Goal: Information Seeking & Learning: Learn about a topic

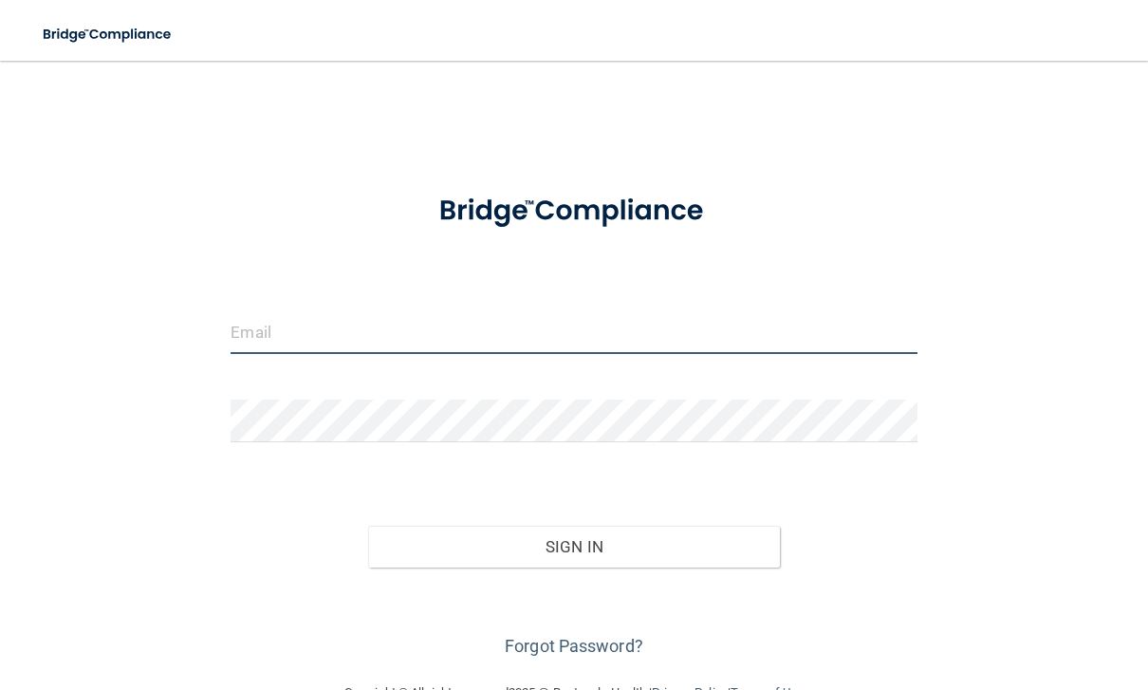
type input "[EMAIL_ADDRESS][DOMAIN_NAME]"
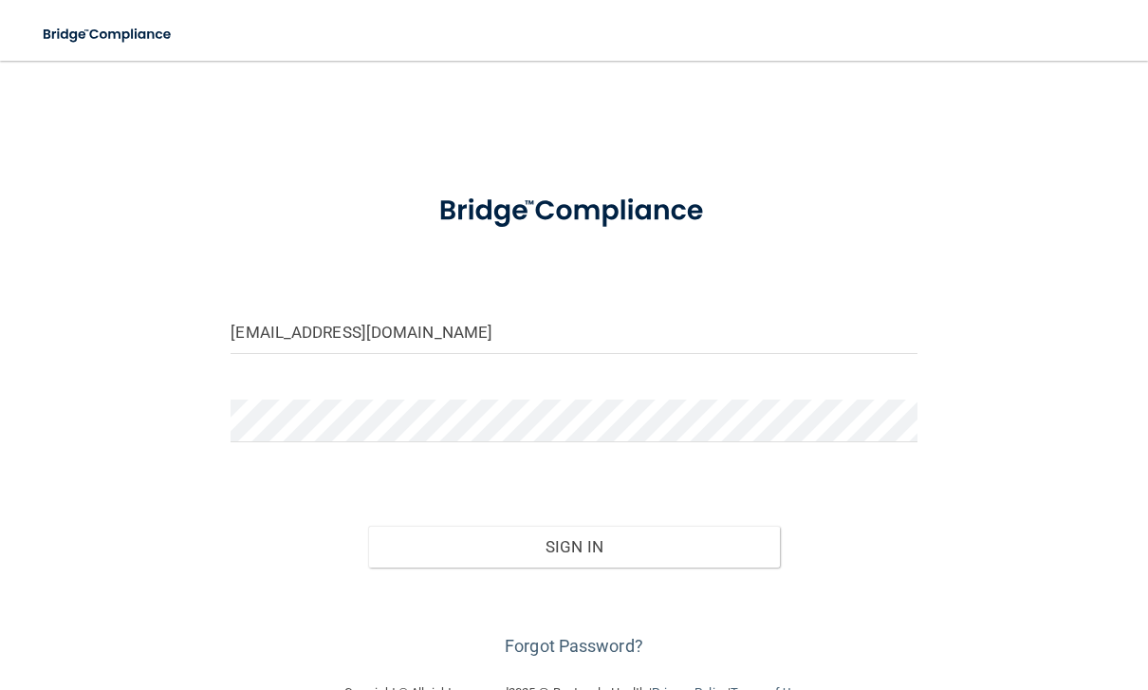
click at [573, 544] on button "Sign In" at bounding box center [574, 546] width 412 height 42
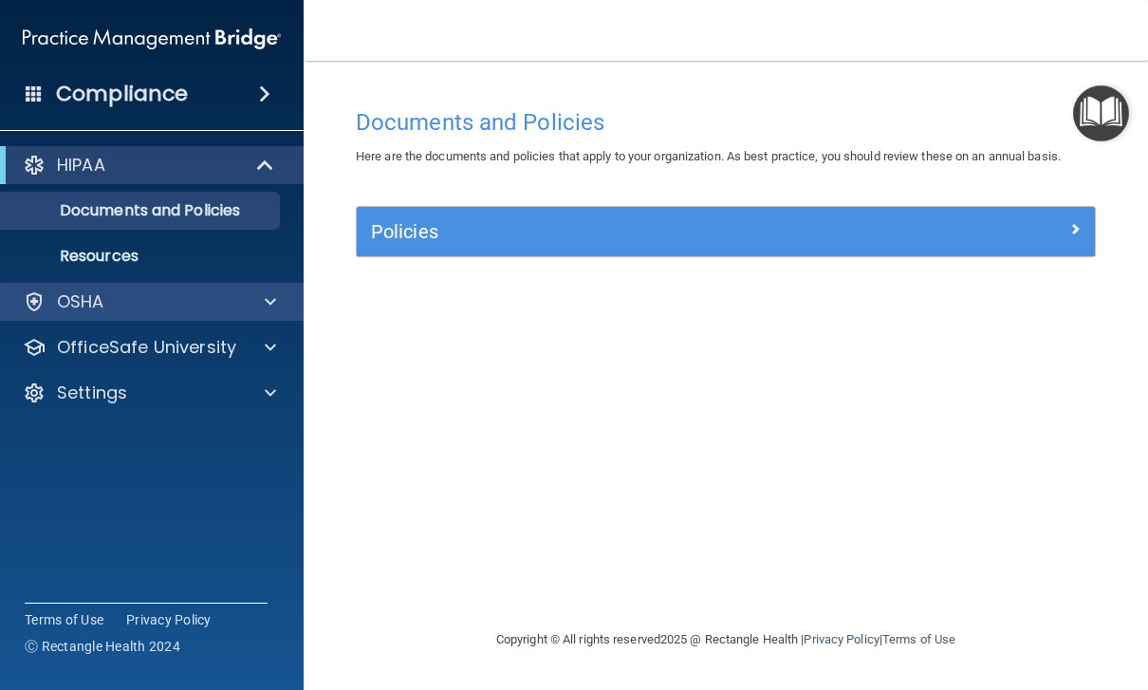
click at [83, 290] on p "OSHA" at bounding box center [80, 301] width 47 height 23
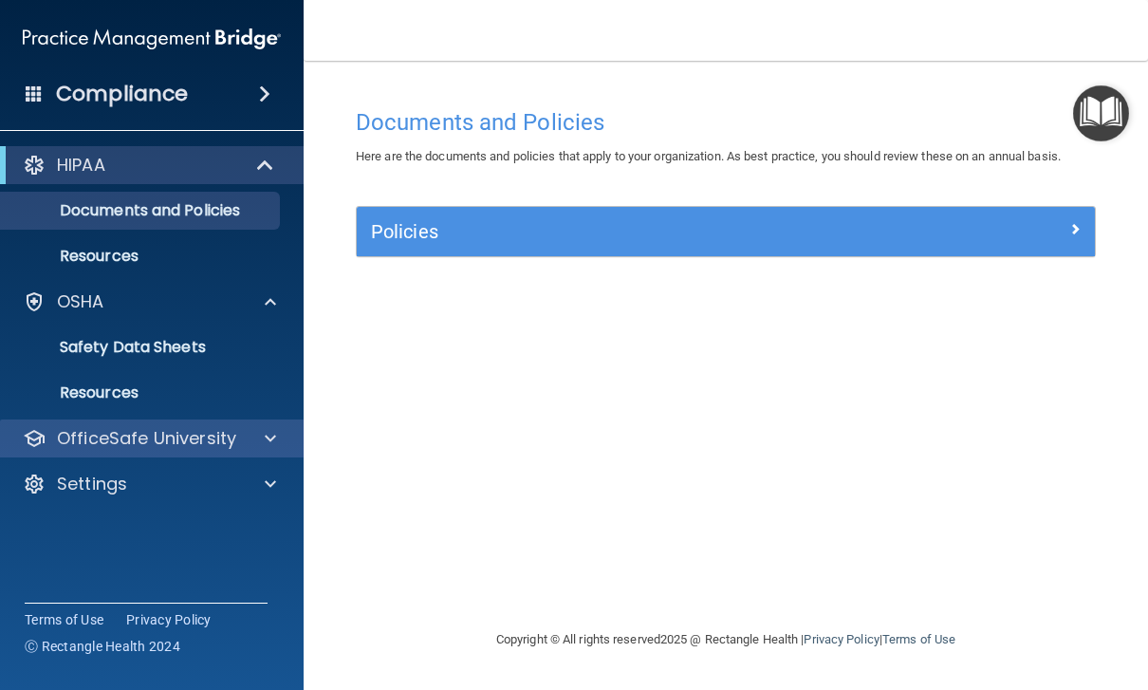
click at [145, 433] on p "OfficeSafe University" at bounding box center [146, 438] width 179 height 23
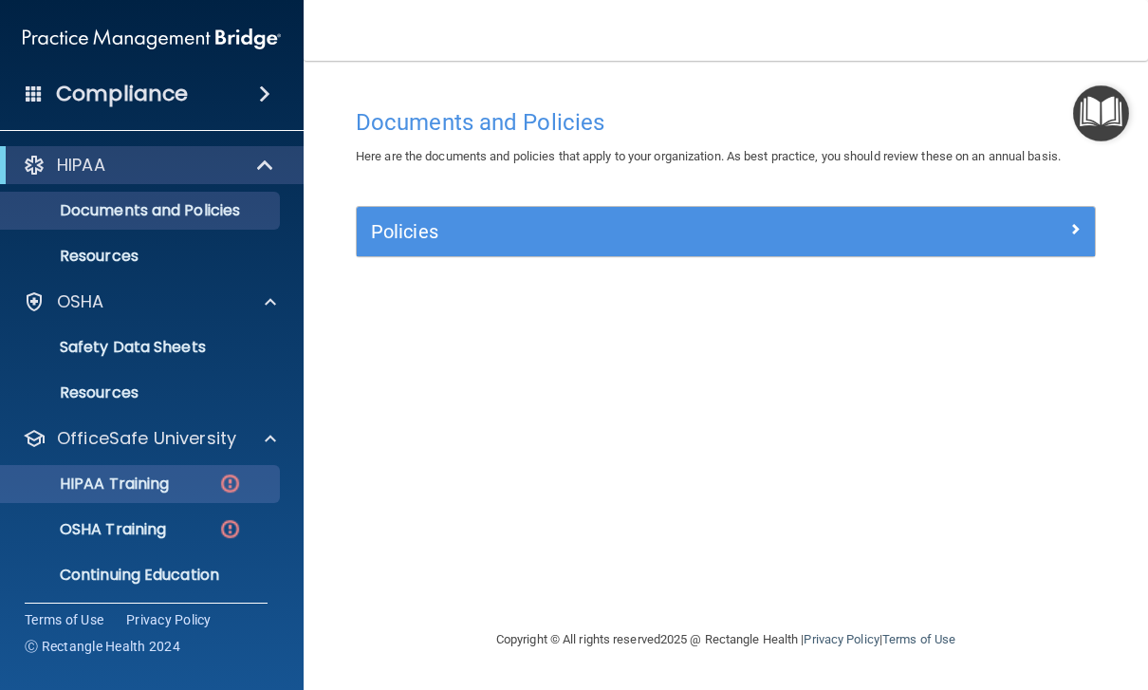
click at [110, 476] on p "HIPAA Training" at bounding box center [90, 483] width 156 height 19
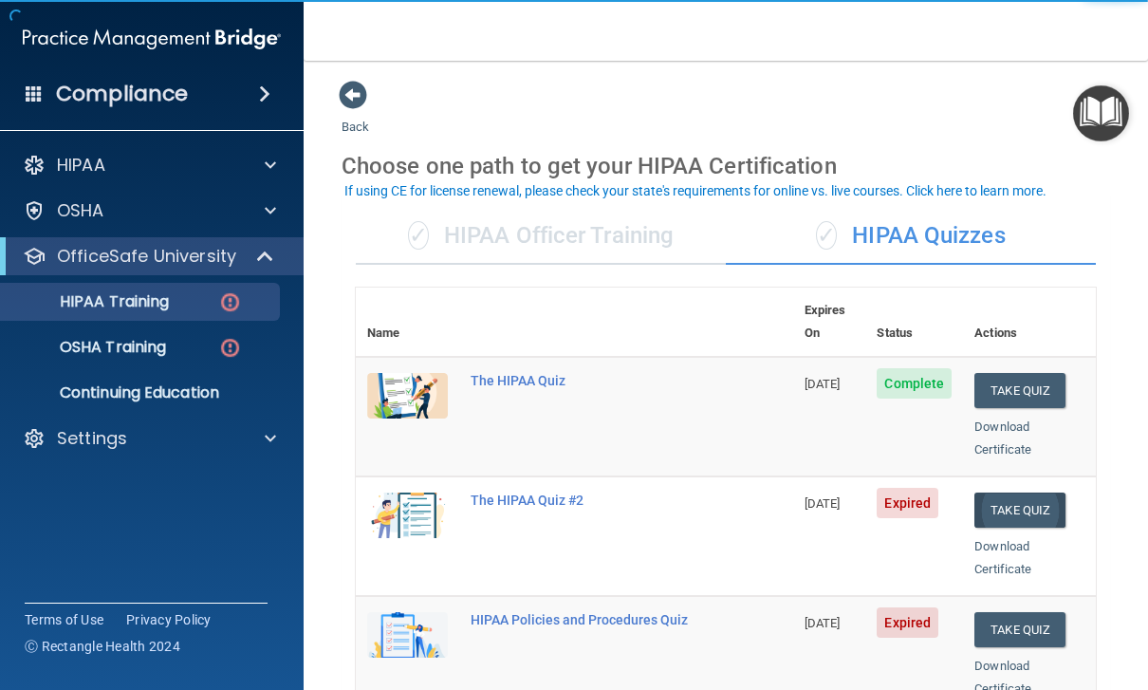
click at [1030, 492] on button "Take Quiz" at bounding box center [1019, 509] width 91 height 35
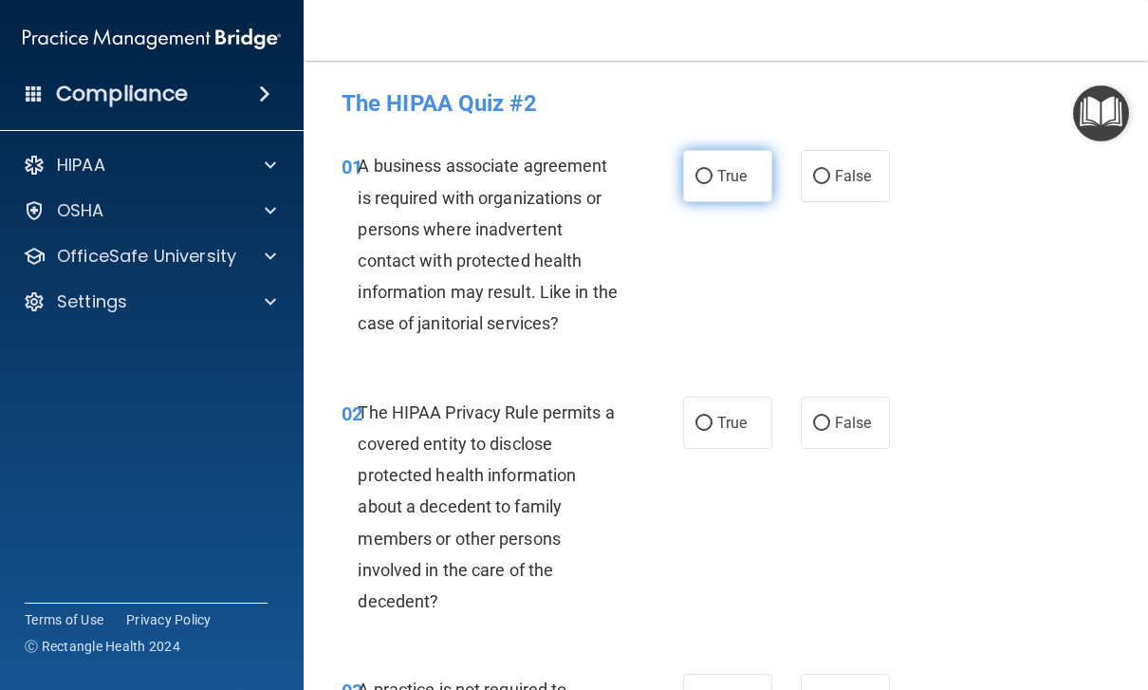
click at [740, 197] on label "True" at bounding box center [727, 176] width 89 height 52
click at [712, 184] on input "True" at bounding box center [703, 177] width 17 height 14
radio input "true"
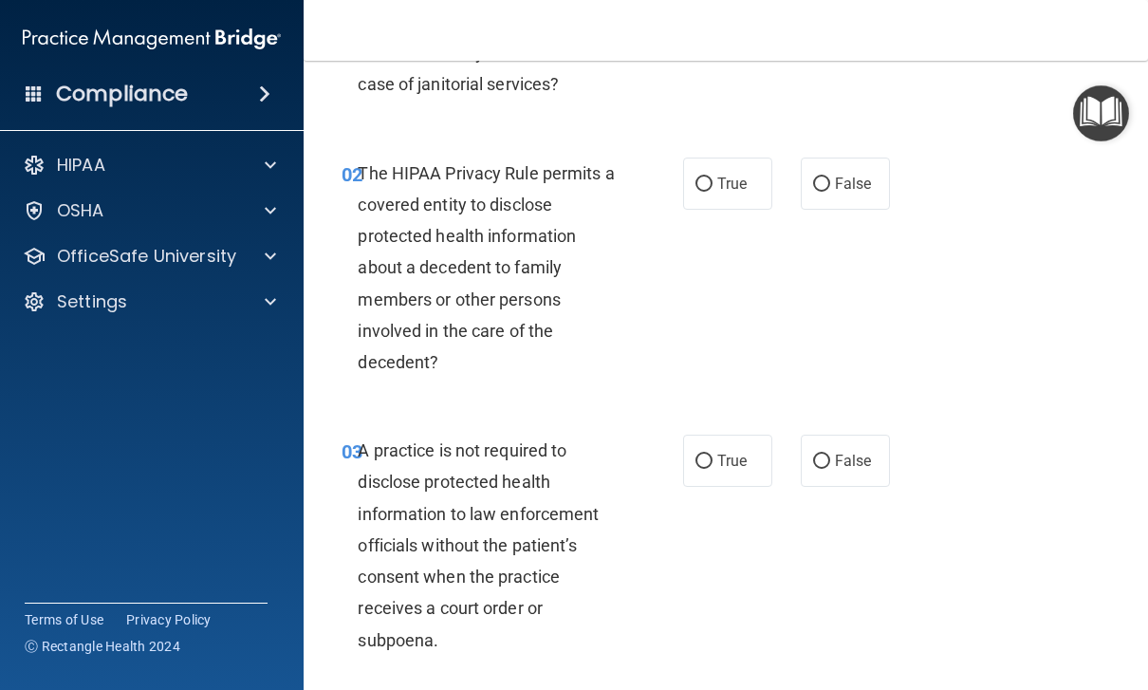
scroll to position [240, 0]
click at [741, 184] on span "True" at bounding box center [731, 183] width 29 height 18
click at [712, 184] on input "True" at bounding box center [703, 183] width 17 height 14
radio input "true"
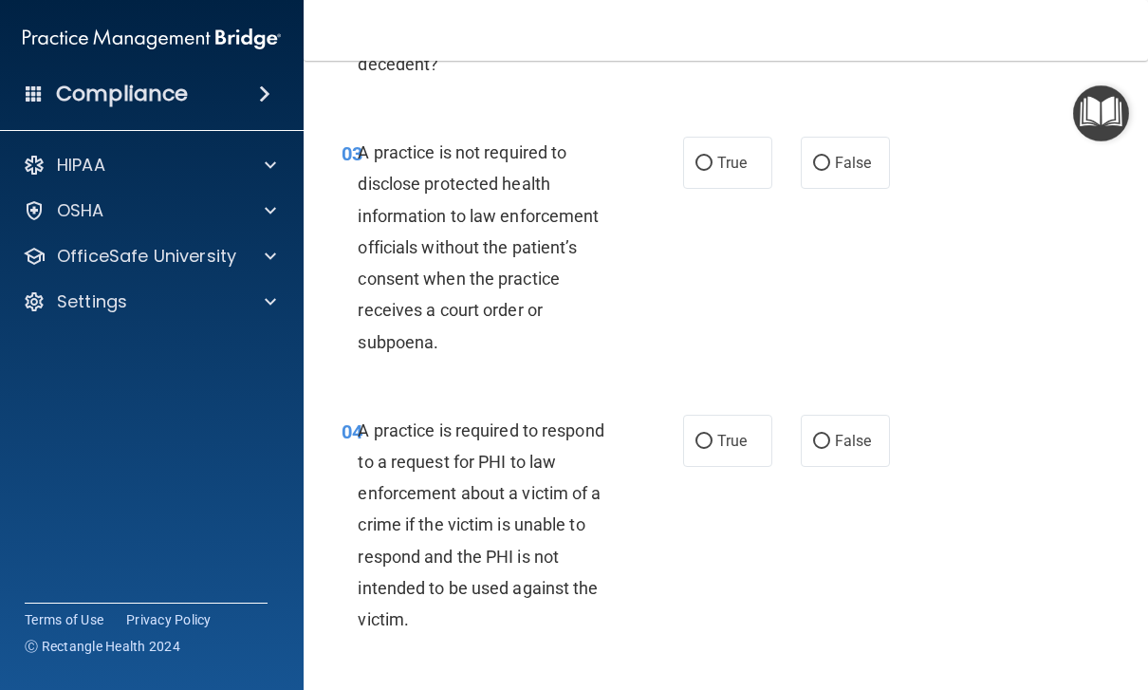
scroll to position [541, 0]
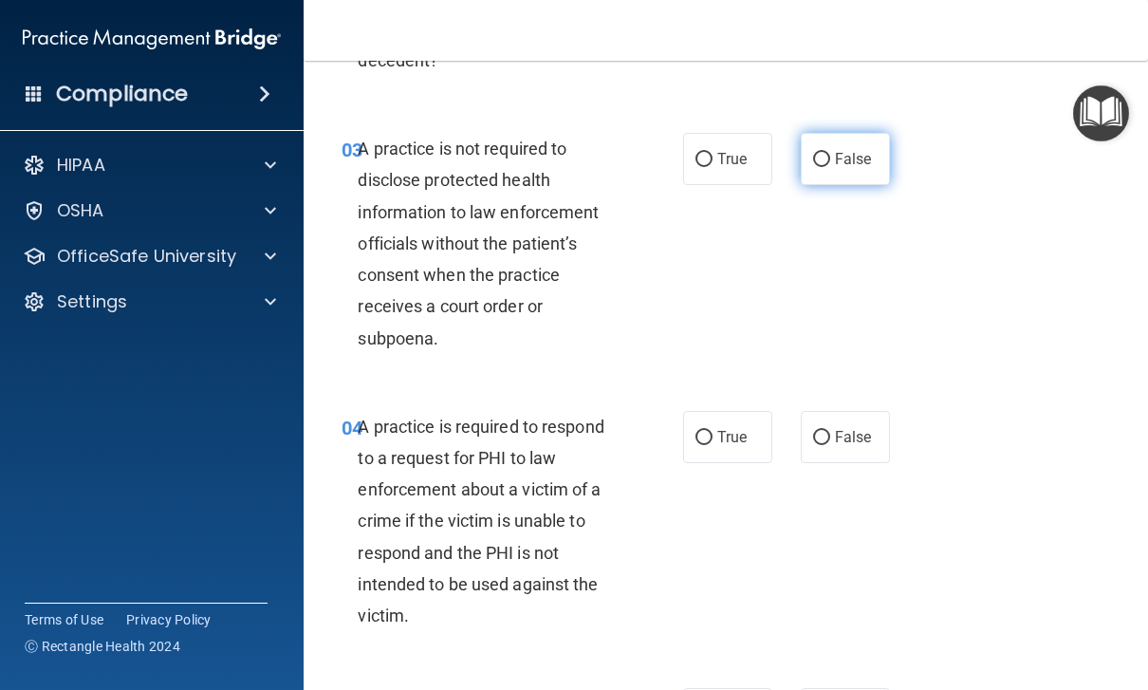
click at [865, 161] on span "False" at bounding box center [853, 159] width 37 height 18
click at [830, 161] on input "False" at bounding box center [821, 160] width 17 height 14
radio input "true"
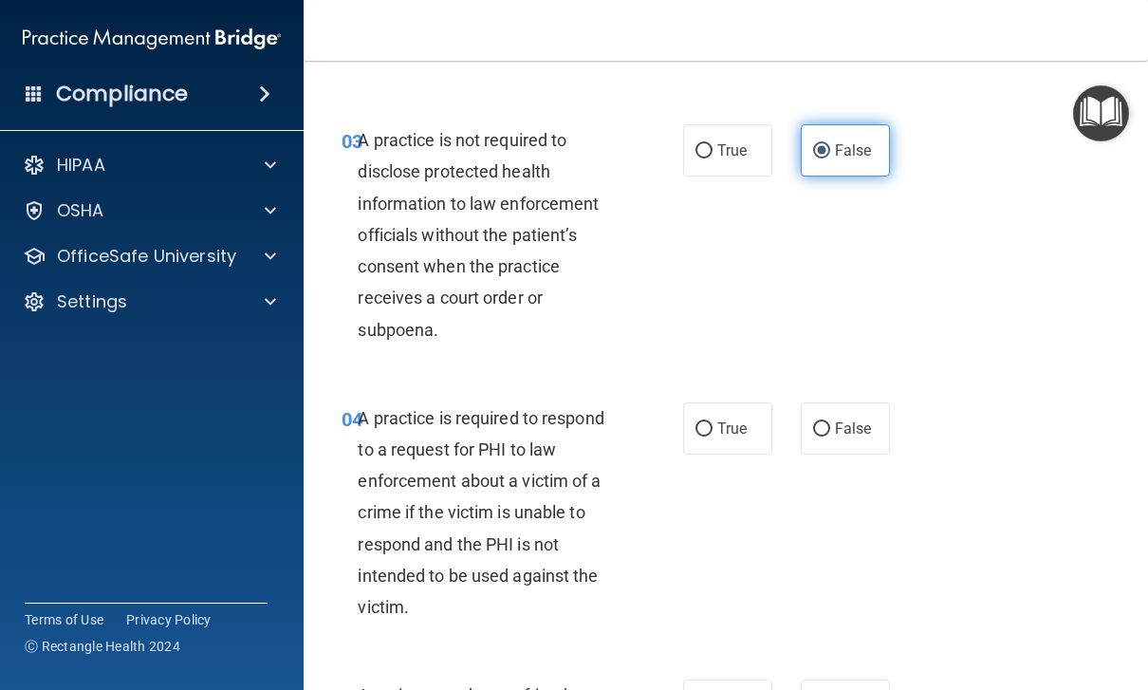
scroll to position [548, 0]
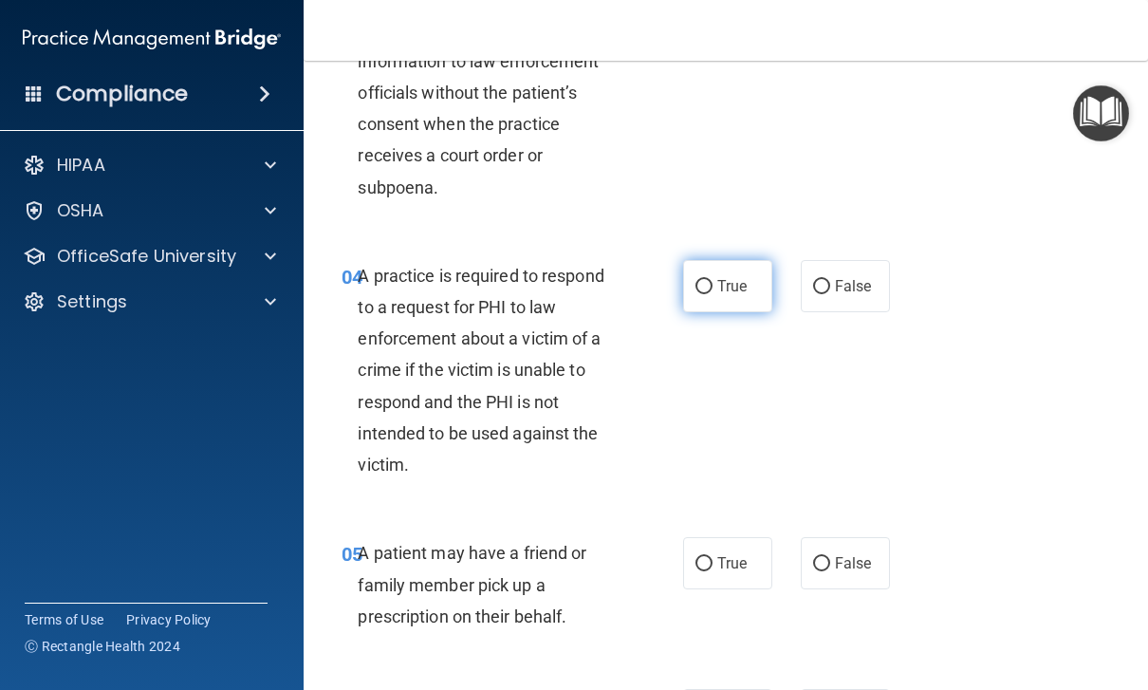
click at [737, 285] on span "True" at bounding box center [731, 286] width 29 height 18
click at [712, 285] on input "True" at bounding box center [703, 287] width 17 height 14
radio input "true"
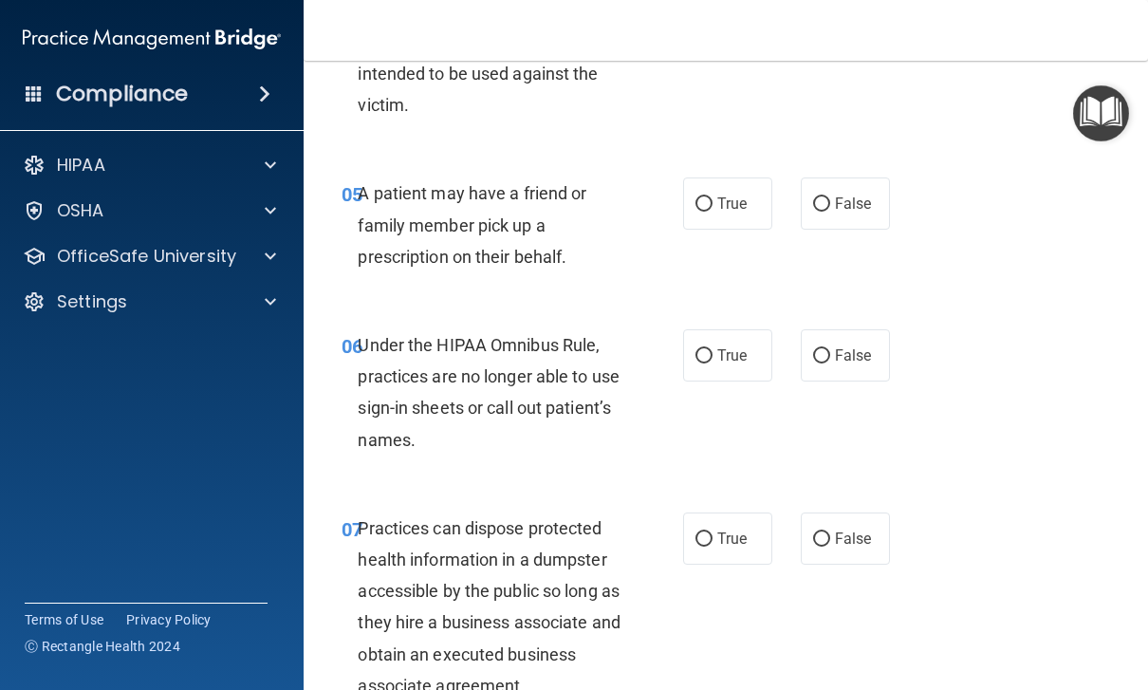
scroll to position [1049, 0]
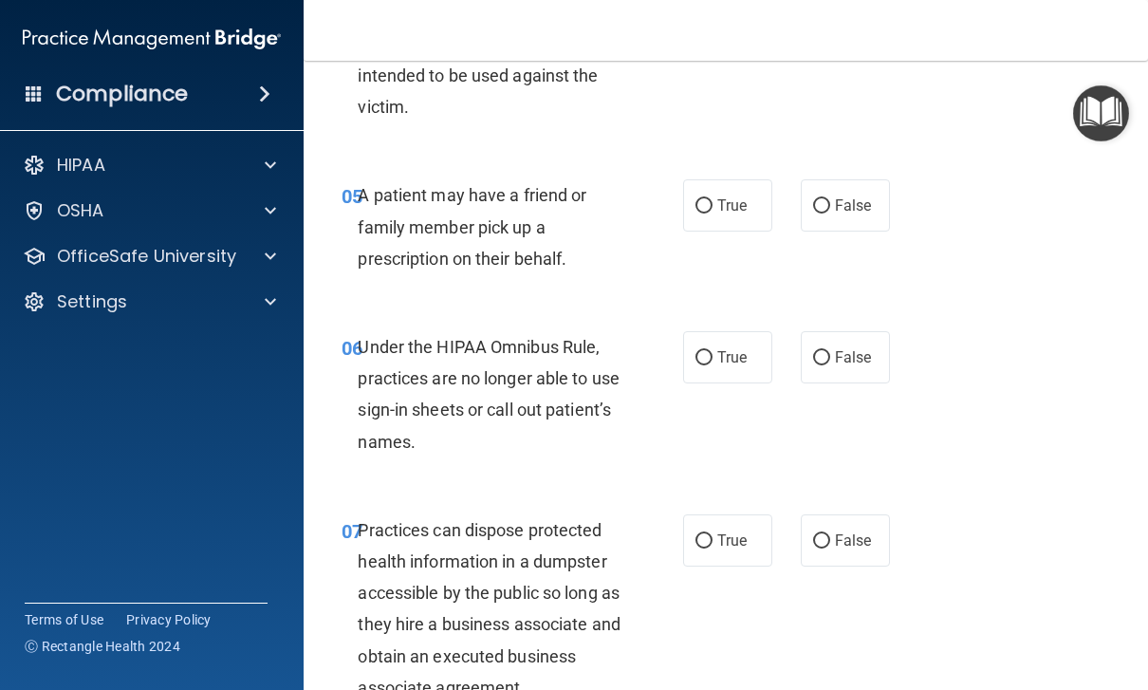
click at [844, 239] on div "05 A patient may have a friend or family member pick up a prescription on their…" at bounding box center [725, 232] width 797 height 152
click at [860, 210] on label "False" at bounding box center [845, 205] width 89 height 52
click at [830, 210] on input "False" at bounding box center [821, 206] width 17 height 14
radio input "true"
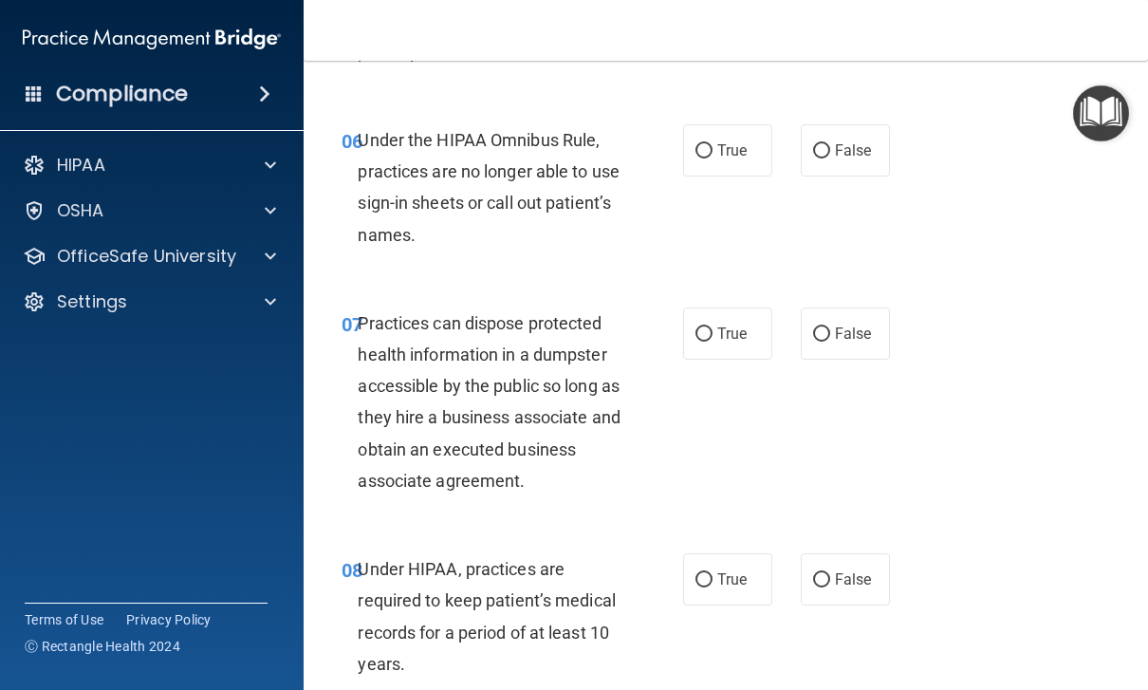
scroll to position [1255, 0]
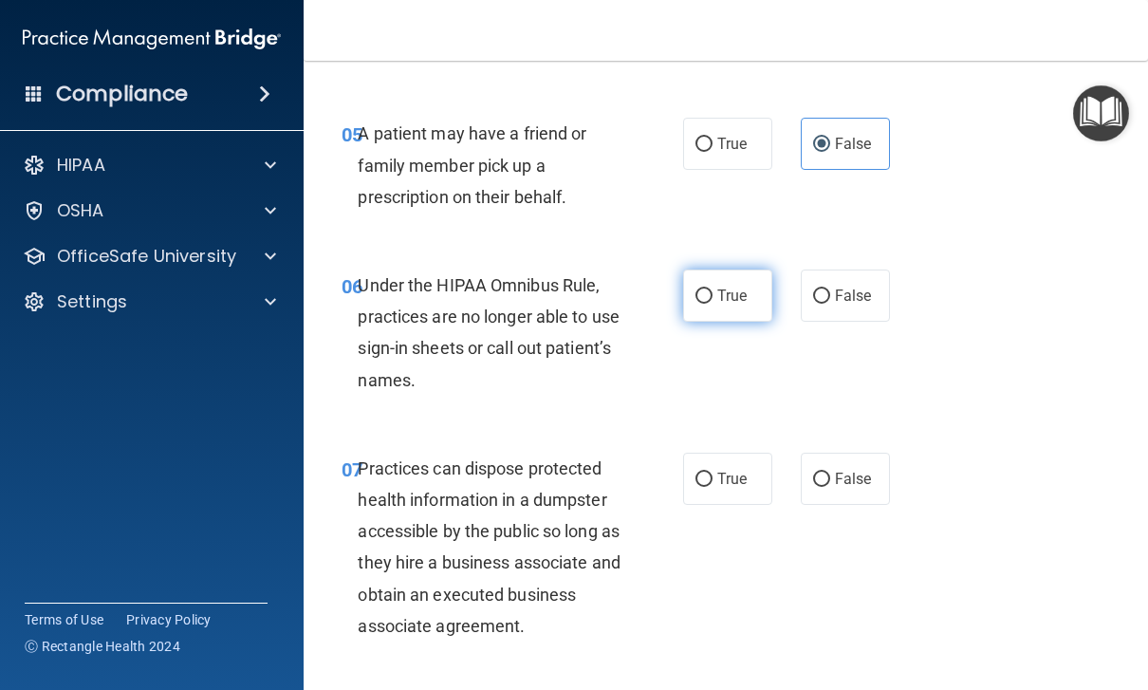
click at [738, 297] on span "True" at bounding box center [731, 295] width 29 height 18
click at [712, 297] on input "True" at bounding box center [703, 296] width 17 height 14
radio input "true"
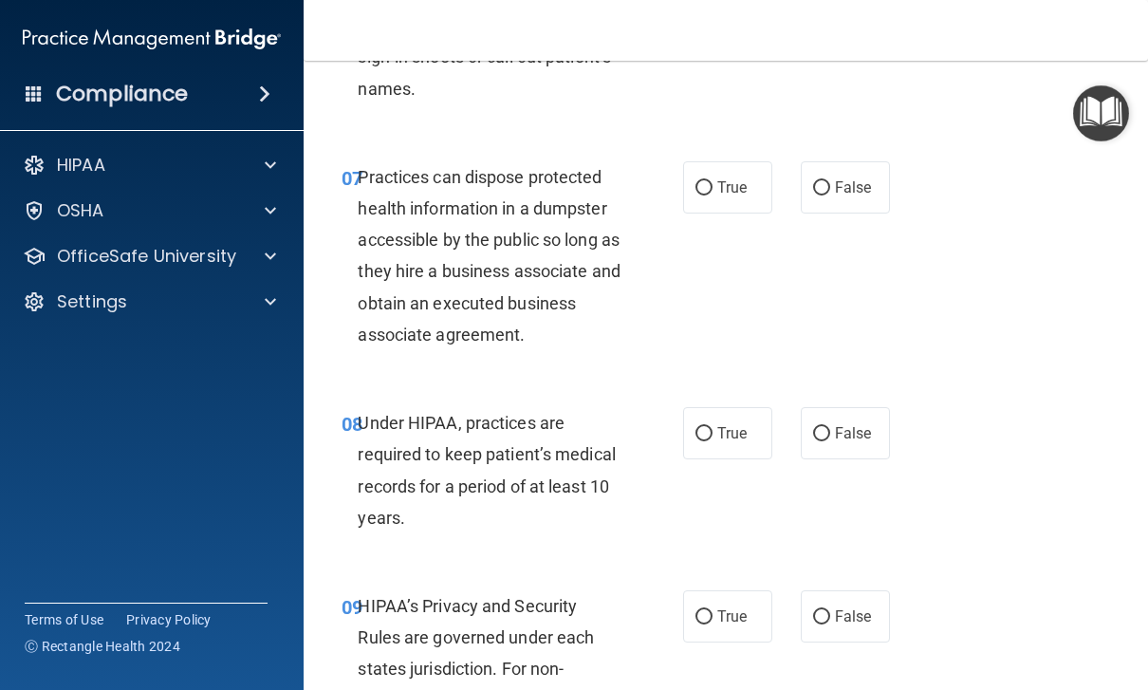
scroll to position [1403, 0]
click at [883, 166] on label "False" at bounding box center [845, 186] width 89 height 52
click at [830, 180] on input "False" at bounding box center [821, 187] width 17 height 14
radio input "true"
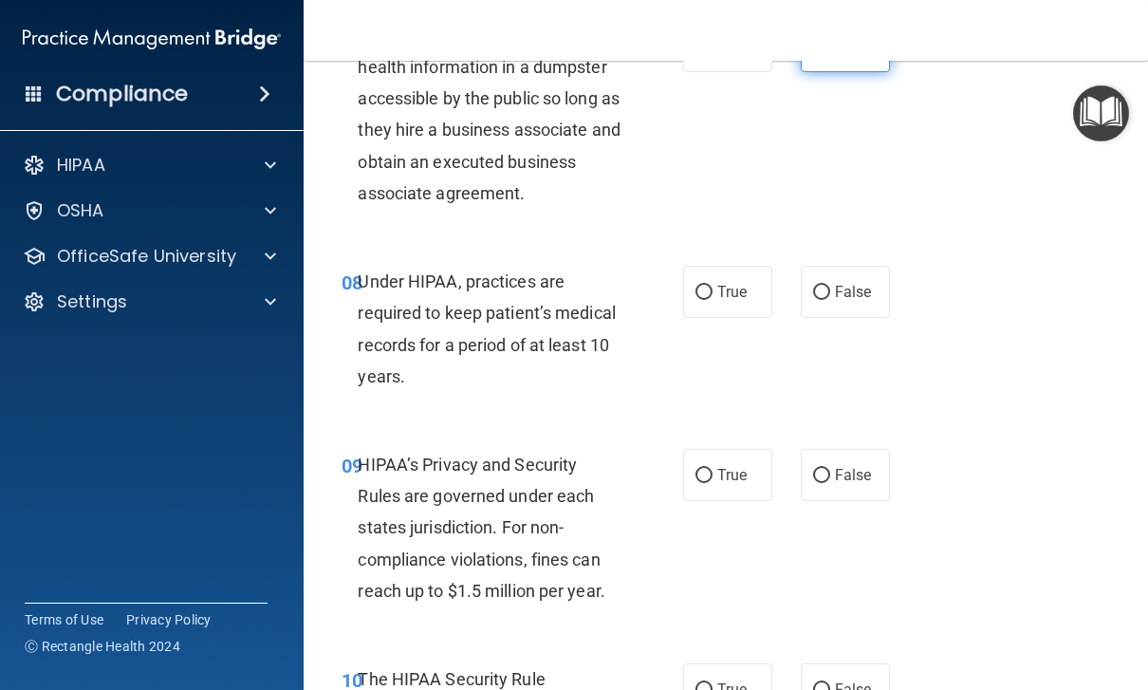
scroll to position [1560, 0]
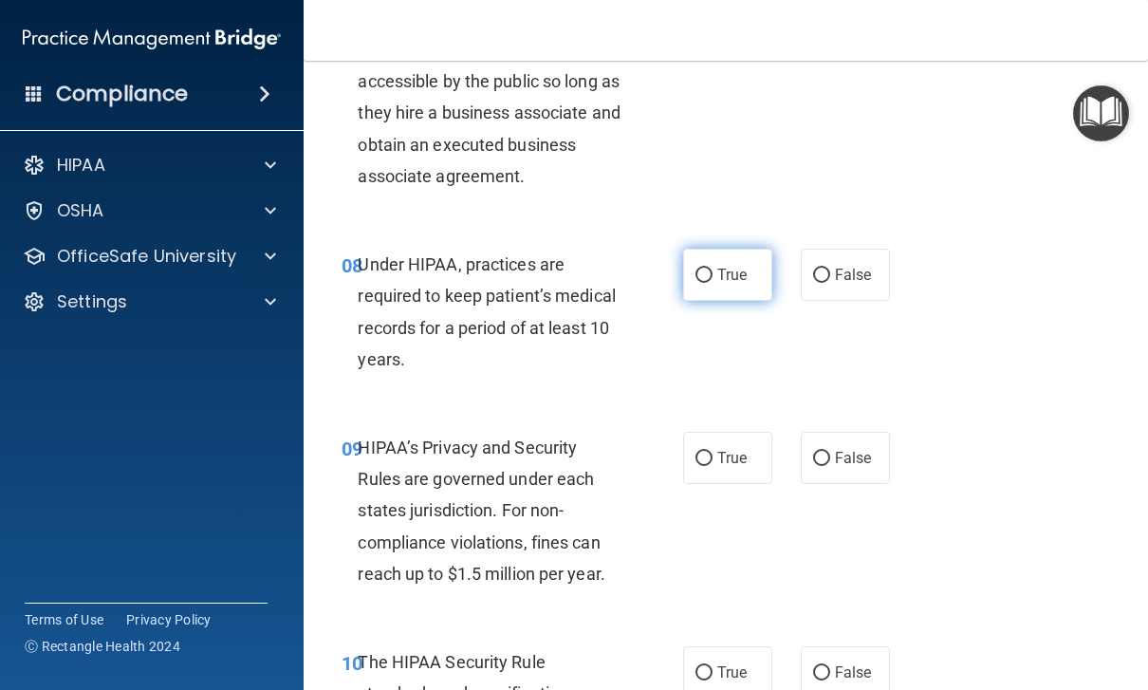
click at [721, 280] on label "True" at bounding box center [727, 275] width 89 height 52
click at [712, 280] on input "True" at bounding box center [703, 275] width 17 height 14
radio input "true"
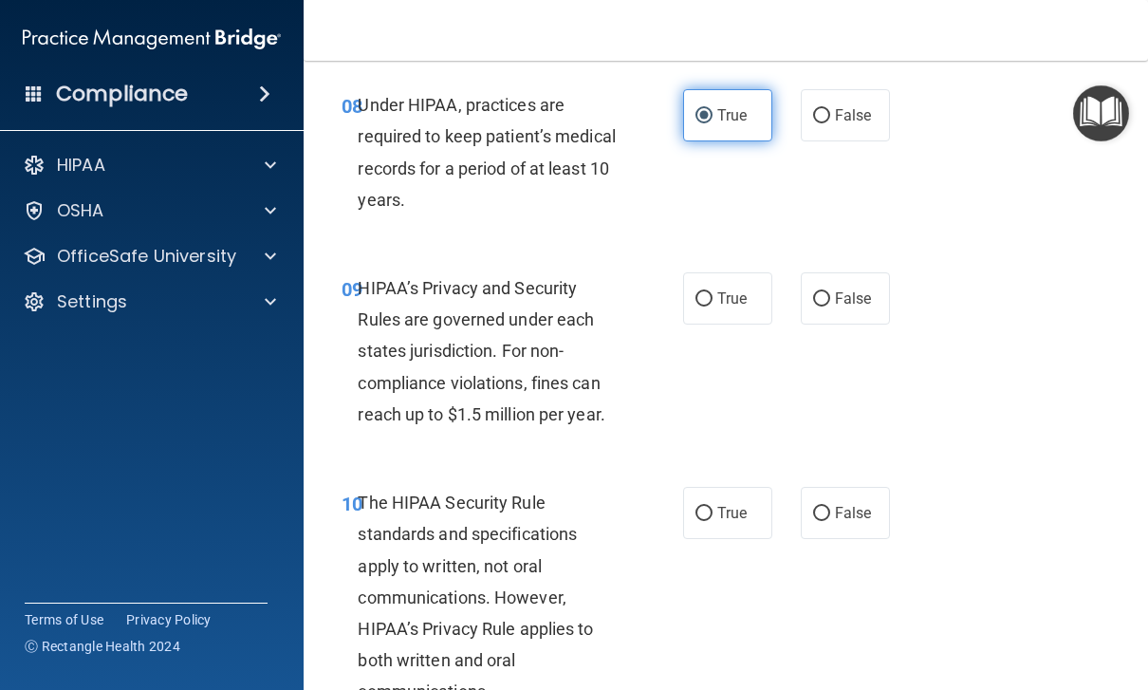
scroll to position [1666, 0]
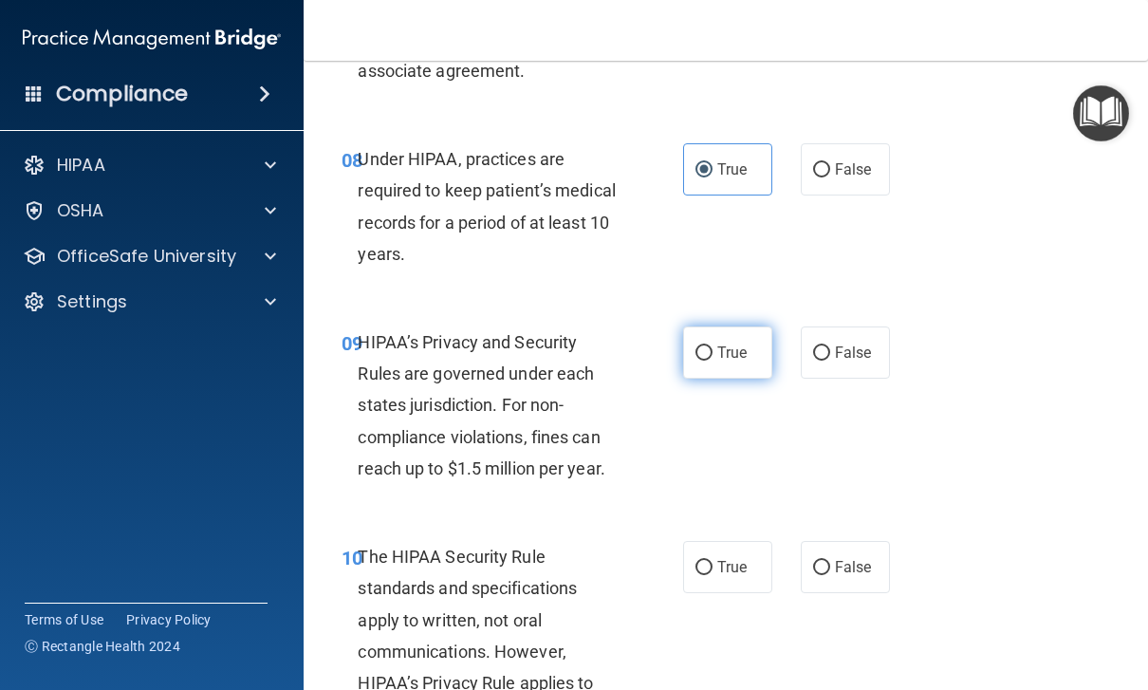
click at [744, 349] on span "True" at bounding box center [731, 352] width 29 height 18
click at [712, 349] on input "True" at bounding box center [703, 353] width 17 height 14
radio input "true"
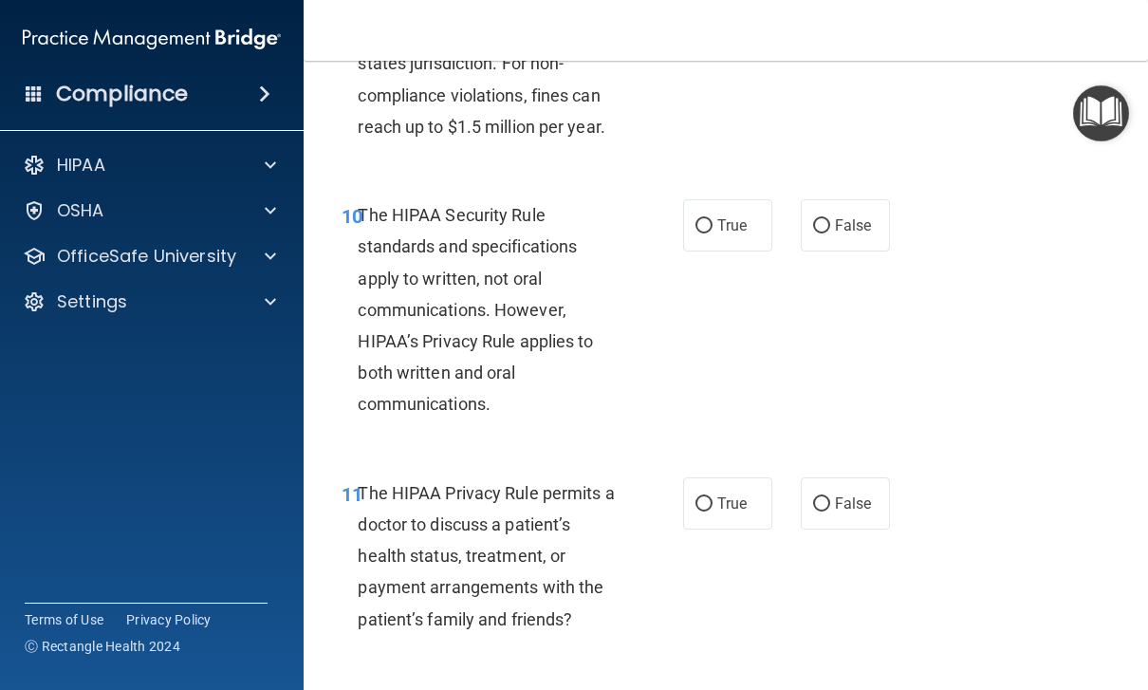
scroll to position [2009, 0]
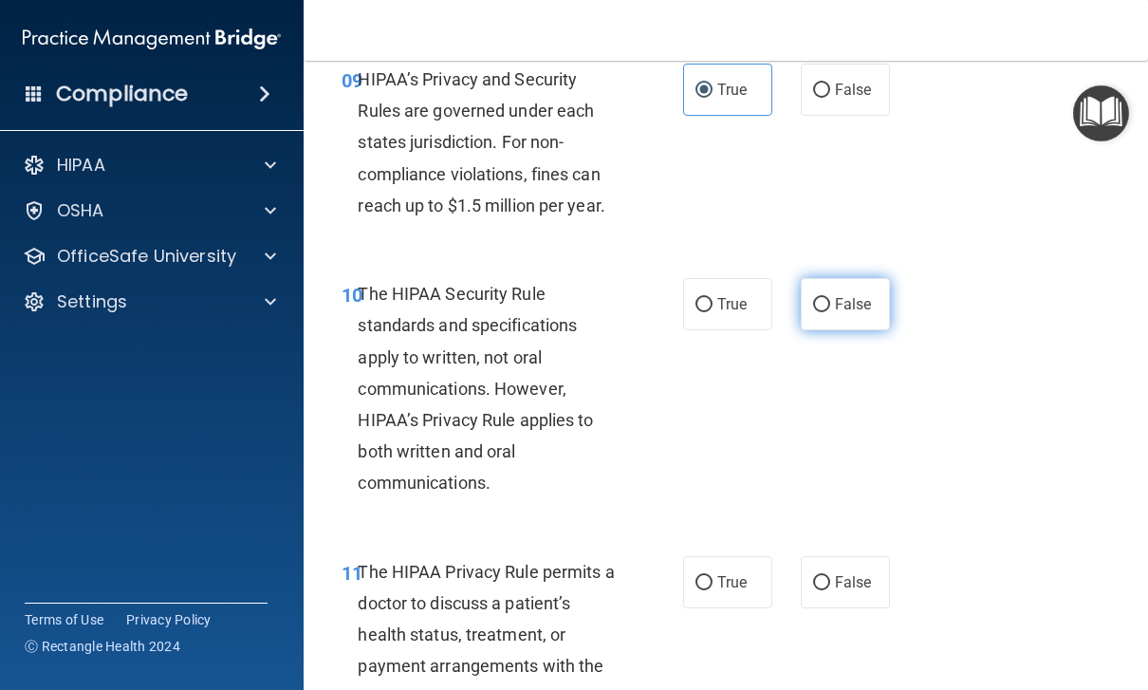
click at [853, 310] on label "False" at bounding box center [845, 304] width 89 height 52
click at [830, 310] on input "False" at bounding box center [821, 305] width 17 height 14
radio input "true"
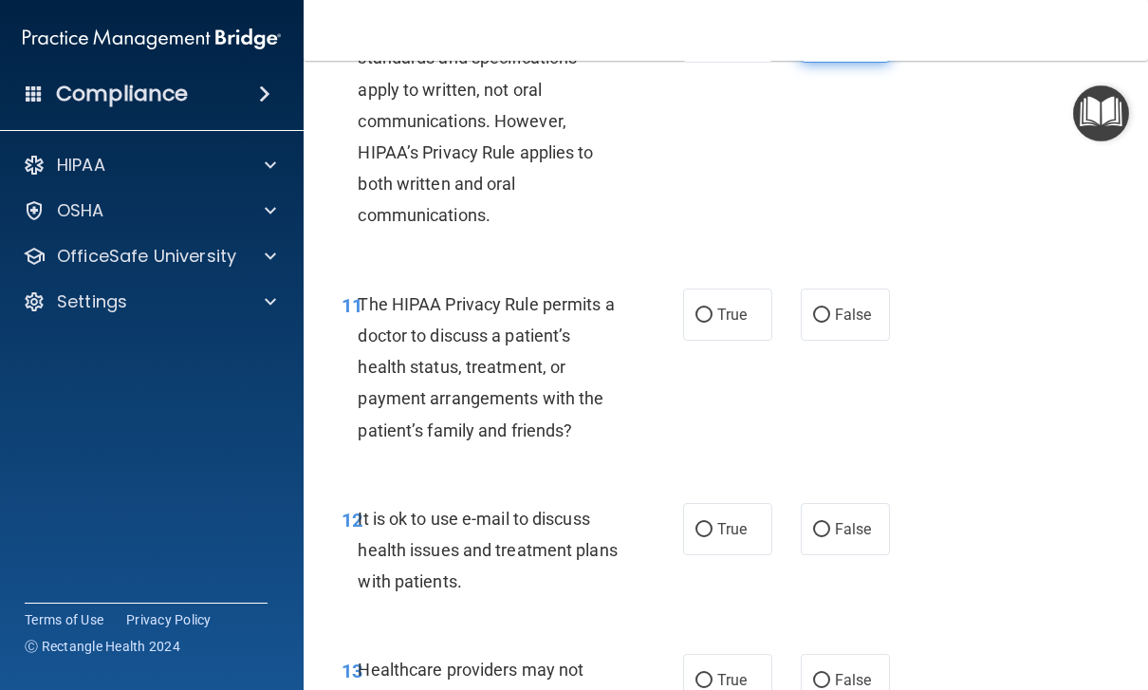
scroll to position [2194, 0]
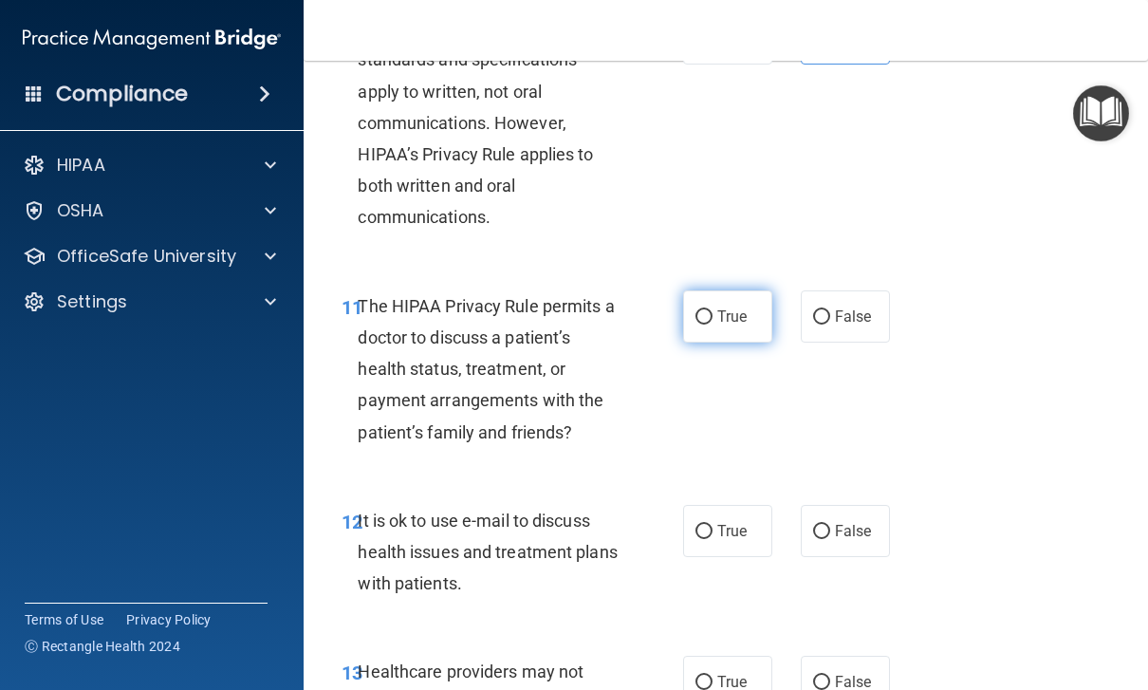
click at [745, 307] on span "True" at bounding box center [731, 316] width 29 height 18
click at [712, 310] on input "True" at bounding box center [703, 317] width 17 height 14
radio input "true"
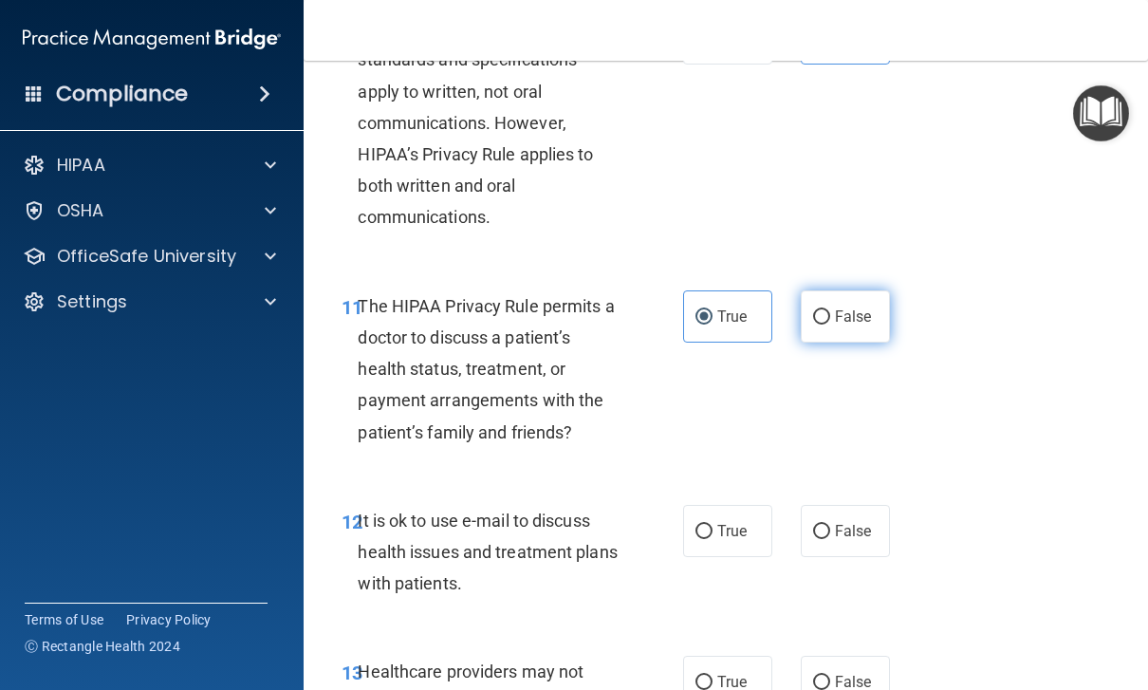
click at [879, 319] on label "False" at bounding box center [845, 316] width 89 height 52
click at [830, 319] on input "False" at bounding box center [821, 317] width 17 height 14
radio input "true"
radio input "false"
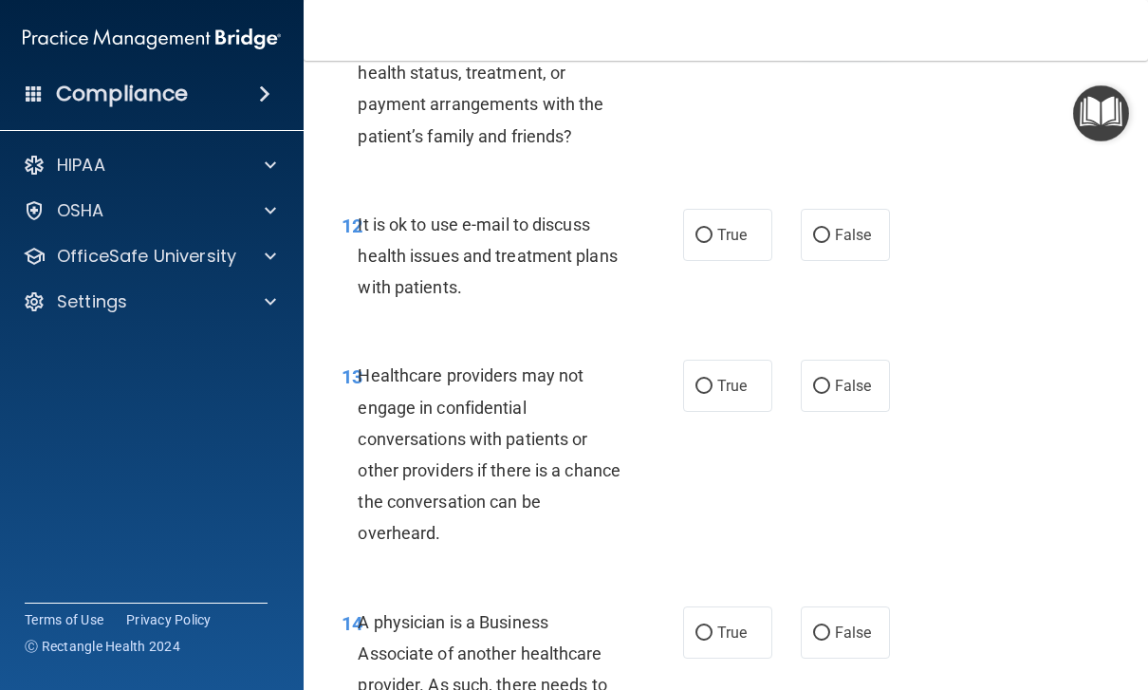
scroll to position [2480, 0]
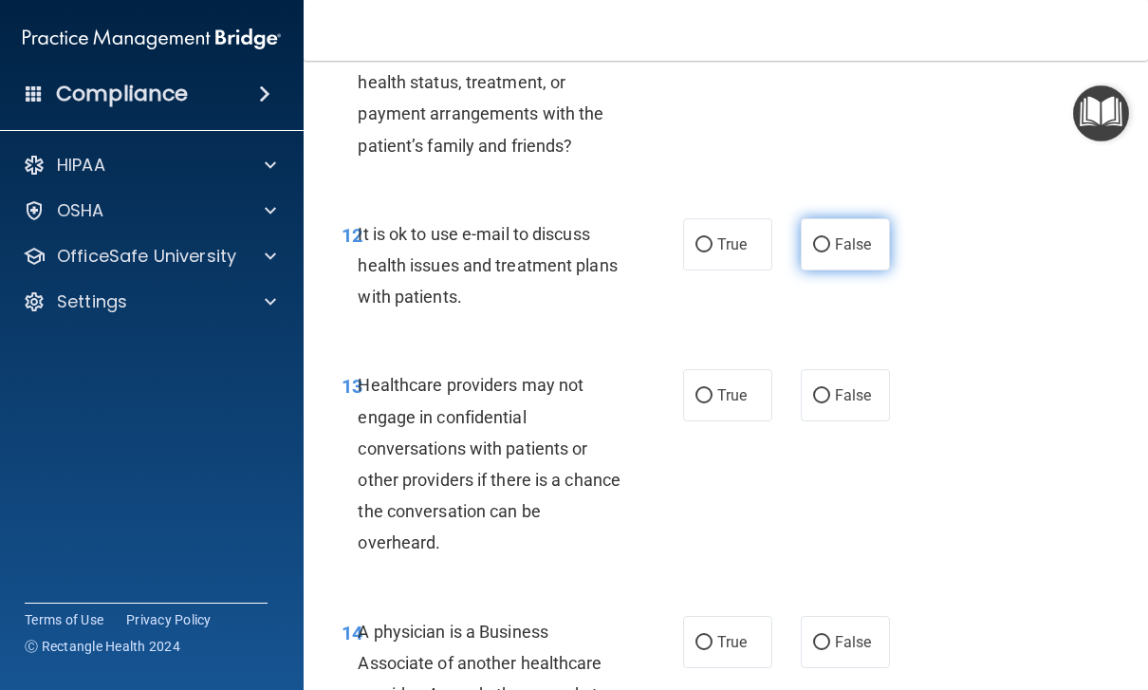
click at [840, 251] on label "False" at bounding box center [845, 244] width 89 height 52
click at [830, 251] on input "False" at bounding box center [821, 245] width 17 height 14
radio input "true"
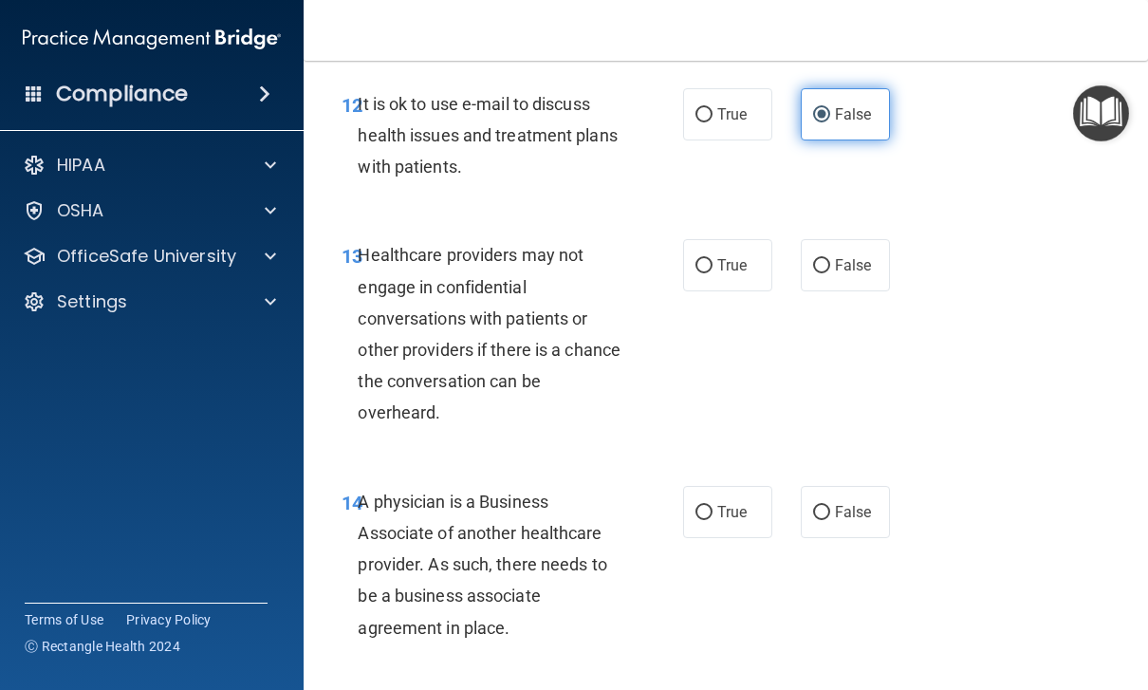
scroll to position [2611, 0]
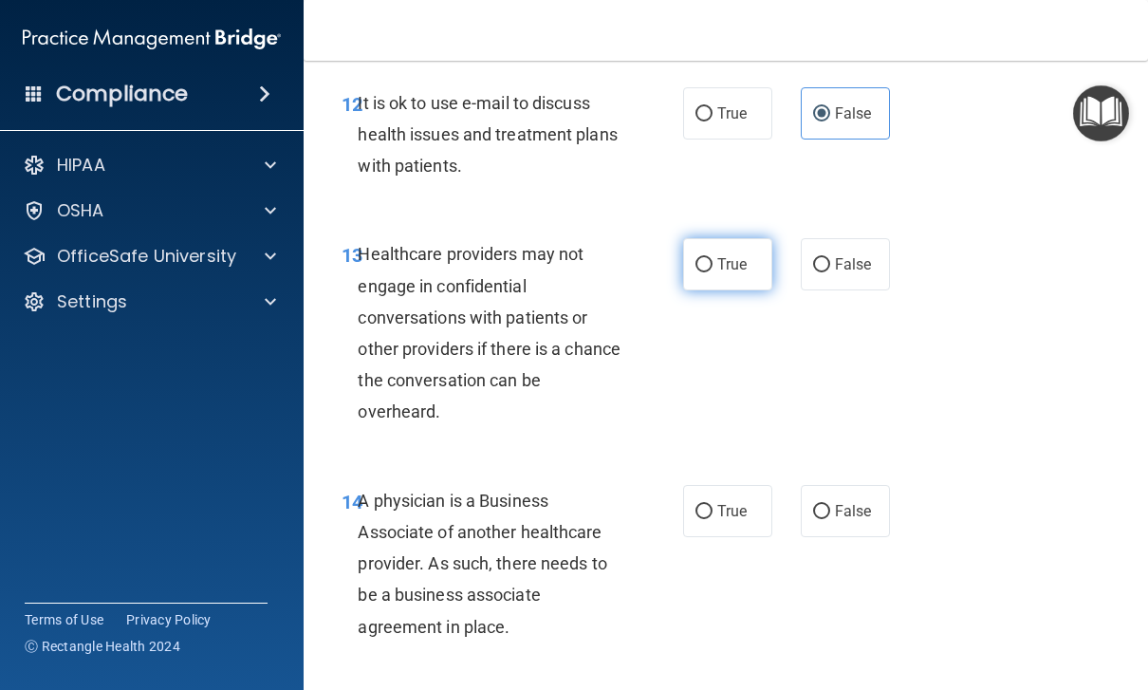
click at [726, 258] on span "True" at bounding box center [731, 264] width 29 height 18
click at [712, 258] on input "True" at bounding box center [703, 265] width 17 height 14
radio input "true"
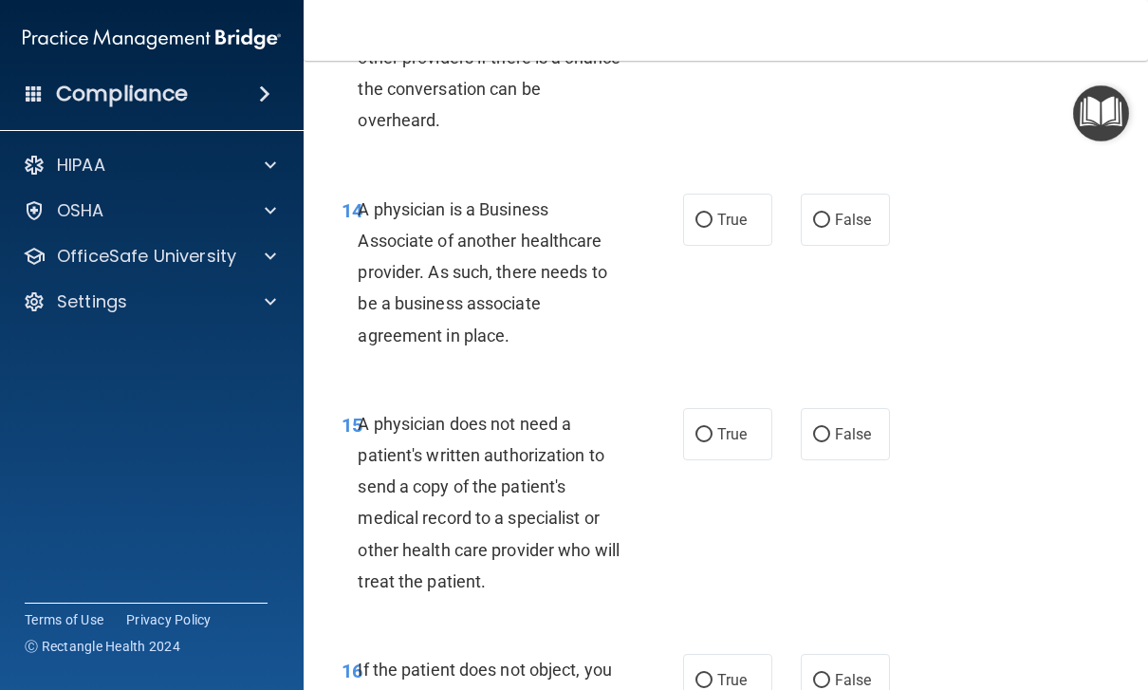
scroll to position [2895, 0]
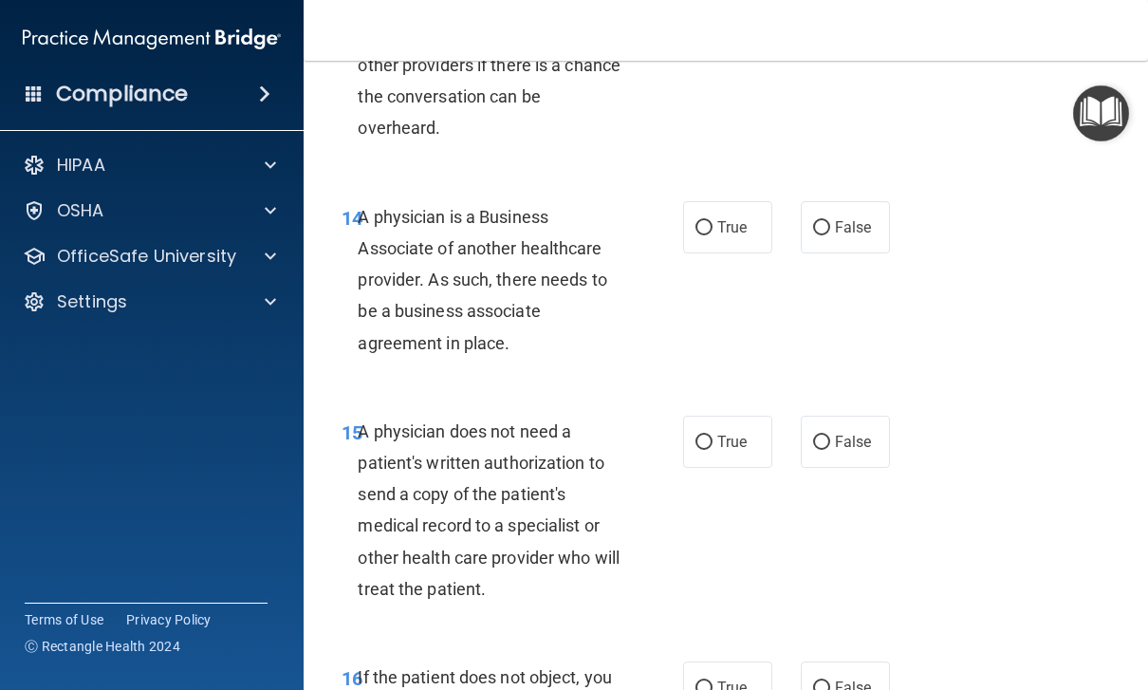
click at [781, 201] on div "True False" at bounding box center [789, 227] width 213 height 52
click at [746, 218] on span "True" at bounding box center [731, 227] width 29 height 18
click at [712, 221] on input "True" at bounding box center [703, 228] width 17 height 14
radio input "true"
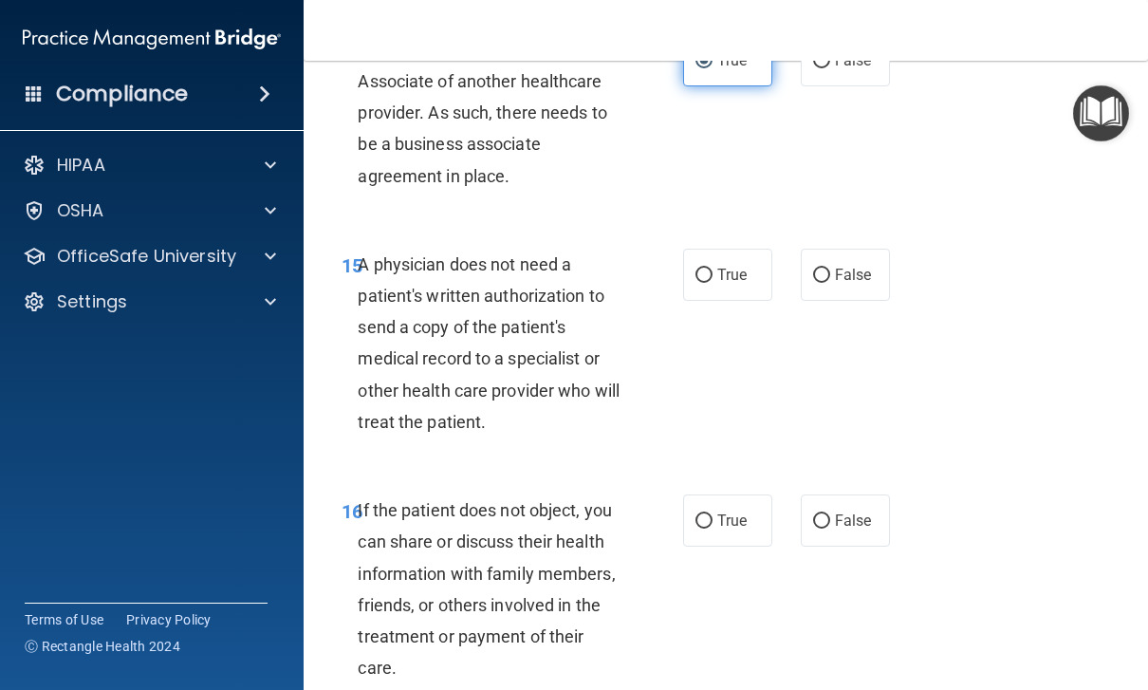
scroll to position [3064, 0]
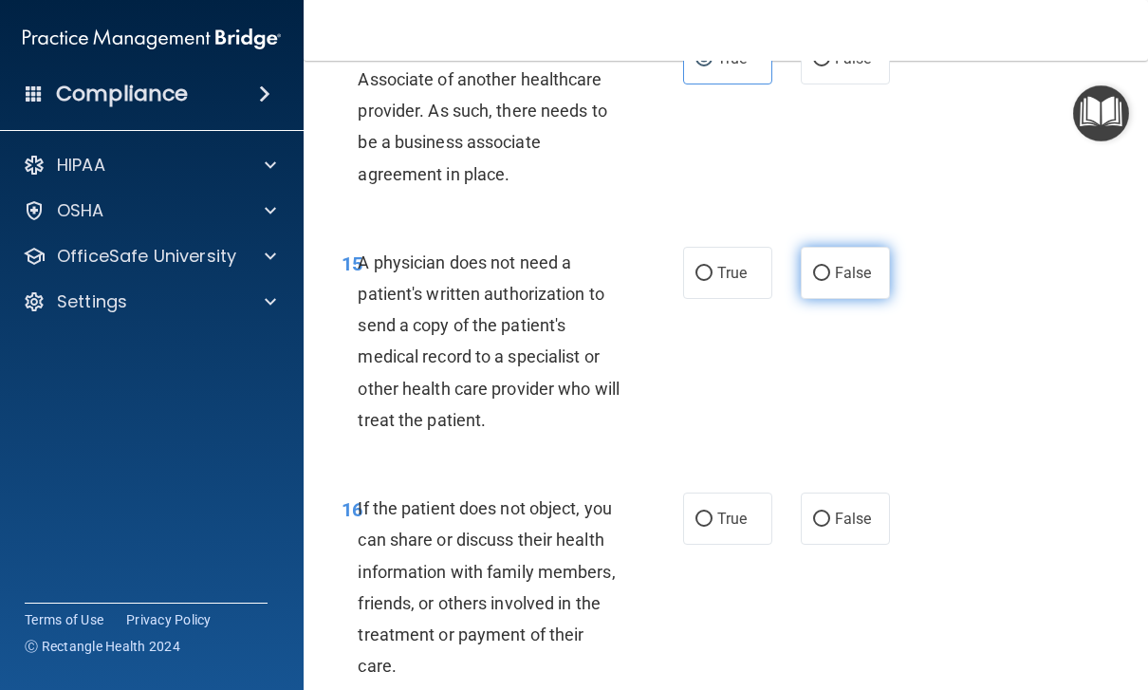
click at [873, 271] on label "False" at bounding box center [845, 273] width 89 height 52
click at [830, 271] on input "False" at bounding box center [821, 274] width 17 height 14
radio input "true"
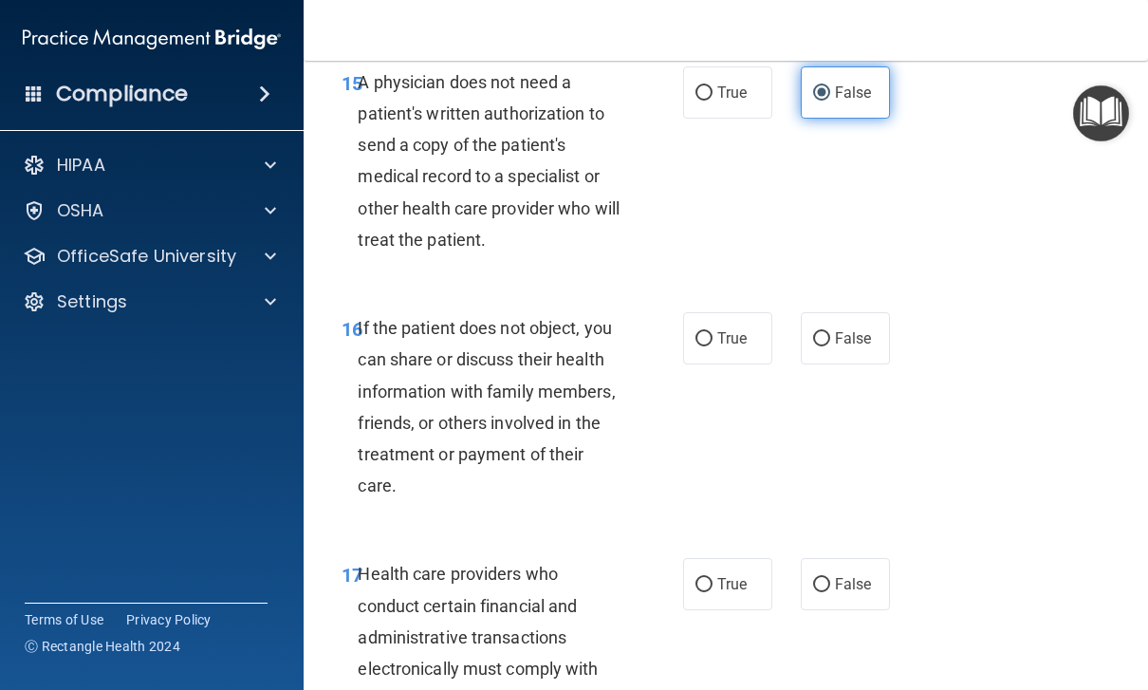
scroll to position [3322, 0]
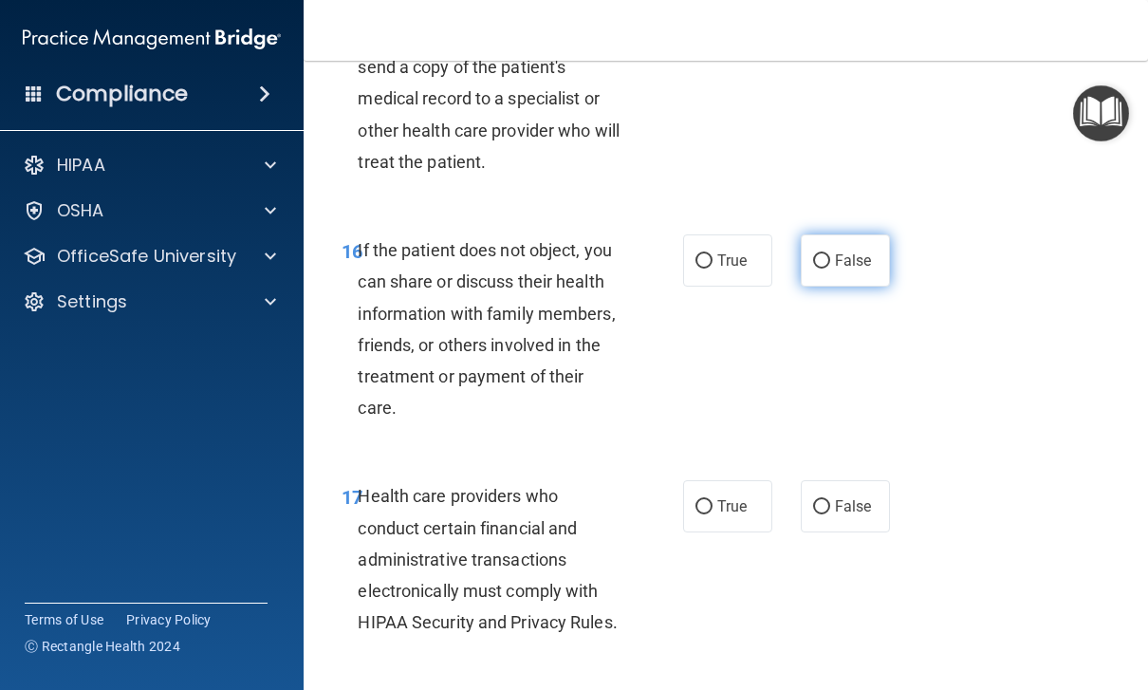
click at [856, 251] on span "False" at bounding box center [853, 260] width 37 height 18
click at [830, 254] on input "False" at bounding box center [821, 261] width 17 height 14
radio input "true"
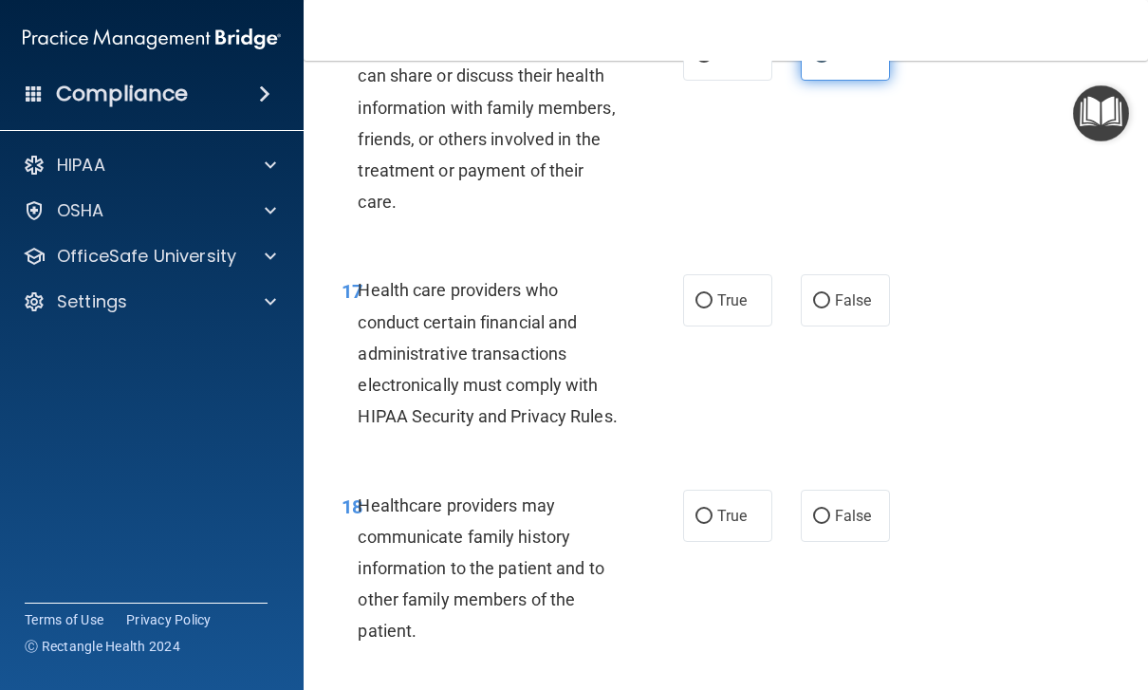
scroll to position [3550, 0]
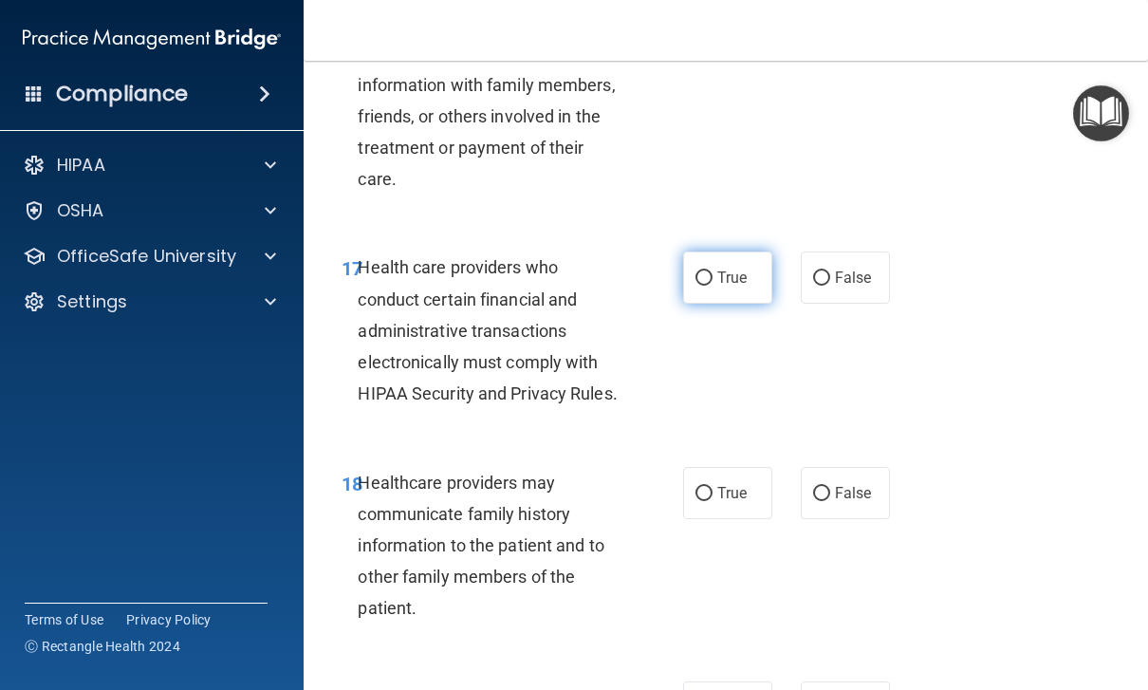
click at [736, 268] on span "True" at bounding box center [731, 277] width 29 height 18
click at [712, 271] on input "True" at bounding box center [703, 278] width 17 height 14
radio input "true"
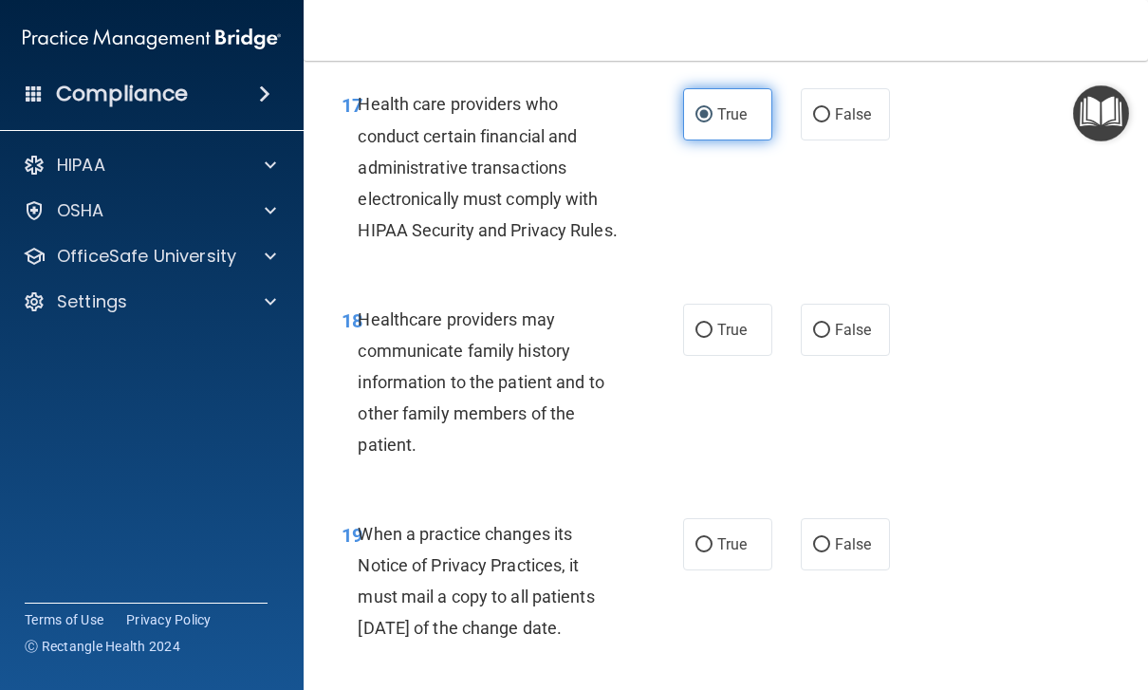
scroll to position [3771, 0]
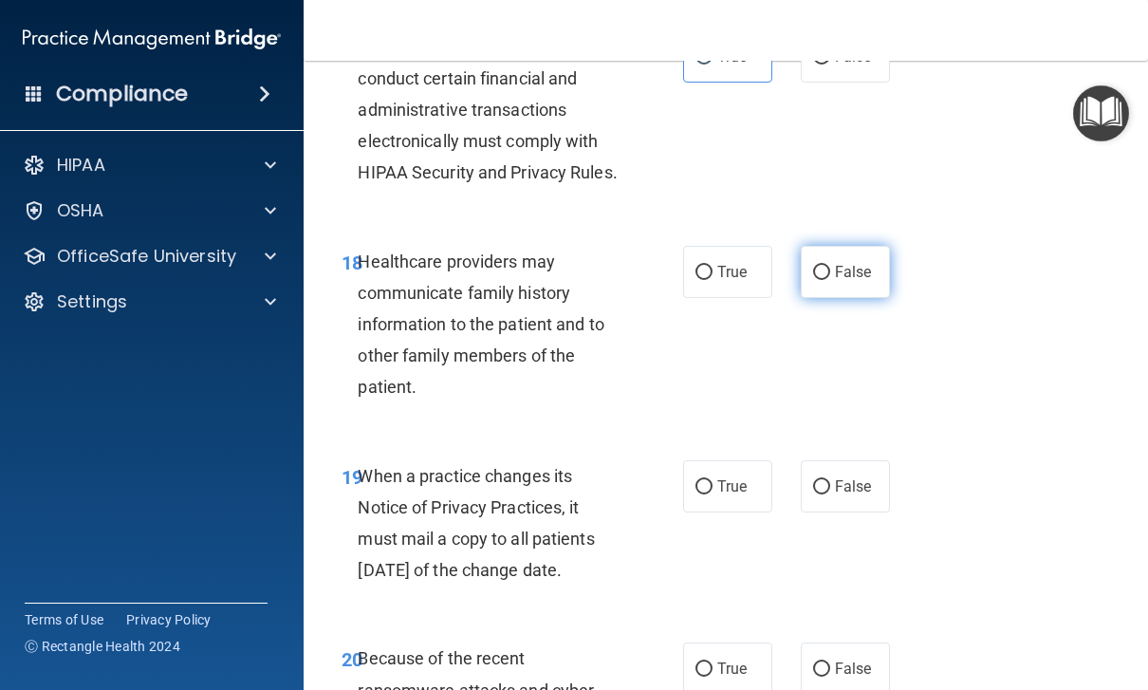
click at [857, 265] on label "False" at bounding box center [845, 272] width 89 height 52
click at [830, 266] on input "False" at bounding box center [821, 273] width 17 height 14
radio input "true"
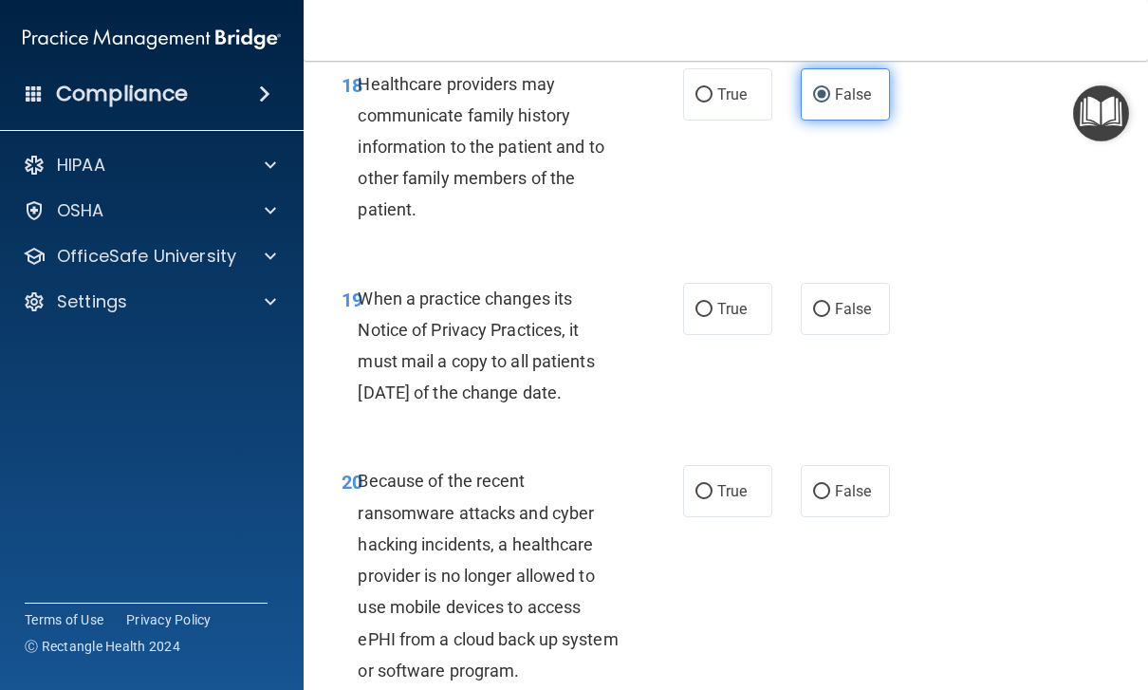
scroll to position [3952, 0]
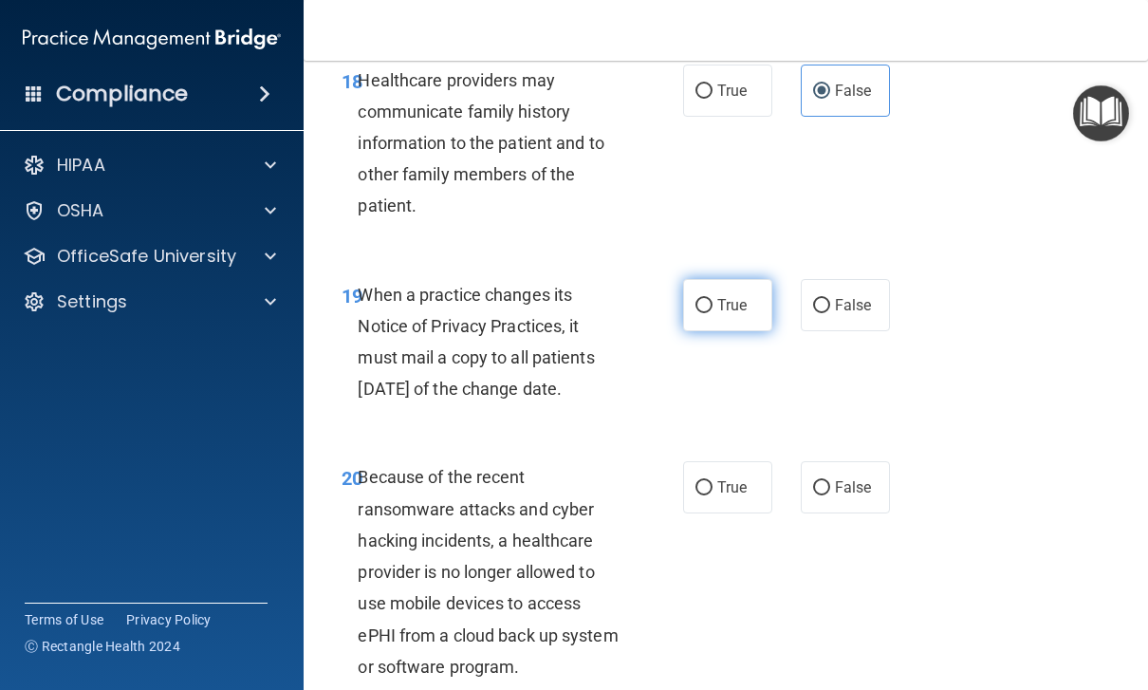
click at [722, 296] on span "True" at bounding box center [731, 305] width 29 height 18
click at [712, 299] on input "True" at bounding box center [703, 306] width 17 height 14
radio input "true"
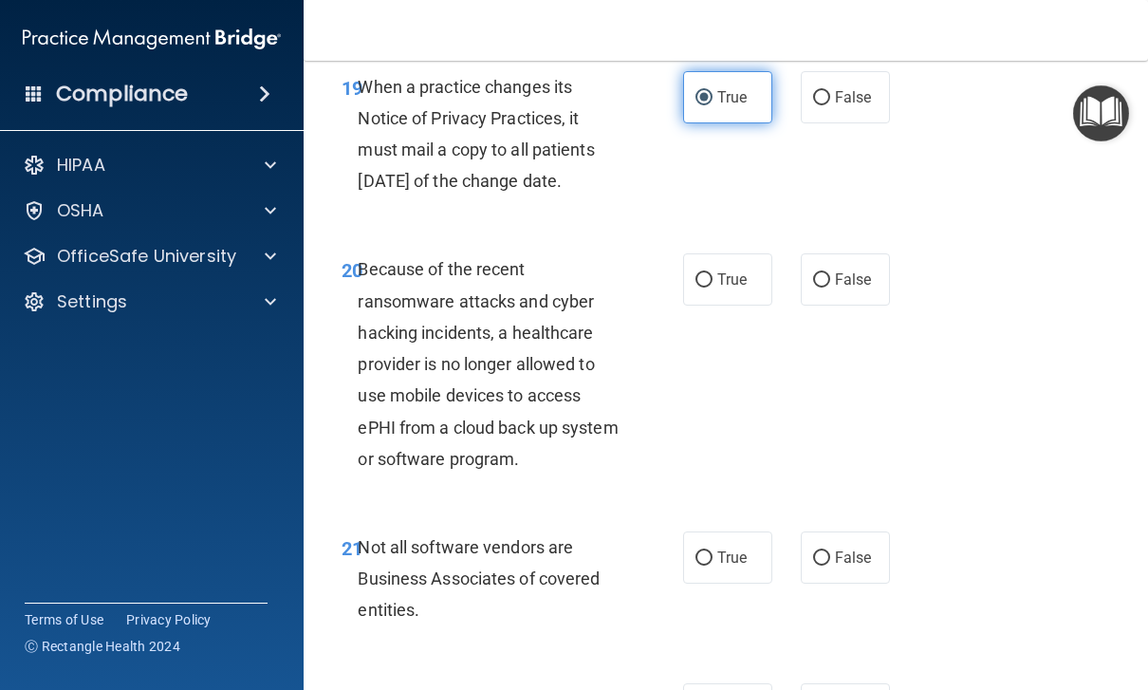
scroll to position [4149, 0]
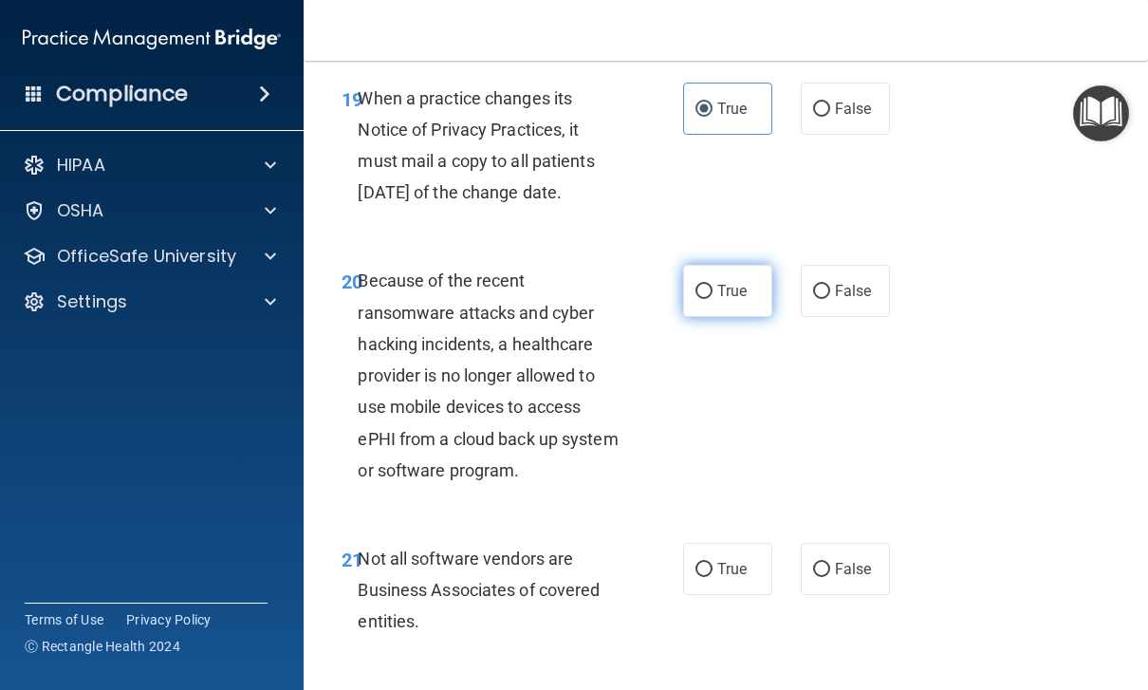
click at [754, 265] on label "True" at bounding box center [727, 291] width 89 height 52
click at [712, 285] on input "True" at bounding box center [703, 292] width 17 height 14
radio input "true"
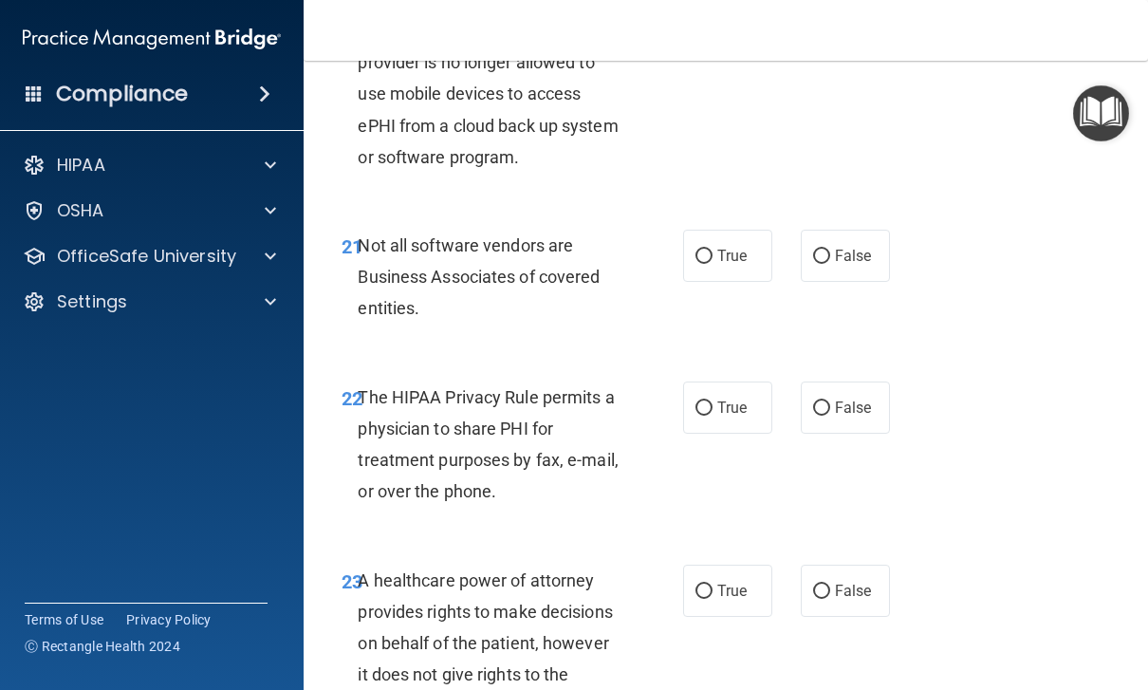
scroll to position [4461, 0]
click at [857, 245] on label "False" at bounding box center [845, 256] width 89 height 52
click at [830, 250] on input "False" at bounding box center [821, 257] width 17 height 14
radio input "true"
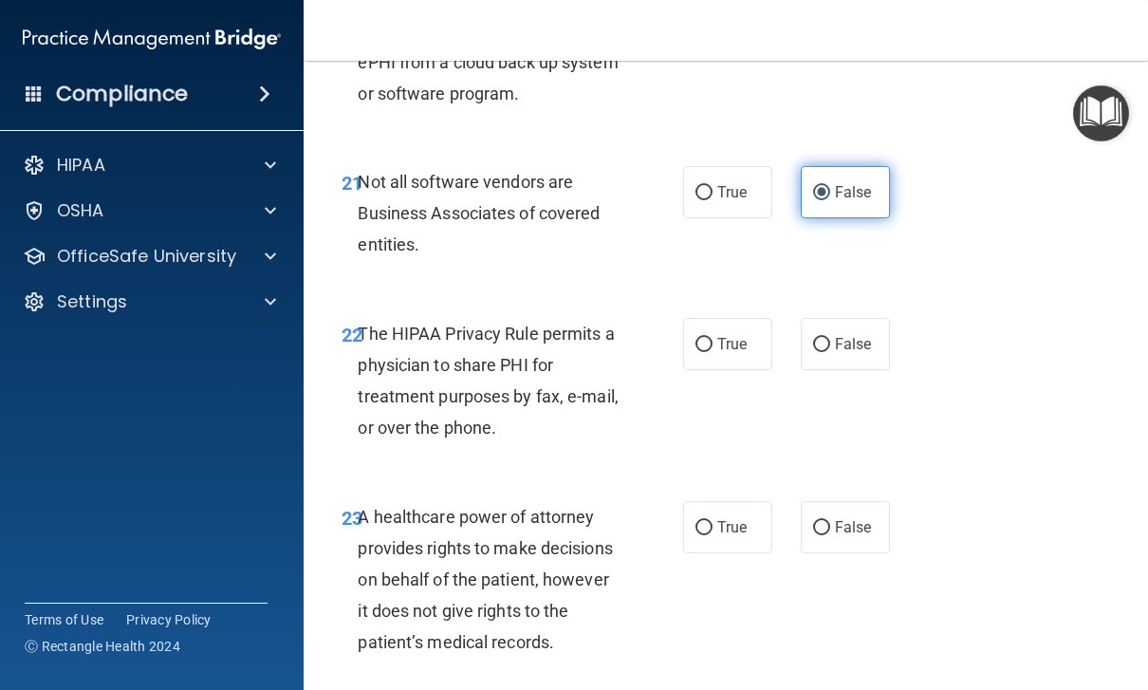
scroll to position [4535, 0]
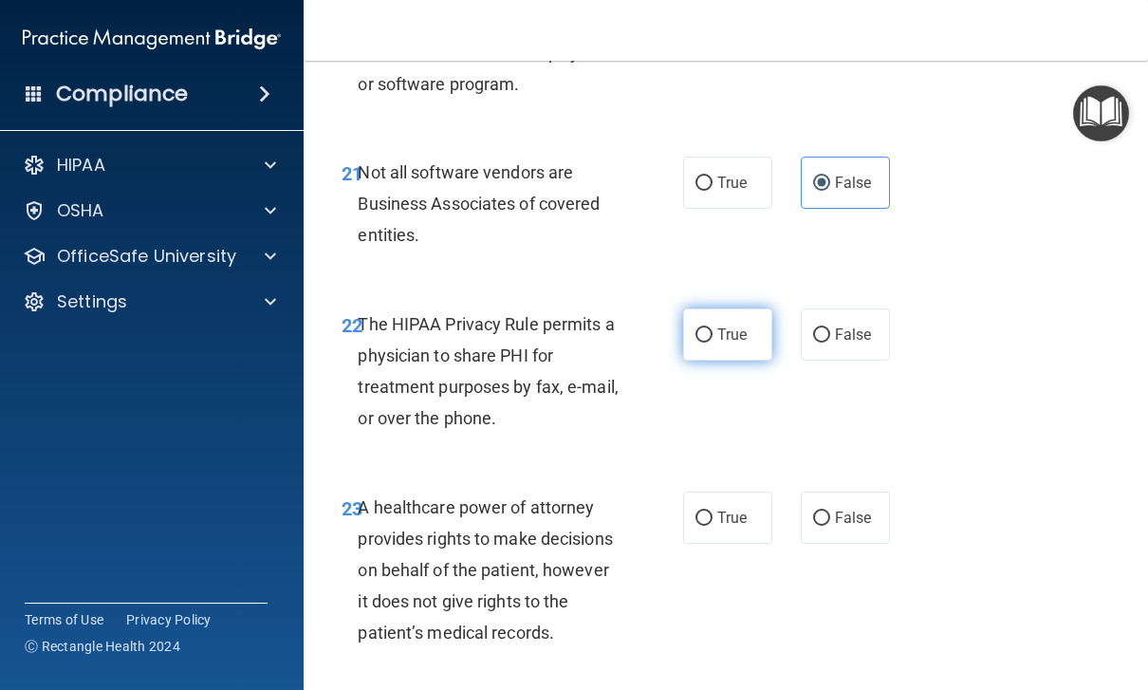
click at [729, 325] on span "True" at bounding box center [731, 334] width 29 height 18
click at [712, 328] on input "True" at bounding box center [703, 335] width 17 height 14
radio input "true"
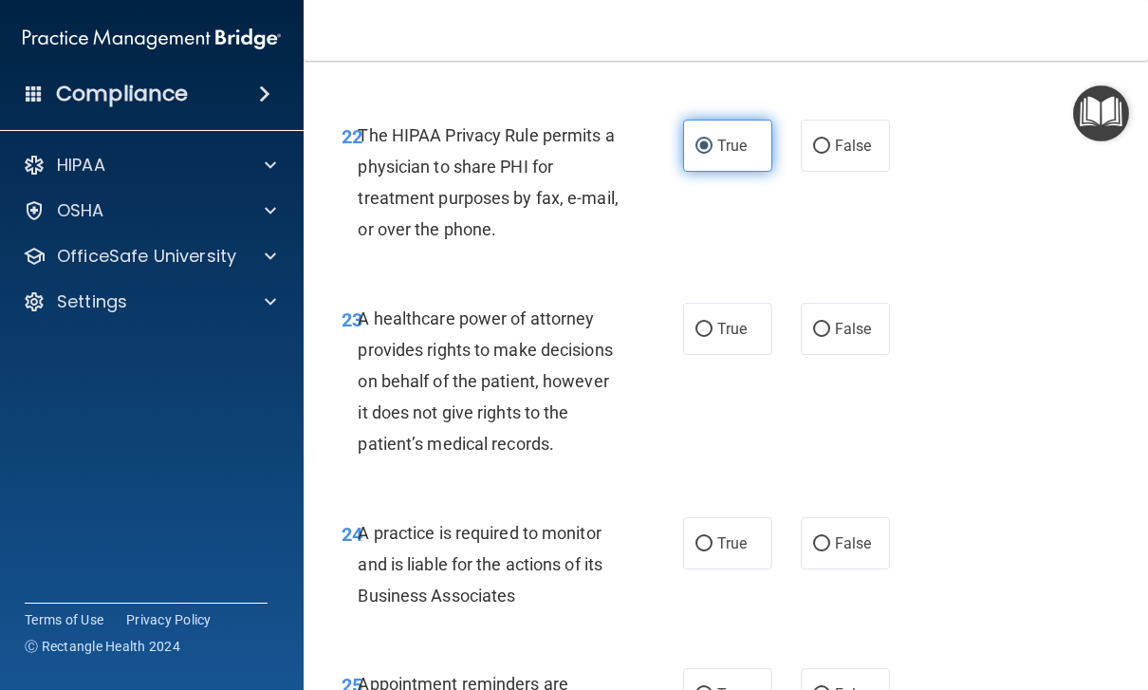
scroll to position [4722, 0]
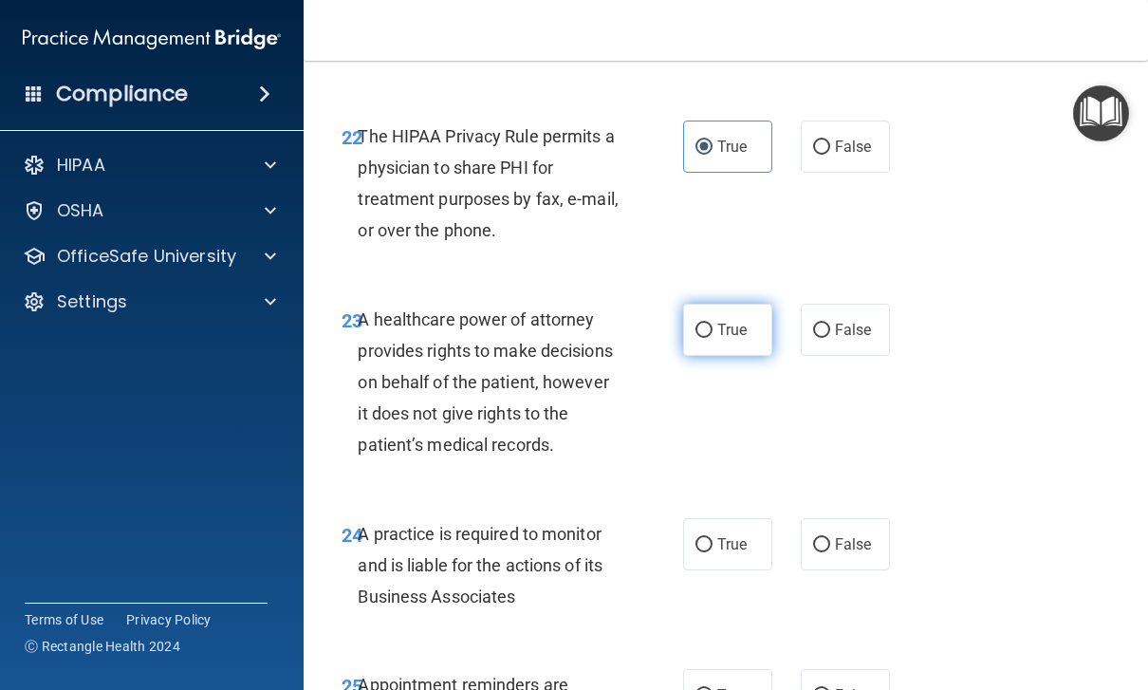
click at [727, 323] on label "True" at bounding box center [727, 330] width 89 height 52
click at [712, 323] on input "True" at bounding box center [703, 330] width 17 height 14
radio input "true"
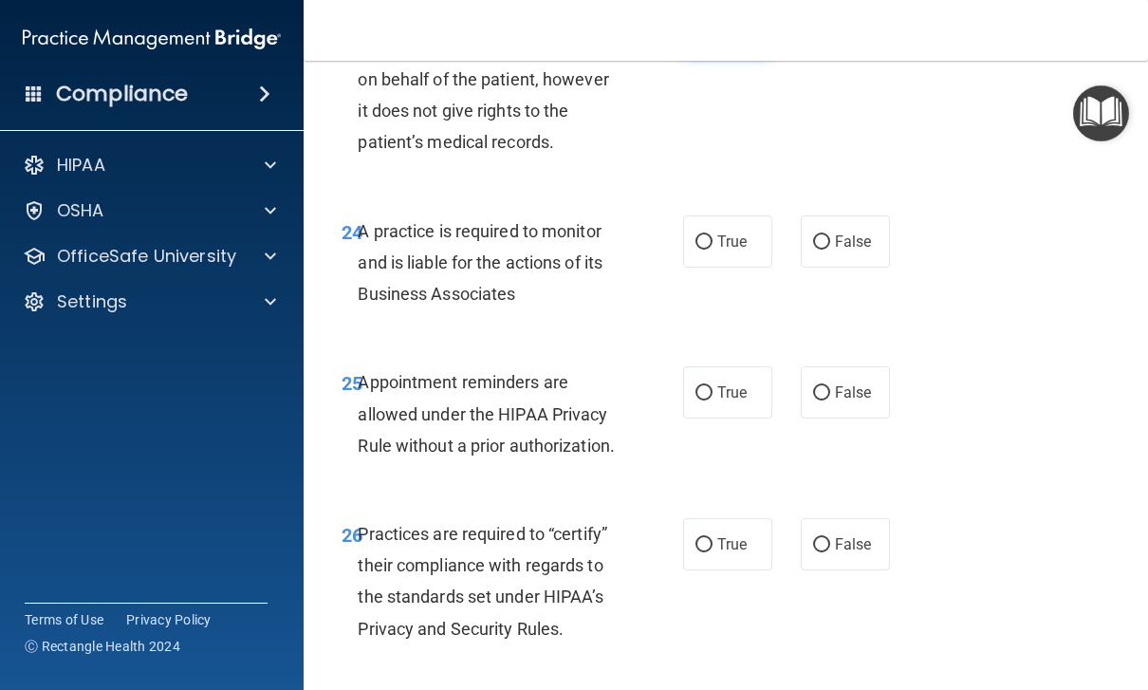
scroll to position [4995, 0]
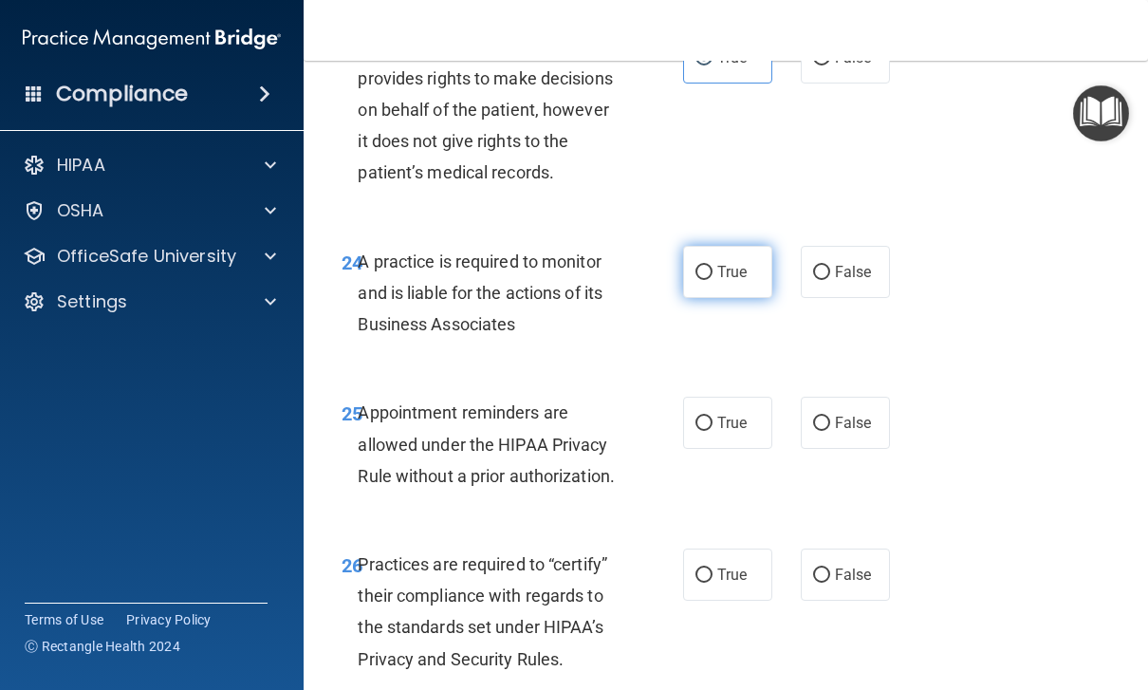
click at [746, 257] on label "True" at bounding box center [727, 272] width 89 height 52
click at [712, 266] on input "True" at bounding box center [703, 273] width 17 height 14
radio input "true"
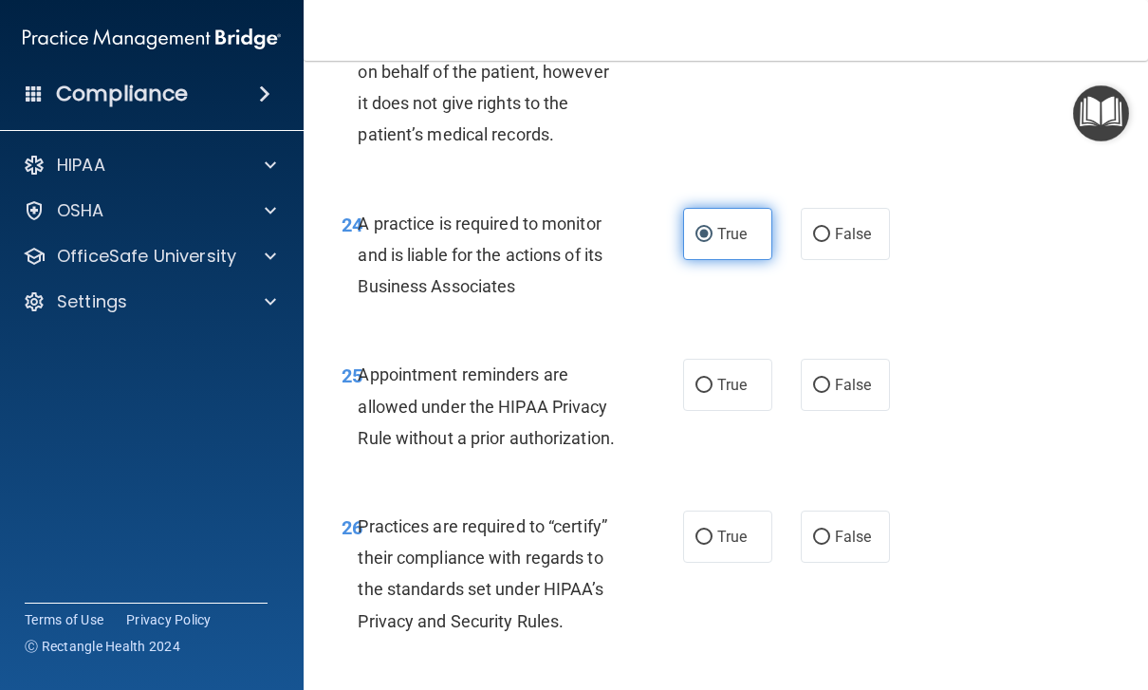
scroll to position [5034, 0]
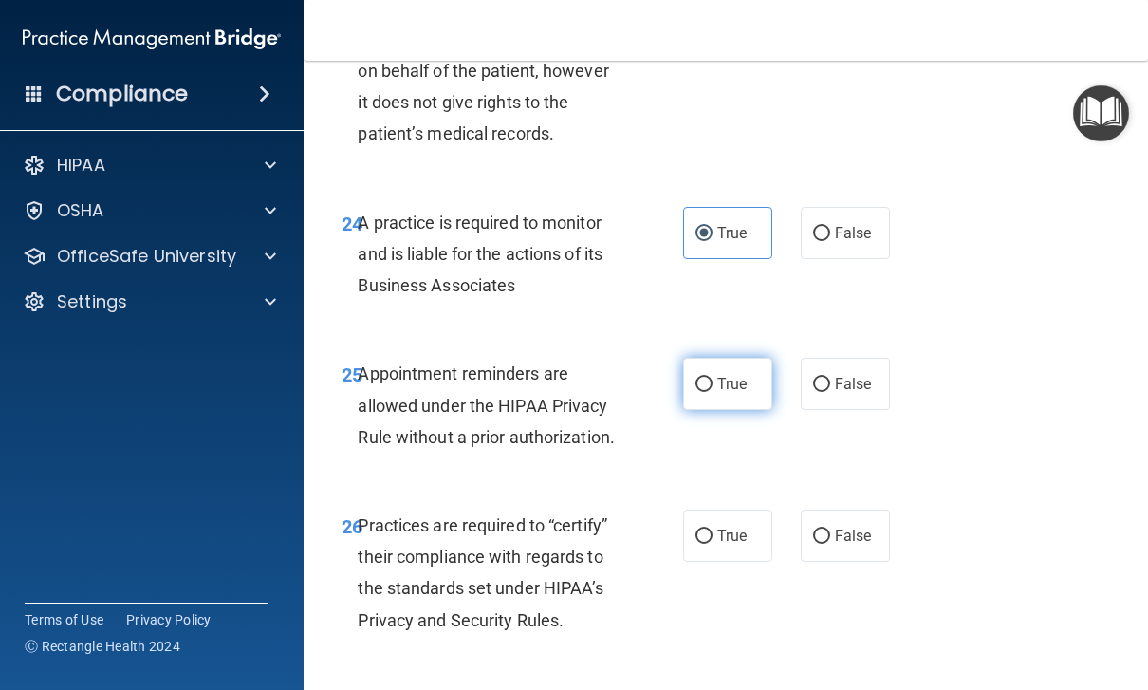
click at [731, 375] on span "True" at bounding box center [731, 384] width 29 height 18
click at [712, 377] on input "True" at bounding box center [703, 384] width 17 height 14
radio input "true"
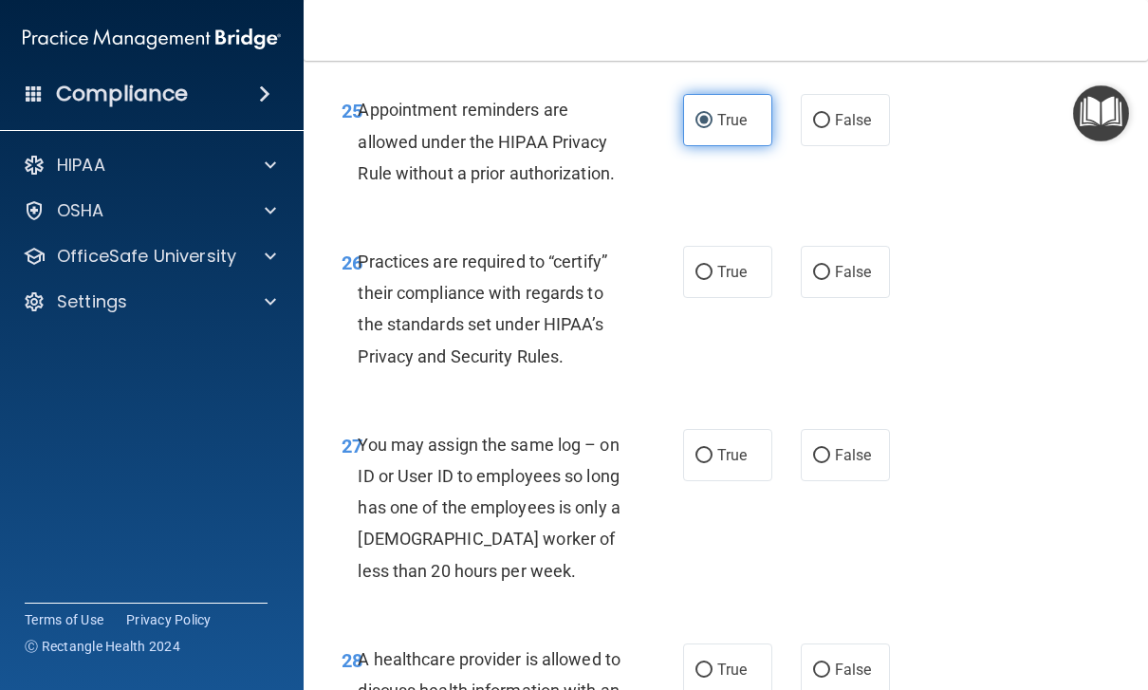
scroll to position [5297, 0]
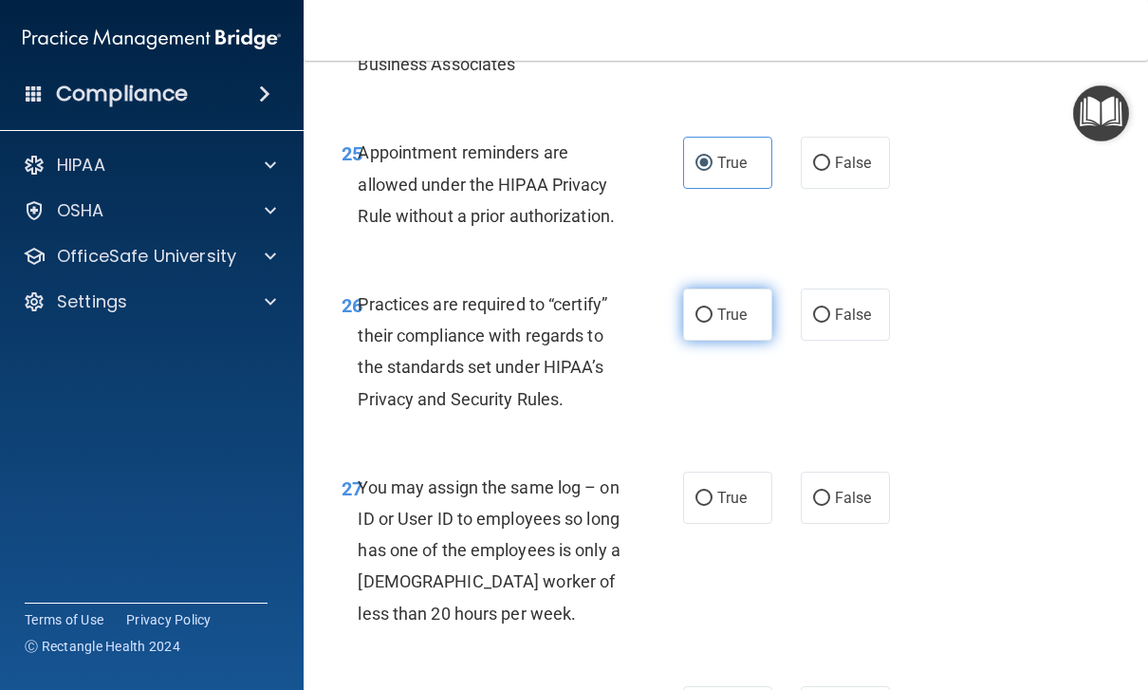
click at [741, 305] on span "True" at bounding box center [731, 314] width 29 height 18
click at [712, 308] on input "True" at bounding box center [703, 315] width 17 height 14
radio input "true"
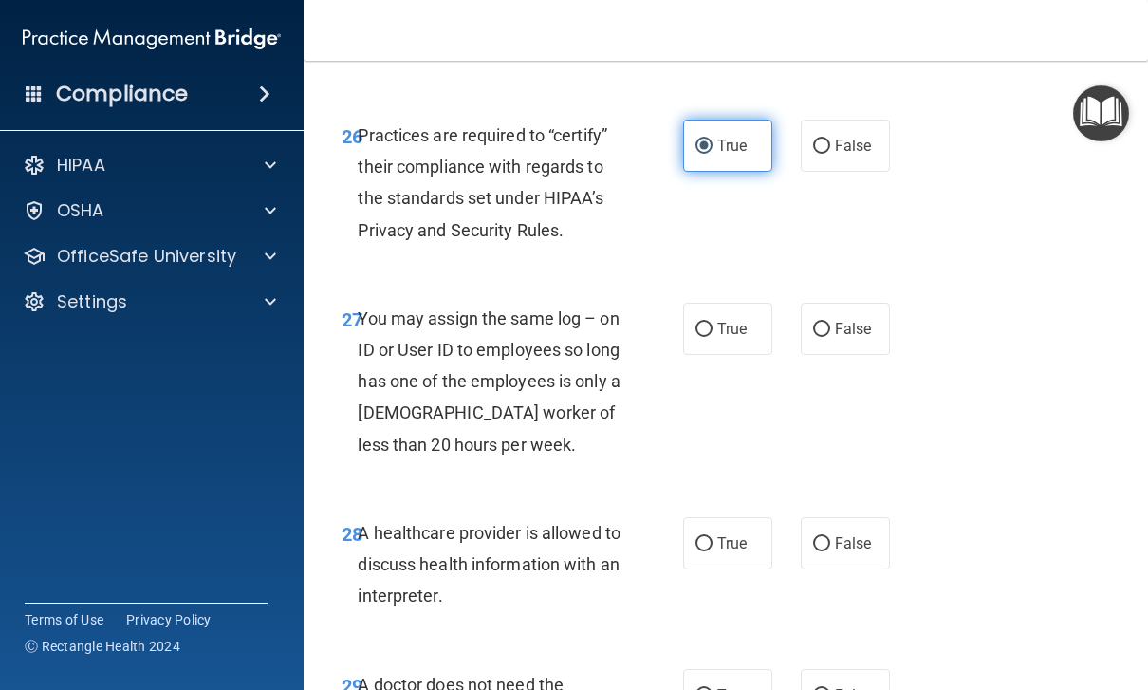
scroll to position [5422, 0]
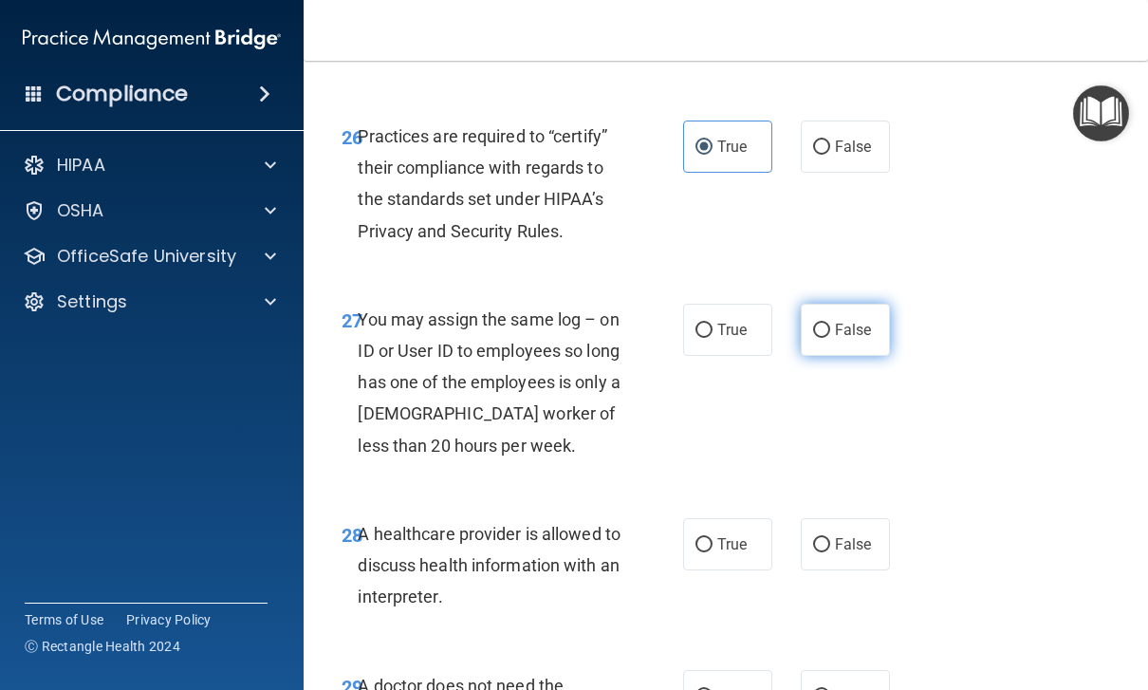
click at [848, 321] on span "False" at bounding box center [853, 330] width 37 height 18
click at [830, 323] on input "False" at bounding box center [821, 330] width 17 height 14
radio input "true"
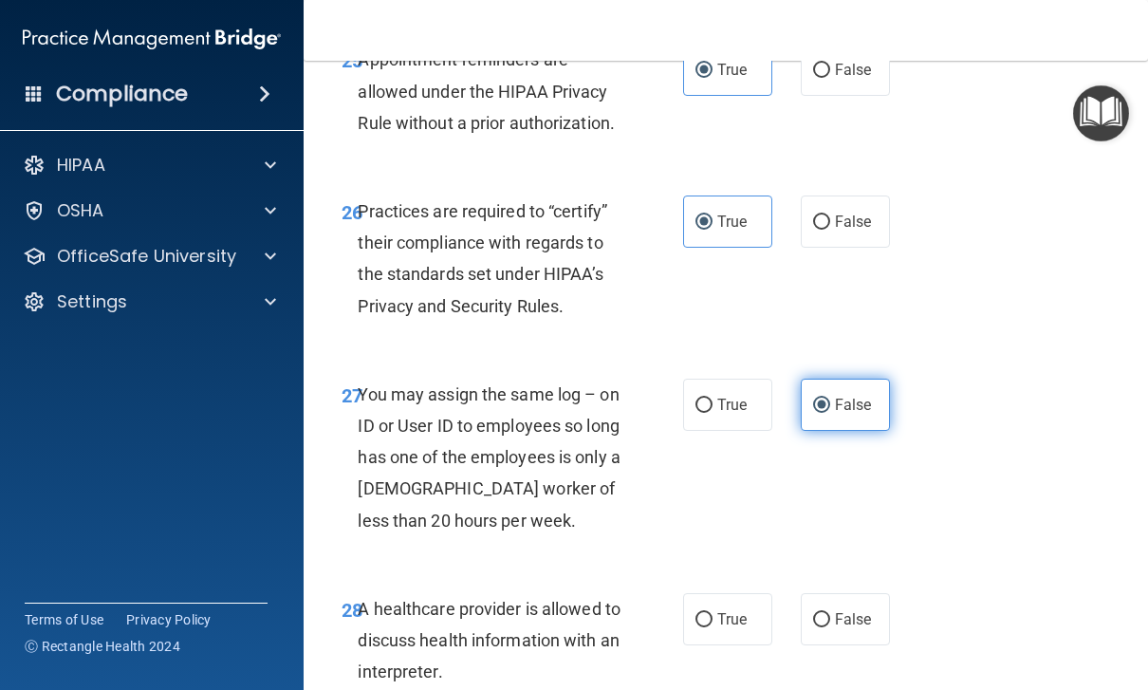
scroll to position [5342, 0]
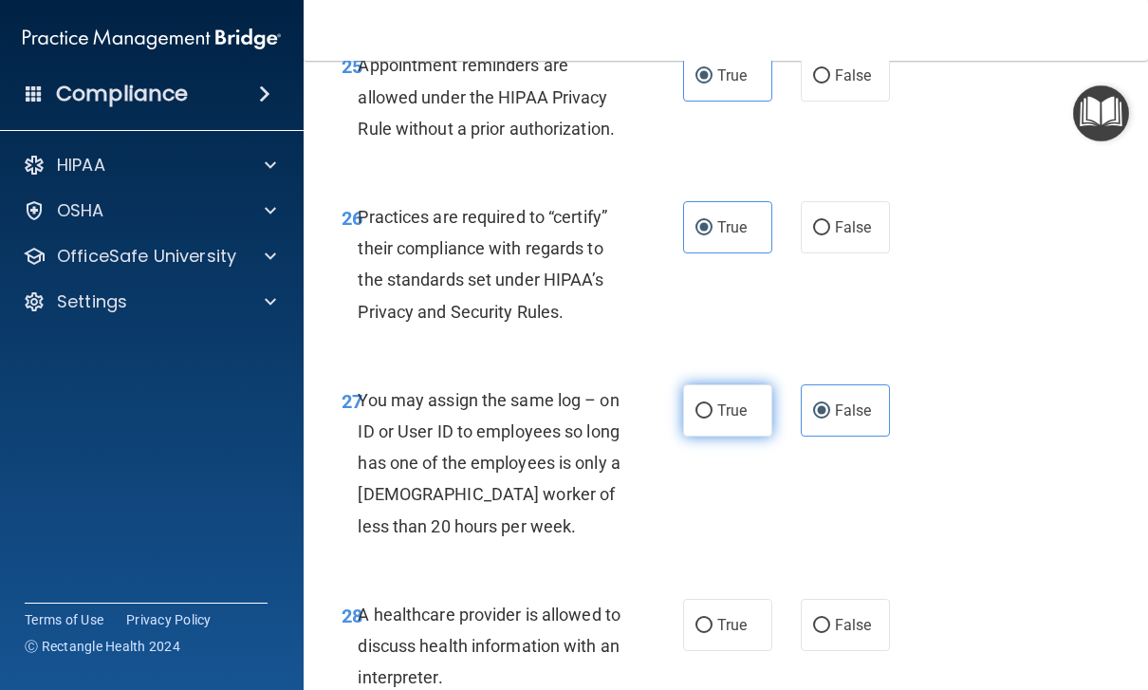
click at [726, 401] on span "True" at bounding box center [731, 410] width 29 height 18
click at [712, 404] on input "True" at bounding box center [703, 411] width 17 height 14
radio input "true"
radio input "false"
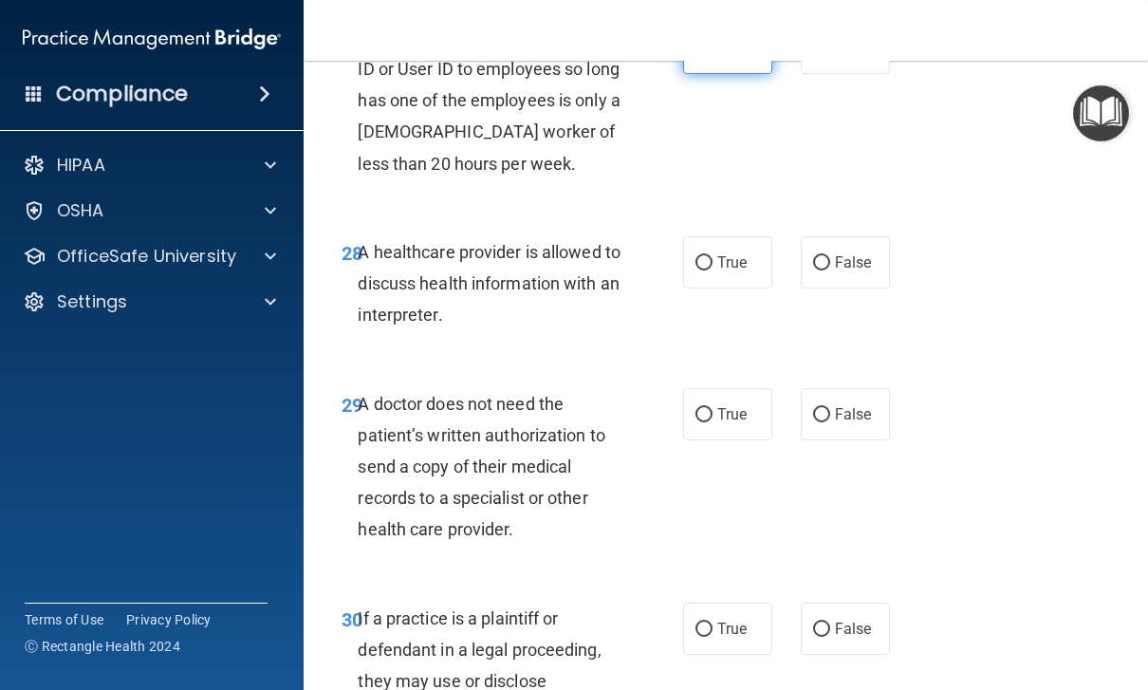
scroll to position [5705, 0]
click at [845, 244] on label "False" at bounding box center [845, 261] width 89 height 52
click at [830, 255] on input "False" at bounding box center [821, 262] width 17 height 14
radio input "true"
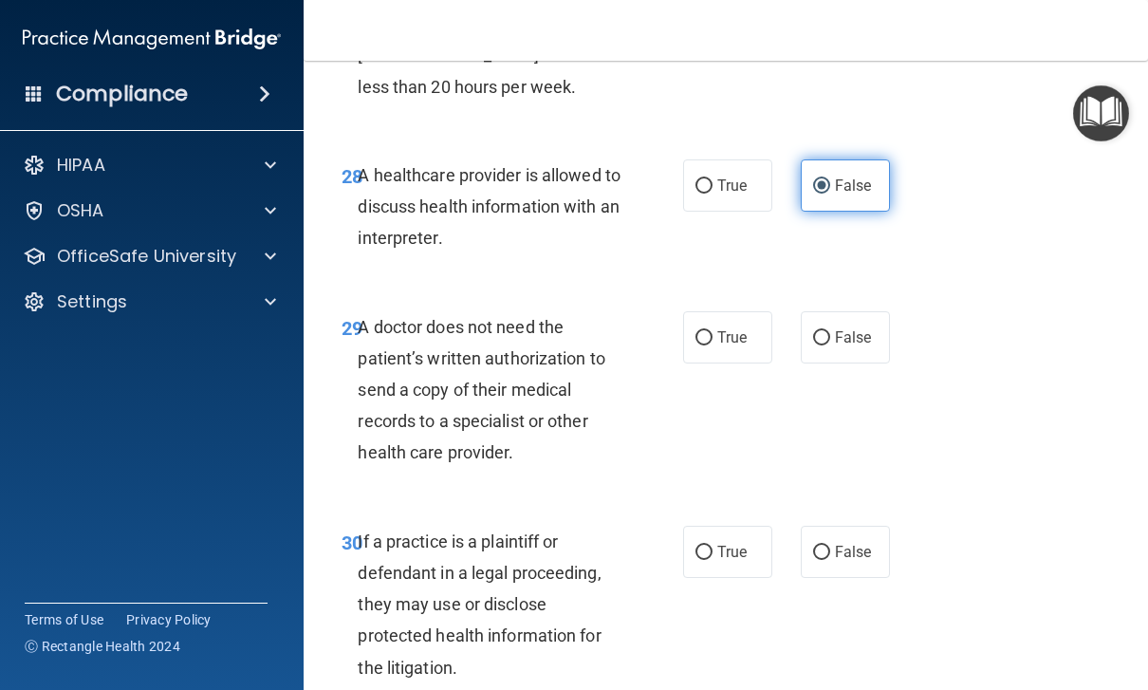
scroll to position [5780, 0]
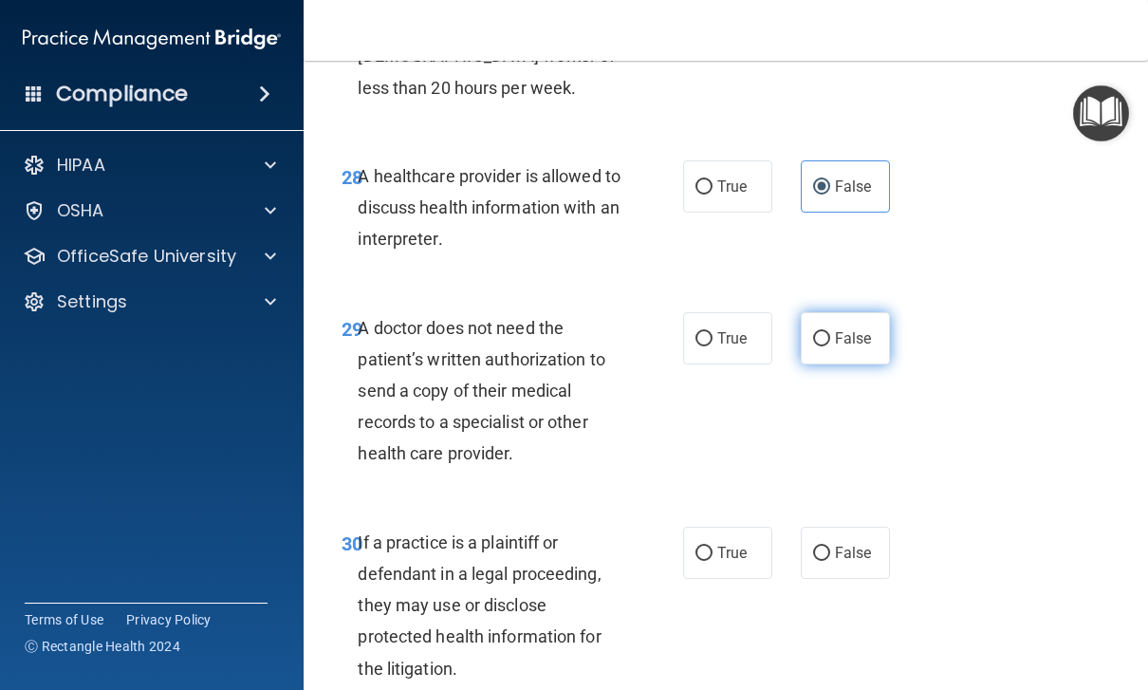
click at [856, 329] on span "False" at bounding box center [853, 338] width 37 height 18
click at [830, 332] on input "False" at bounding box center [821, 339] width 17 height 14
radio input "true"
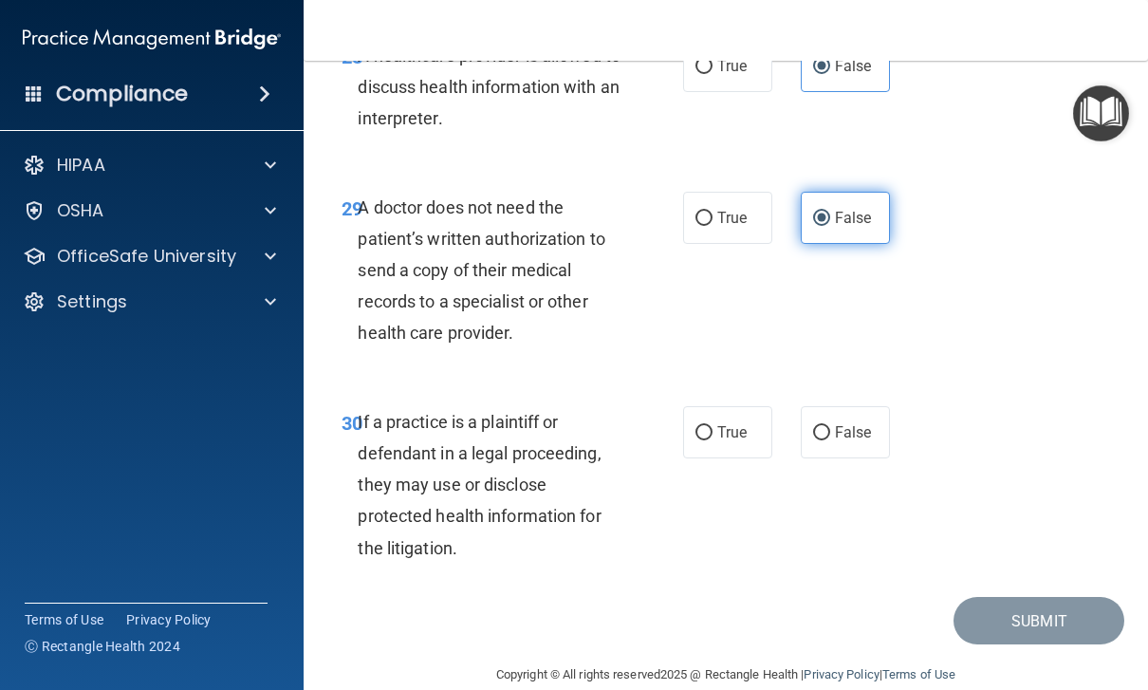
scroll to position [5900, 0]
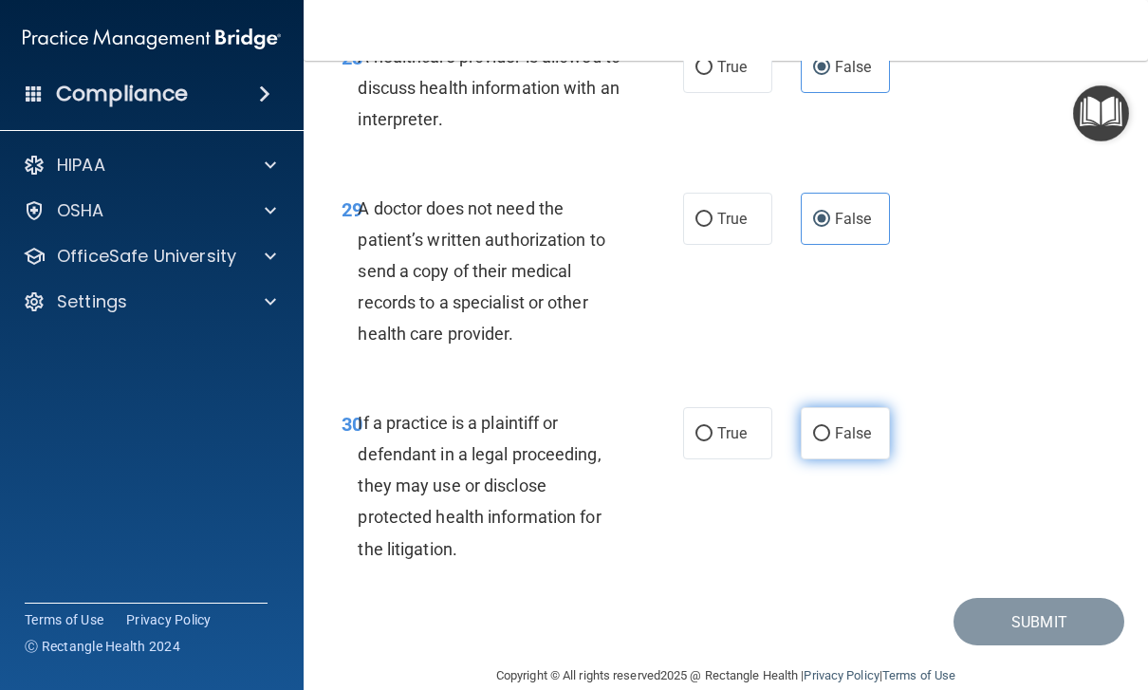
click at [835, 424] on span "False" at bounding box center [853, 433] width 37 height 18
click at [830, 427] on input "False" at bounding box center [821, 434] width 17 height 14
radio input "true"
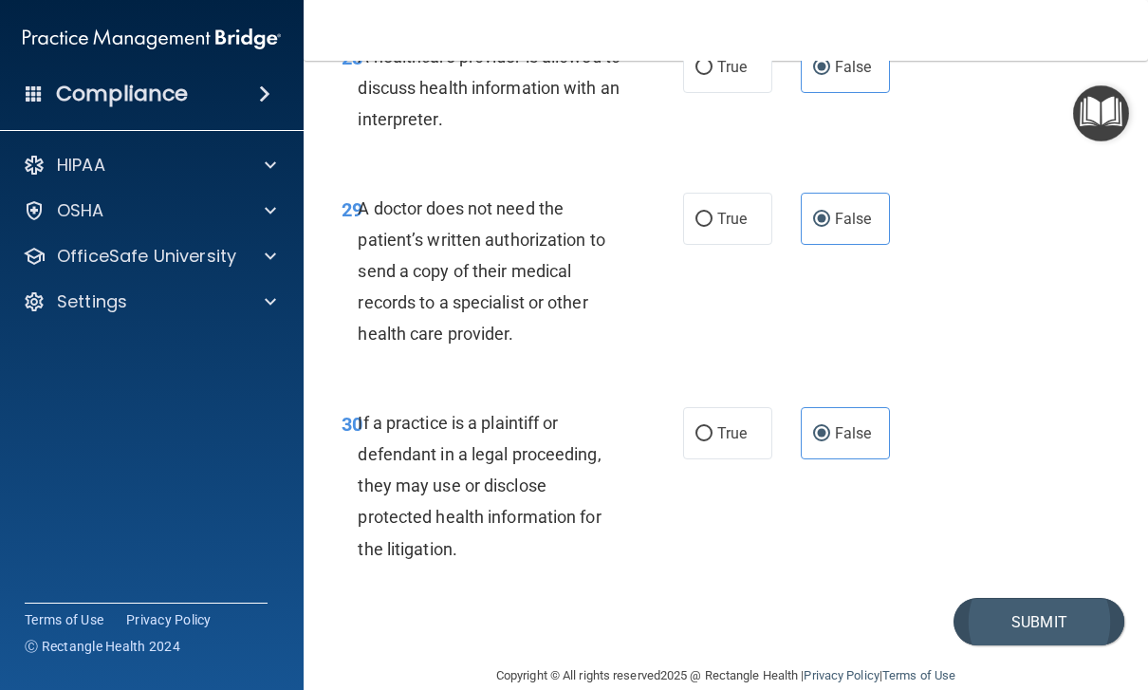
click at [998, 598] on button "Submit" at bounding box center [1038, 622] width 171 height 48
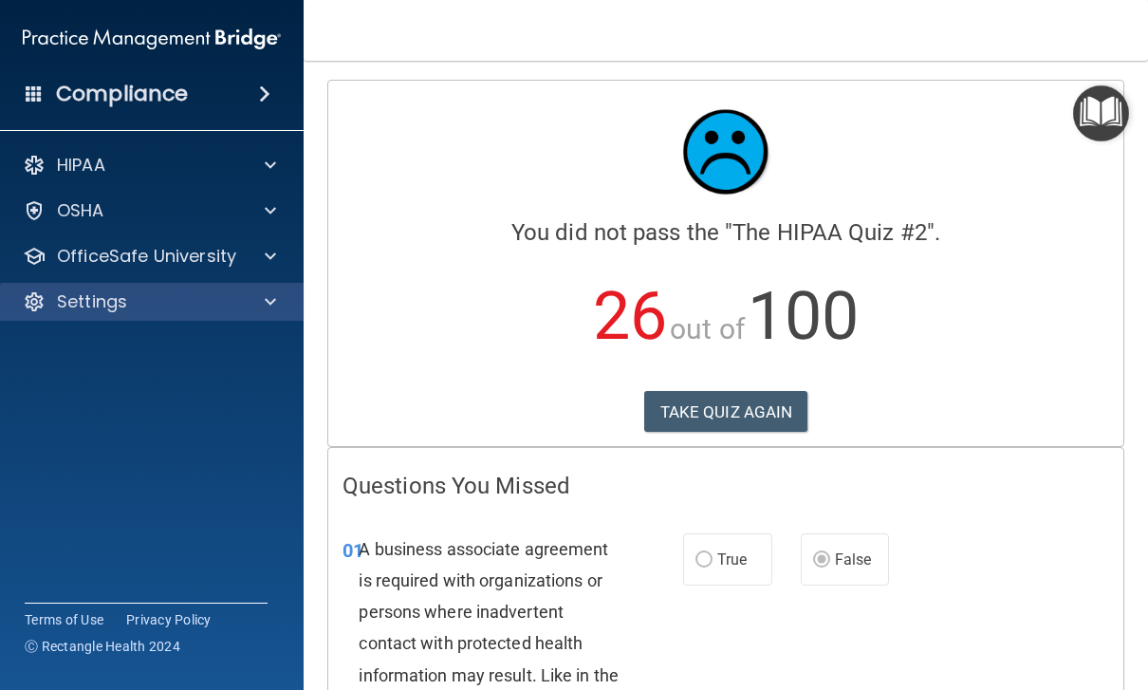
click at [63, 290] on p "Settings" at bounding box center [92, 301] width 70 height 23
click at [29, 303] on div at bounding box center [34, 301] width 23 height 23
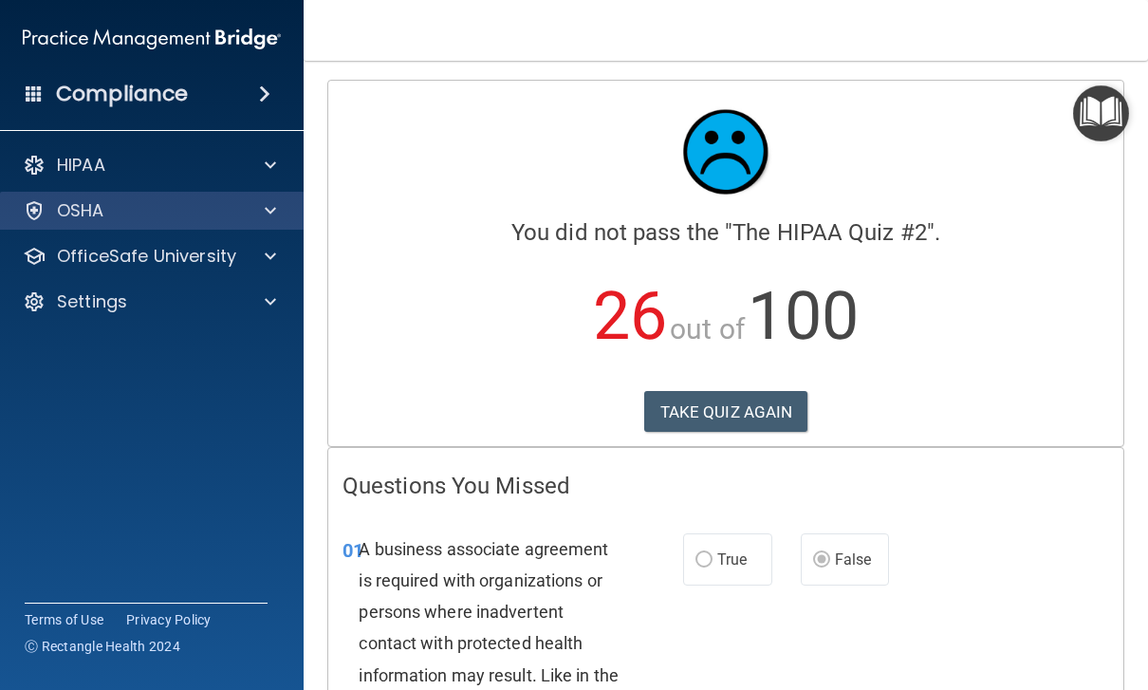
click at [276, 209] on div at bounding box center [267, 210] width 47 height 23
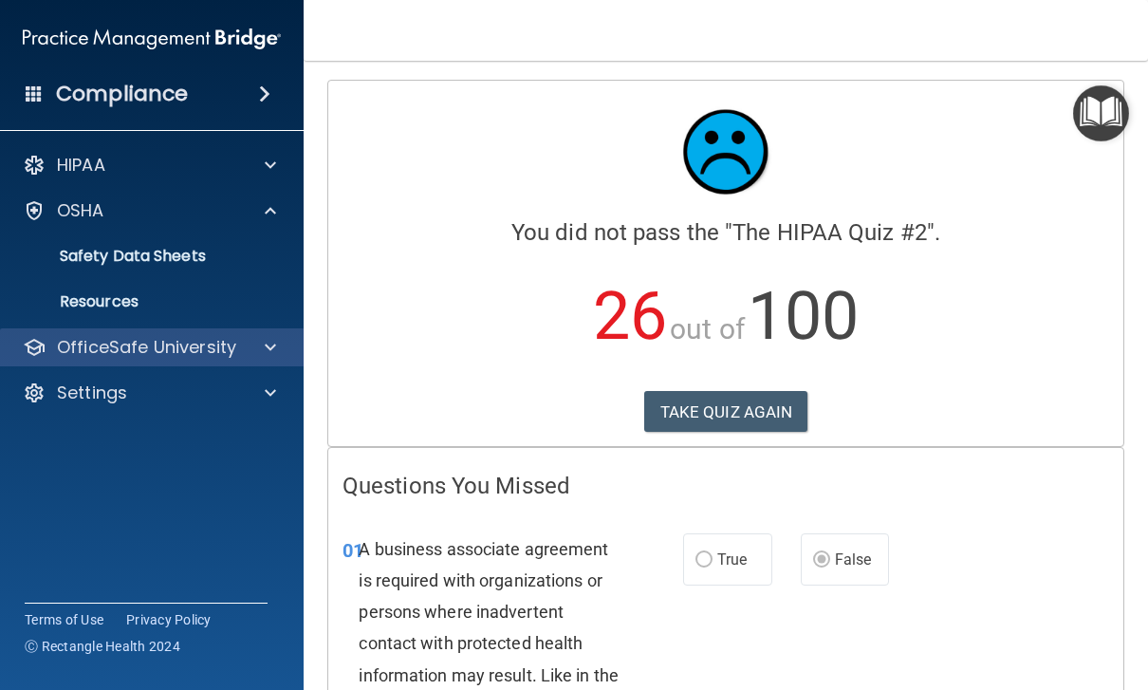
click at [91, 345] on p "OfficeSafe University" at bounding box center [146, 347] width 179 height 23
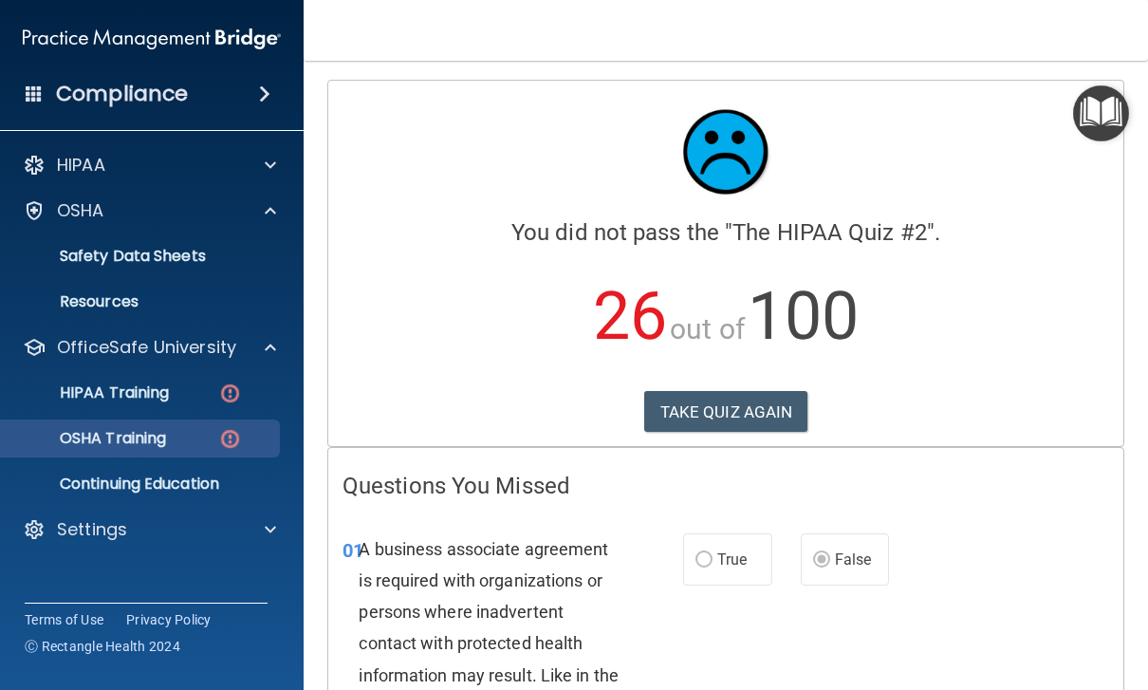
click at [98, 444] on p "OSHA Training" at bounding box center [89, 438] width 154 height 19
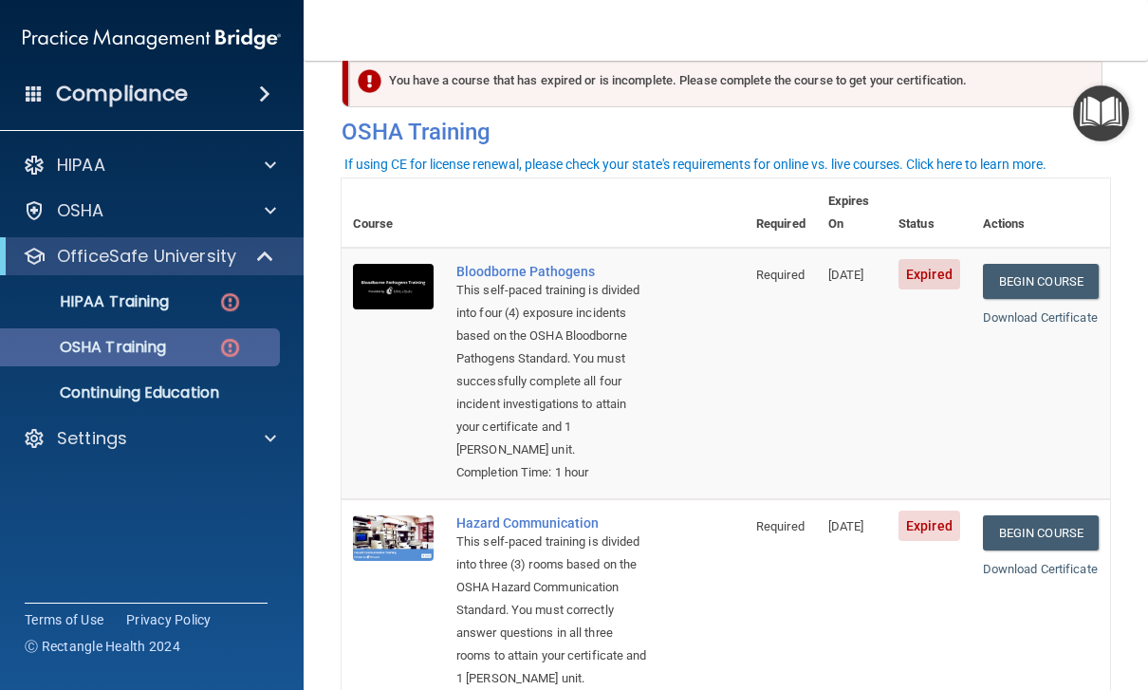
scroll to position [40, 0]
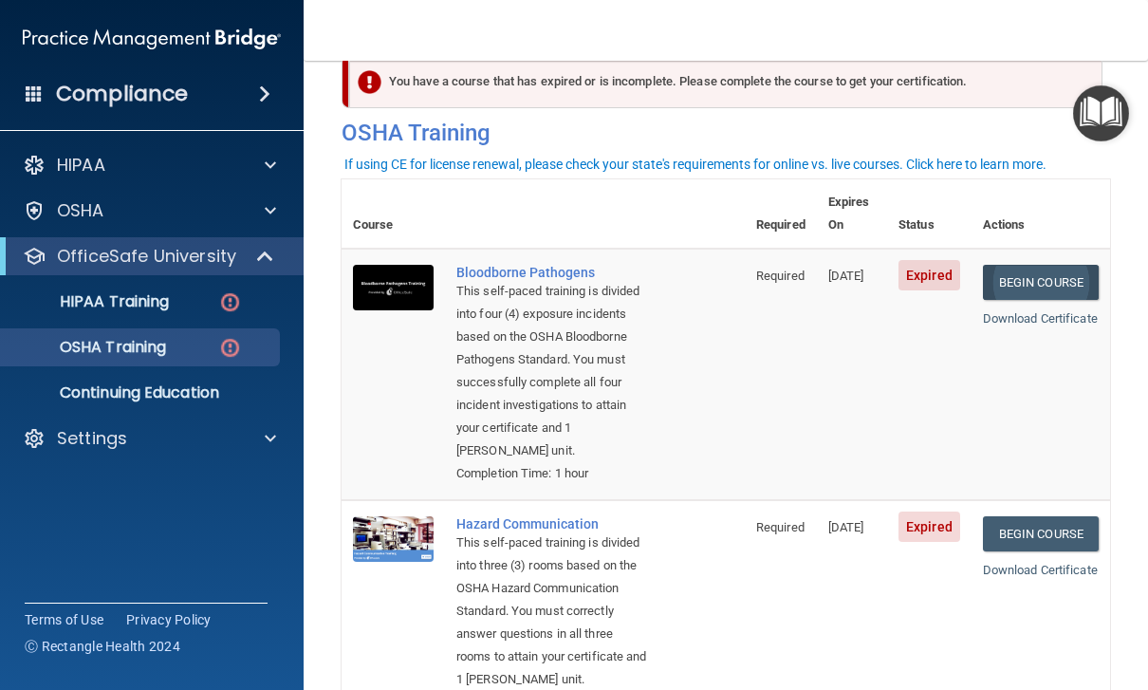
click at [1066, 265] on link "Begin Course" at bounding box center [1041, 282] width 116 height 35
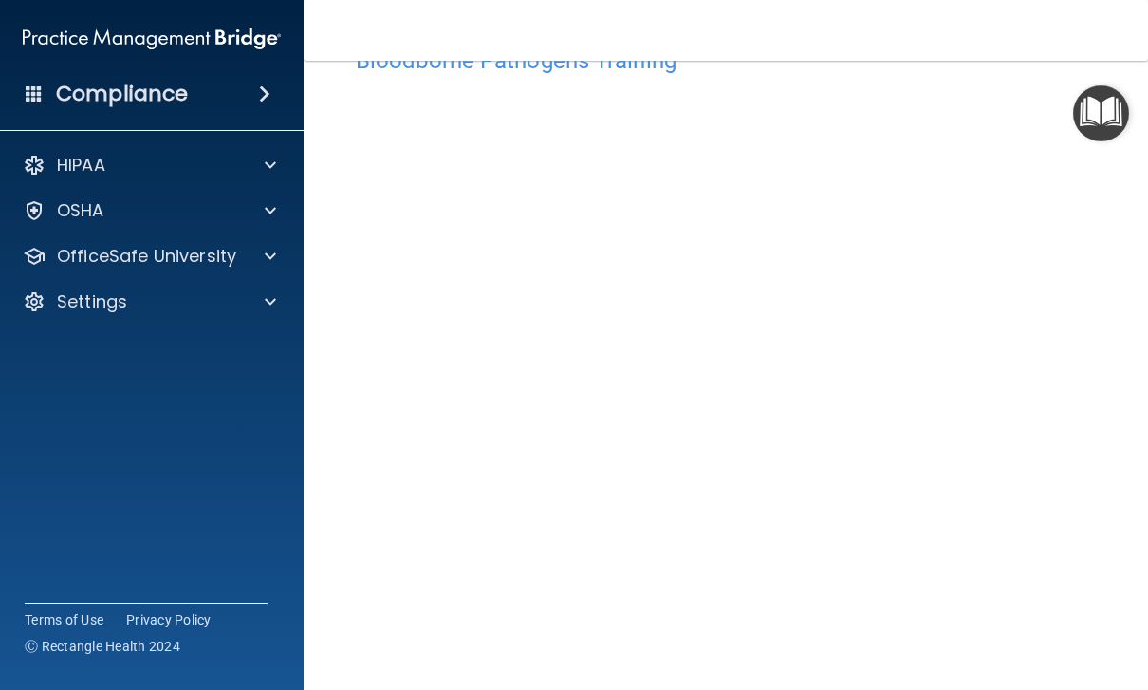
scroll to position [64, 0]
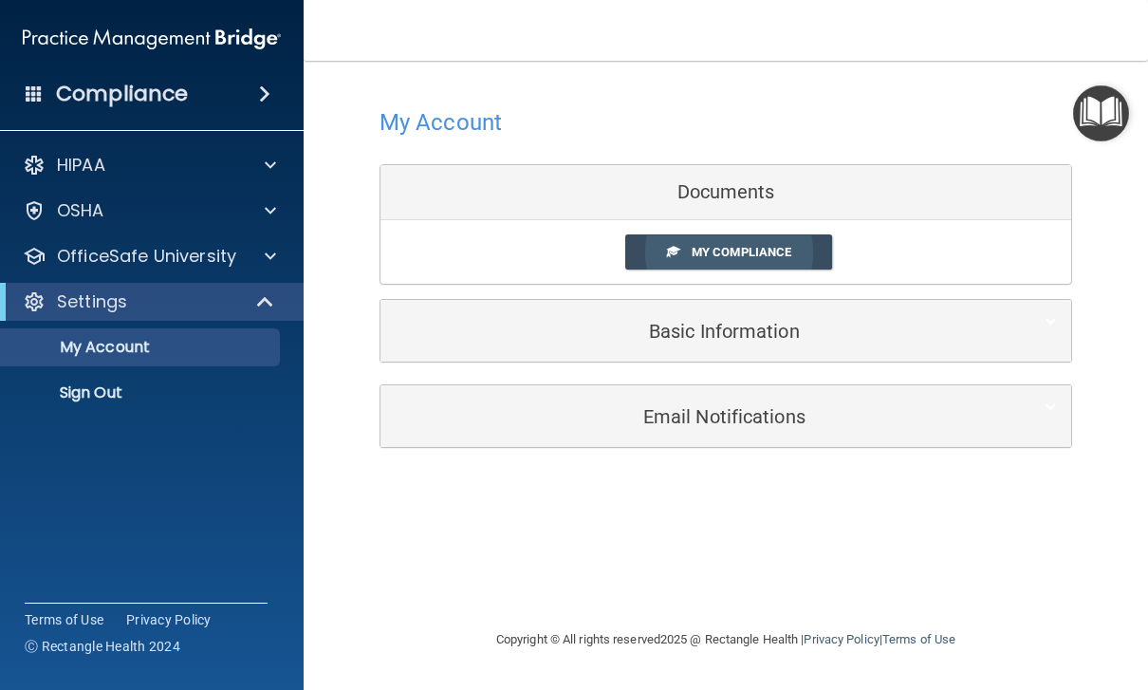
click at [791, 257] on span "My Compliance" at bounding box center [741, 252] width 100 height 14
click at [761, 261] on link "My Compliance" at bounding box center [729, 251] width 208 height 35
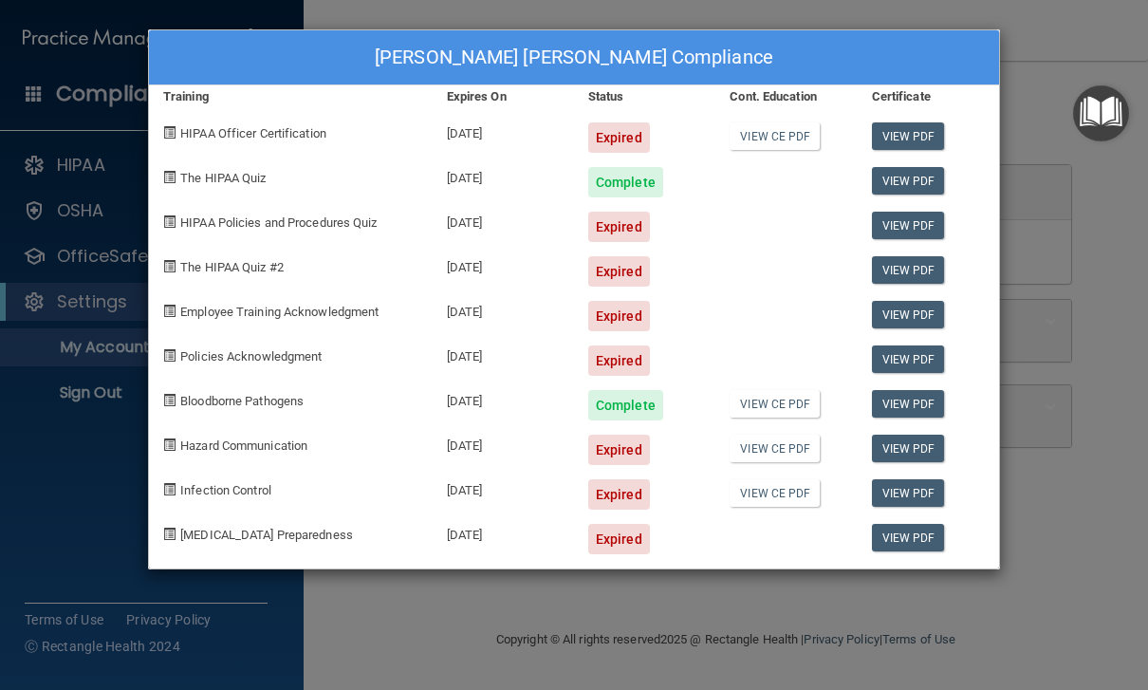
click at [1116, 543] on div "[PERSON_NAME] [PERSON_NAME] Compliance Training Expires On Status Cont. Educati…" at bounding box center [574, 345] width 1148 height 690
click at [1090, 521] on div "Alexis Taylor Portela's Compliance Training Expires On Status Cont. Education C…" at bounding box center [574, 345] width 1148 height 690
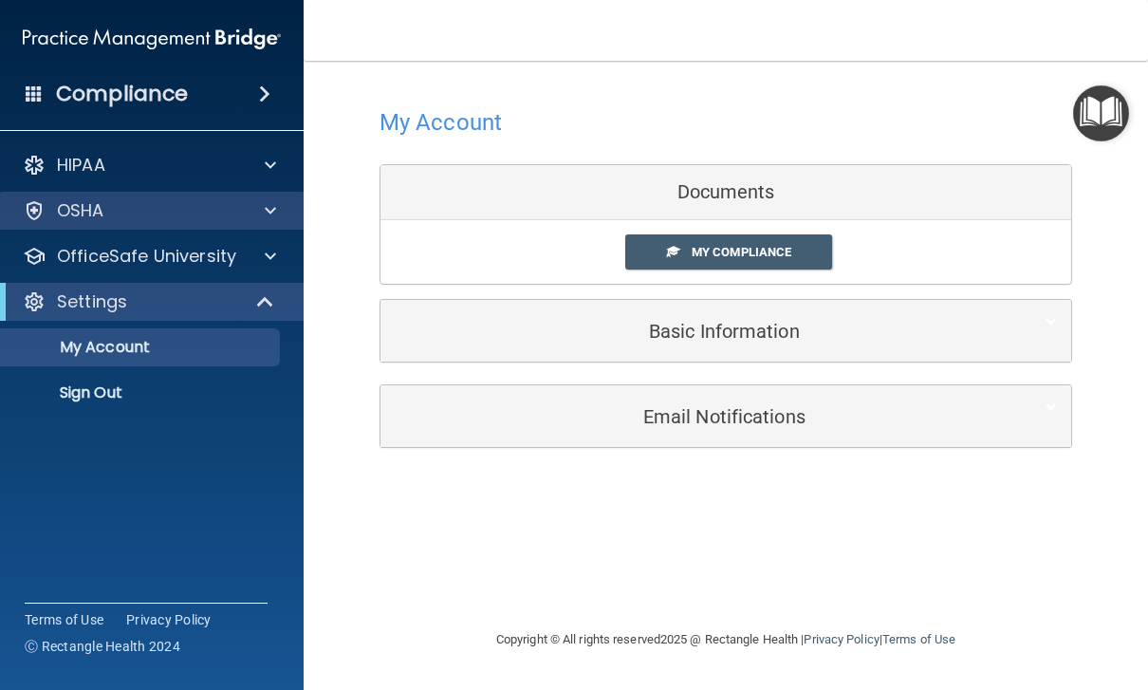
click at [276, 206] on div at bounding box center [267, 210] width 47 height 23
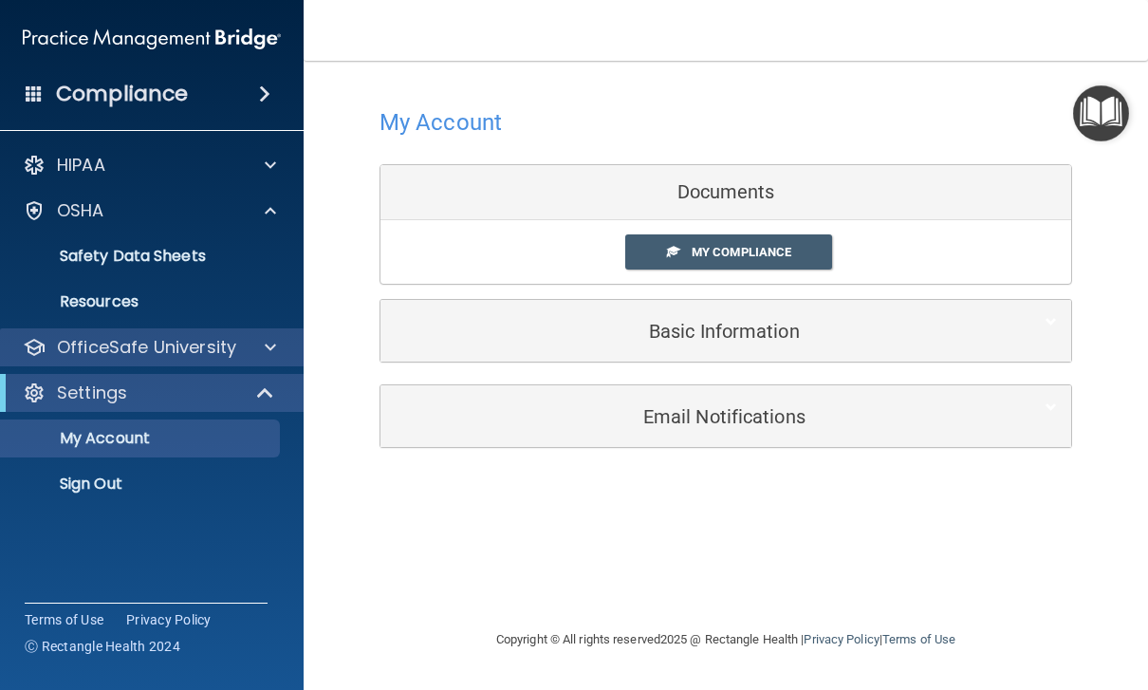
click at [244, 349] on div at bounding box center [267, 347] width 47 height 23
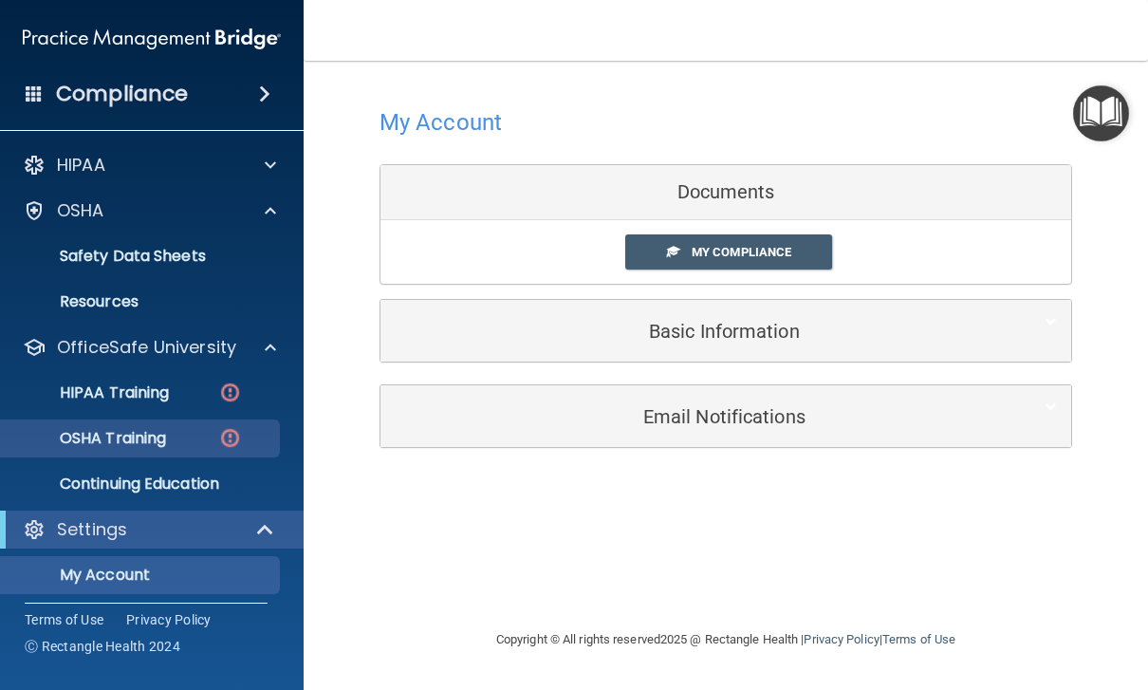
click at [212, 436] on div "OSHA Training" at bounding box center [141, 438] width 259 height 19
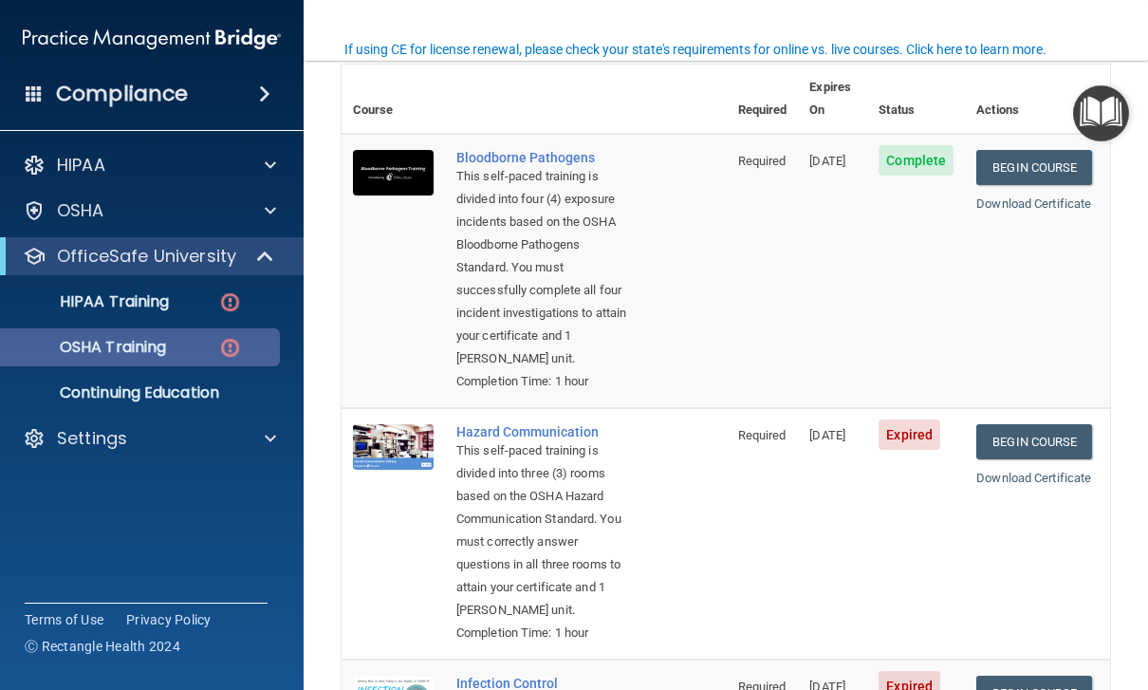
scroll to position [154, 0]
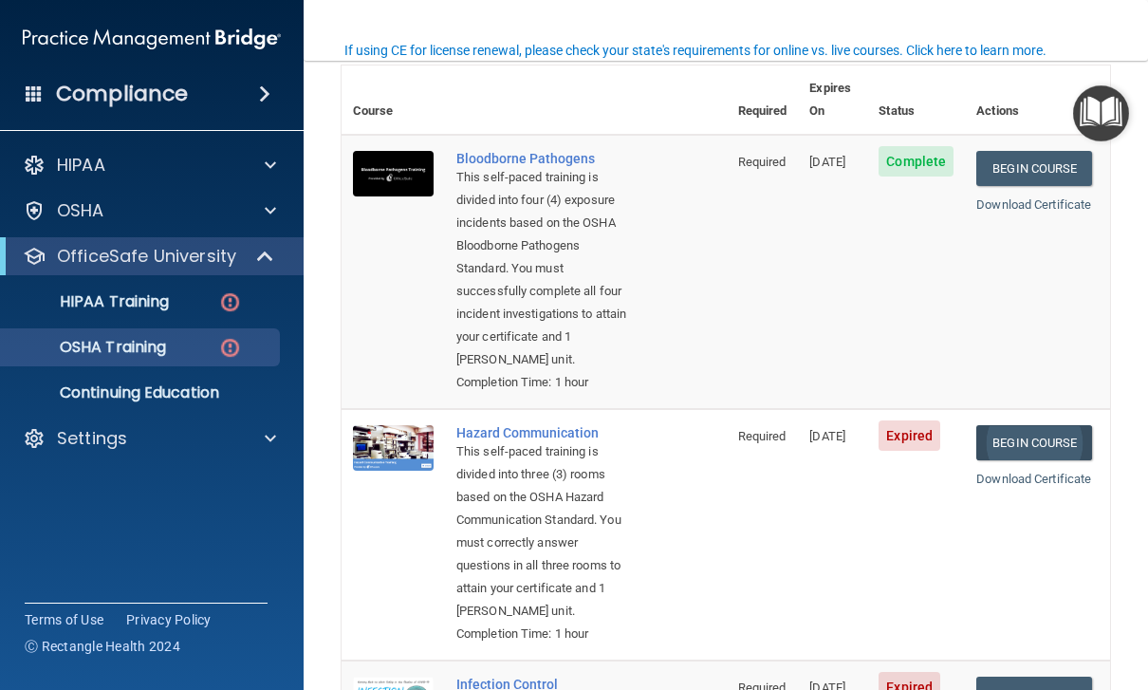
click at [1073, 436] on link "Begin Course" at bounding box center [1034, 442] width 116 height 35
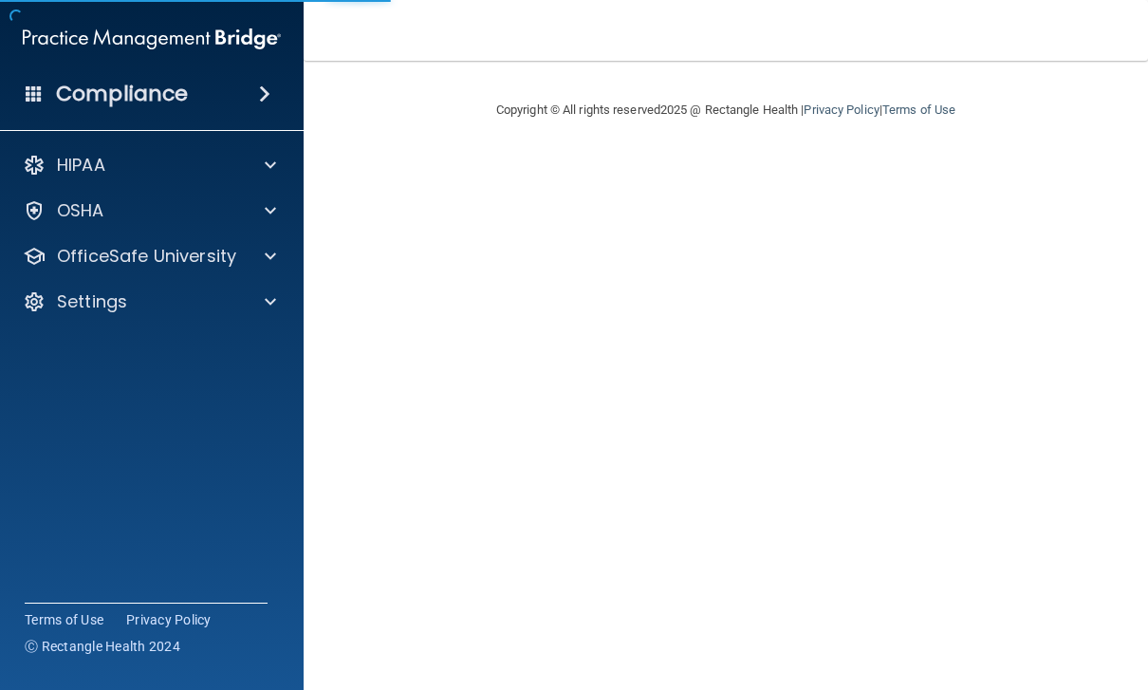
click at [960, 0] on div "Manage My Enterprise Manage My Location" at bounding box center [901, 0] width 492 height 1
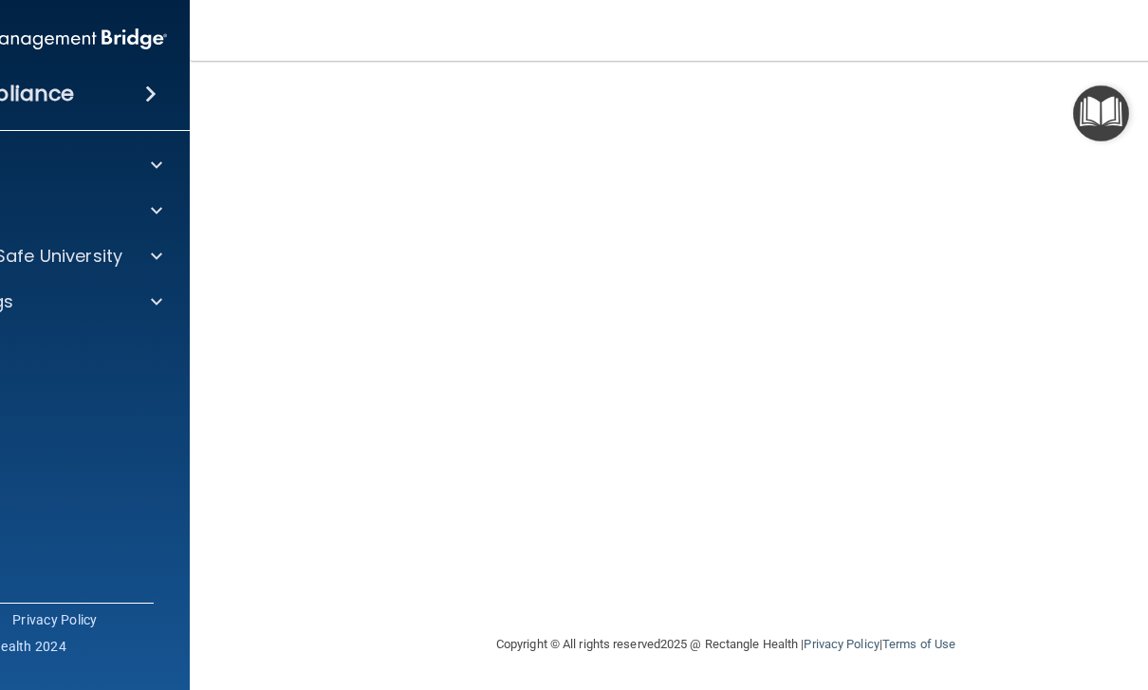
scroll to position [164, 0]
click at [1115, 96] on img "Open Resource Center" at bounding box center [1101, 113] width 56 height 56
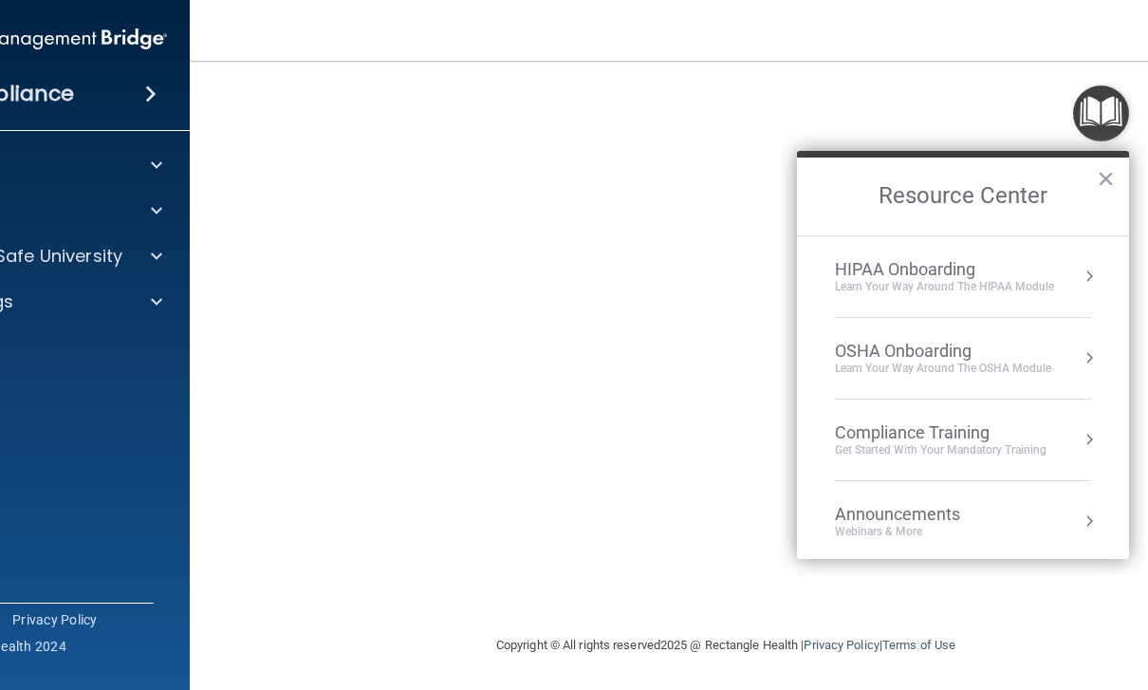
click at [1042, 635] on div "Copyright © All rights reserved 2025 @ Rectangle Health | Privacy Policy | Term…" at bounding box center [725, 645] width 692 height 61
click at [1110, 183] on button "×" at bounding box center [1105, 178] width 18 height 30
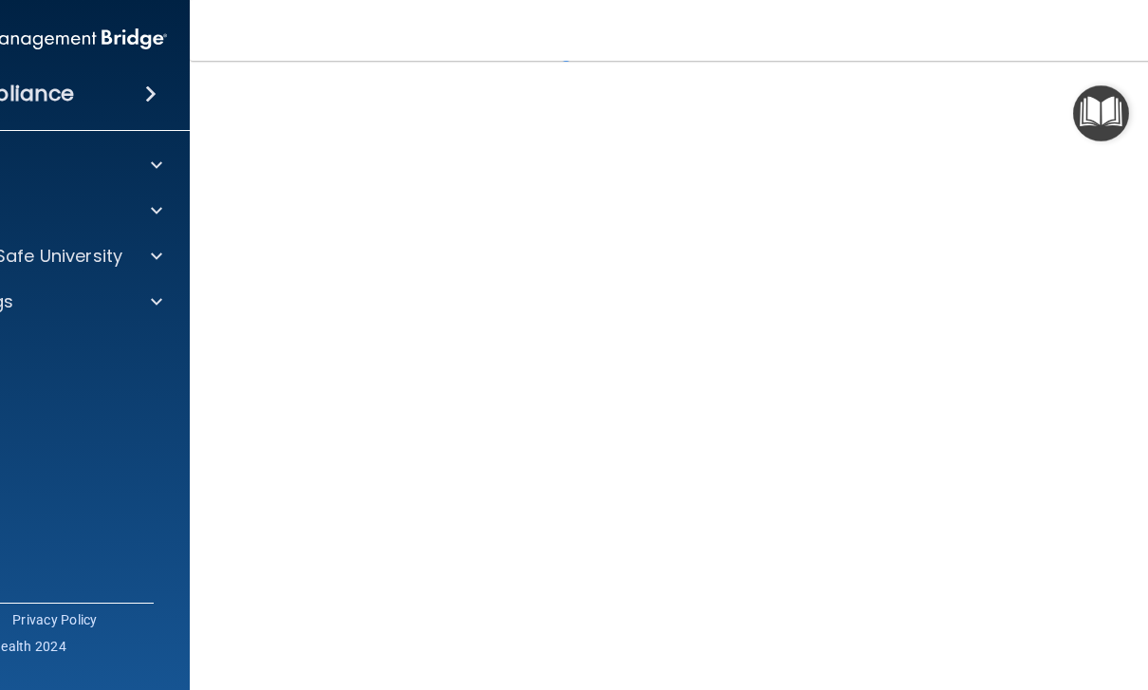
scroll to position [83, 0]
click at [1115, 111] on img "Open Resource Center" at bounding box center [1101, 113] width 56 height 56
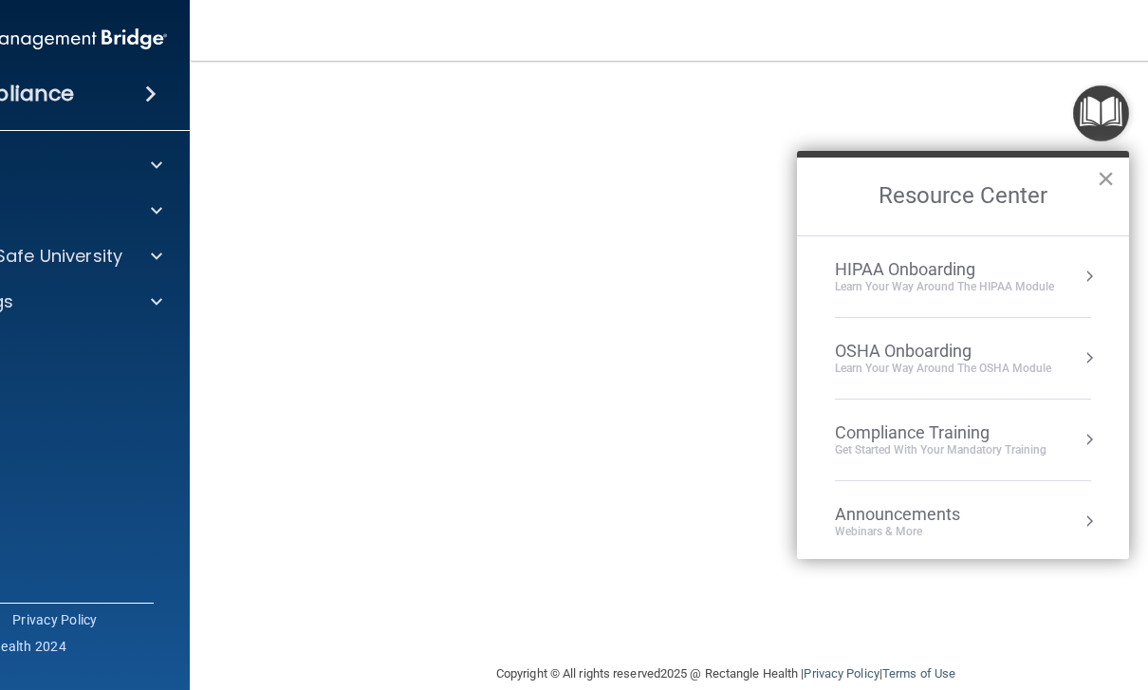
click at [1104, 179] on button "×" at bounding box center [1105, 178] width 18 height 30
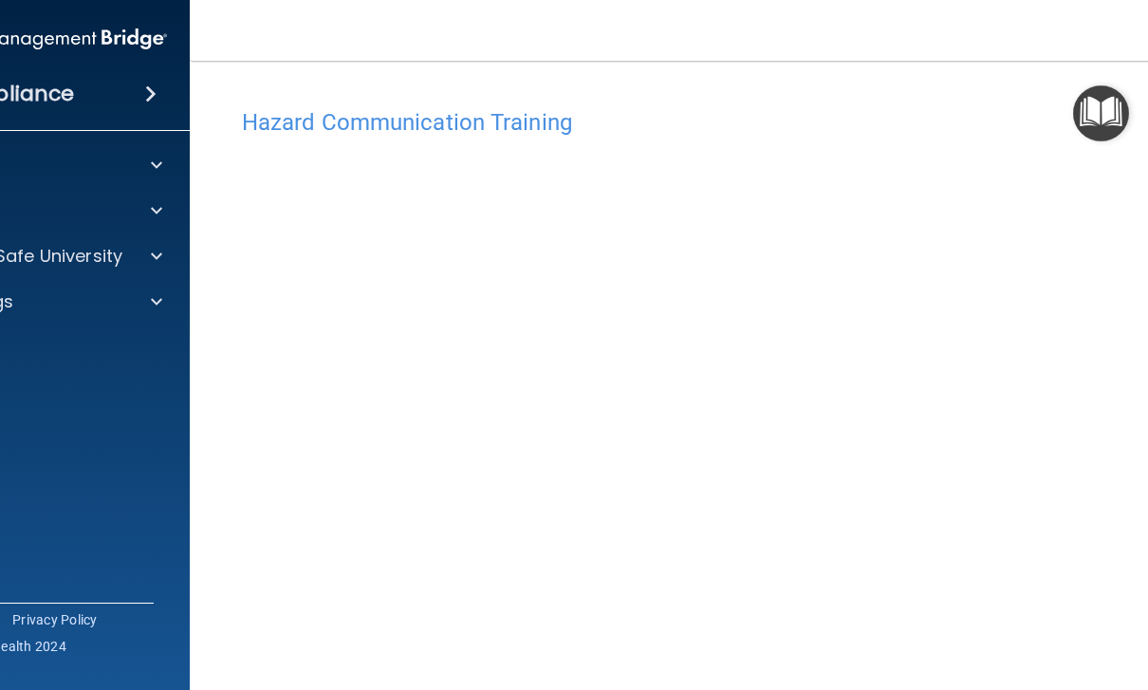
scroll to position [0, 0]
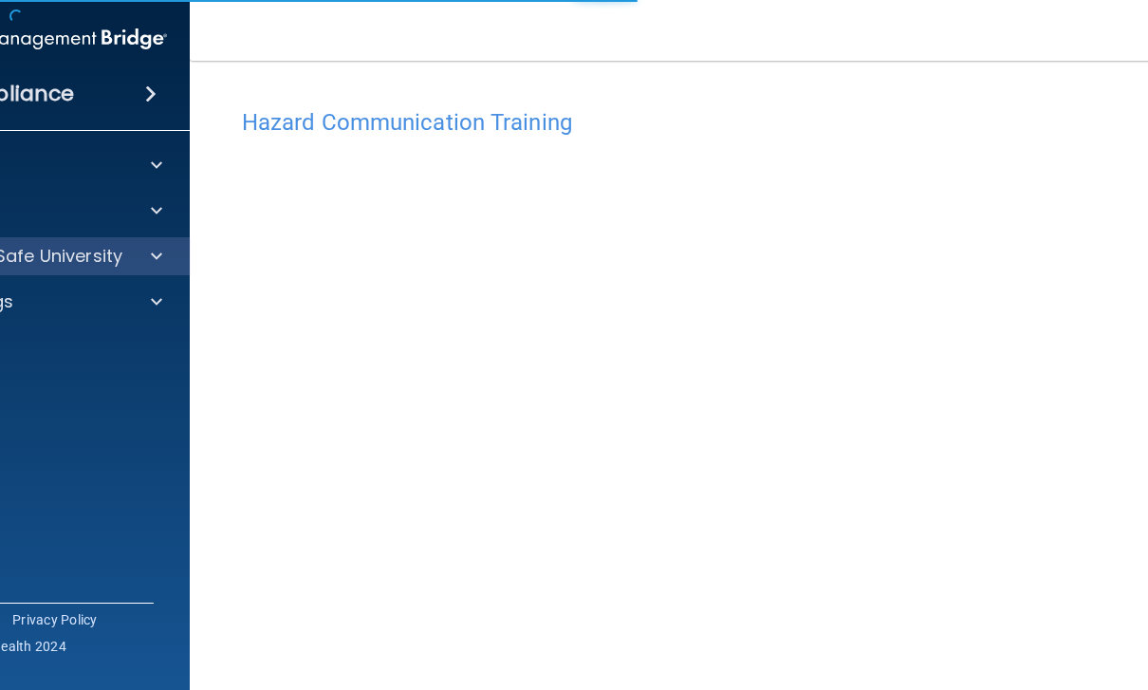
click at [154, 253] on span at bounding box center [156, 256] width 11 height 23
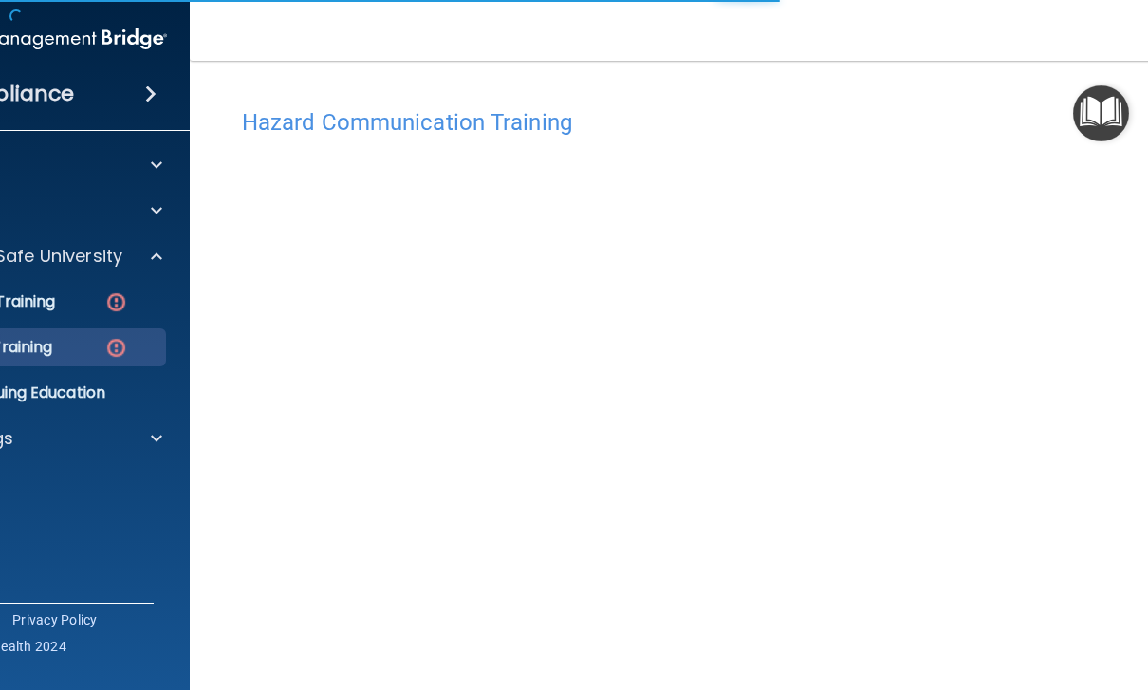
click at [116, 353] on img at bounding box center [116, 348] width 24 height 24
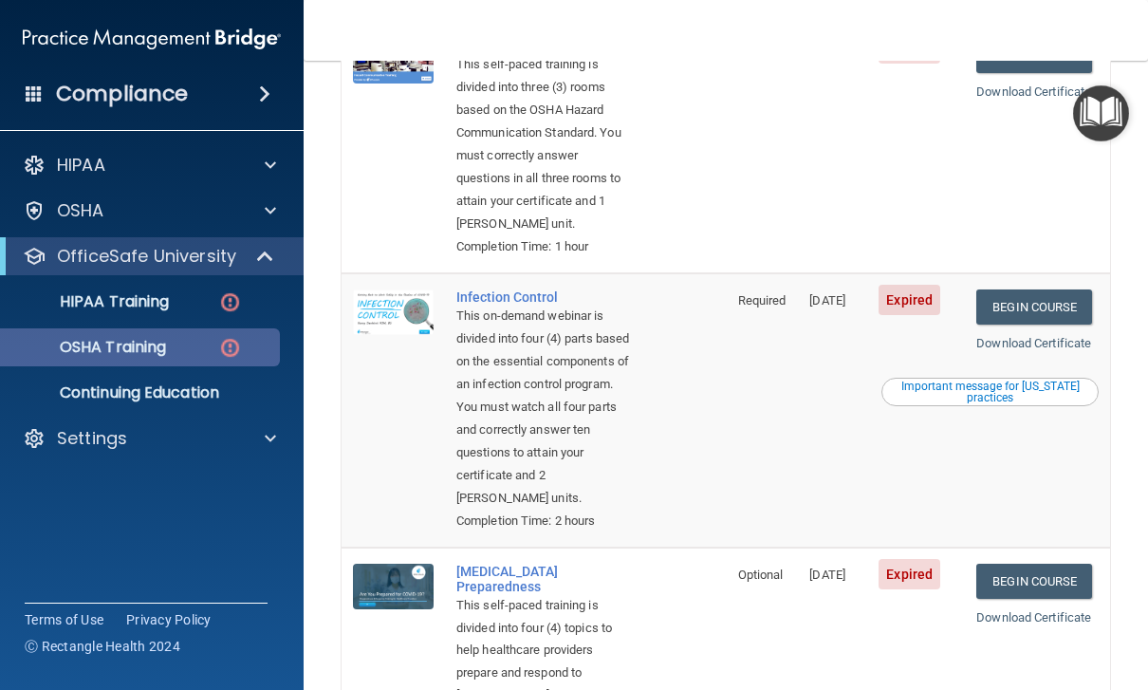
scroll to position [543, 0]
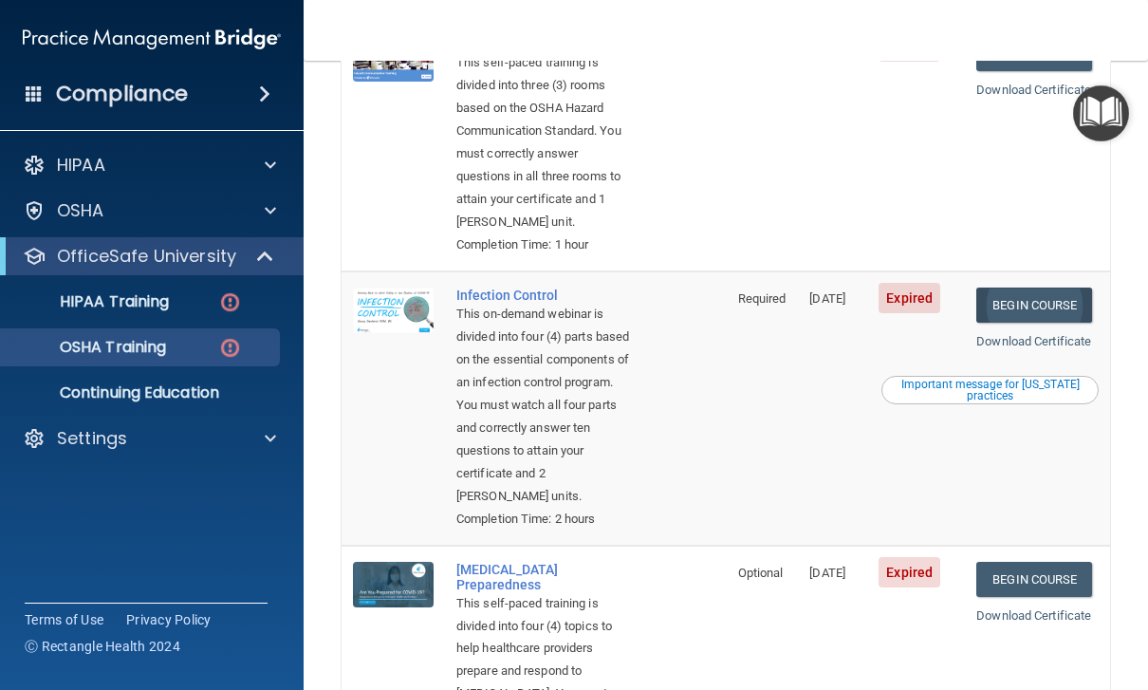
click at [1055, 288] on link "Begin Course" at bounding box center [1034, 304] width 116 height 35
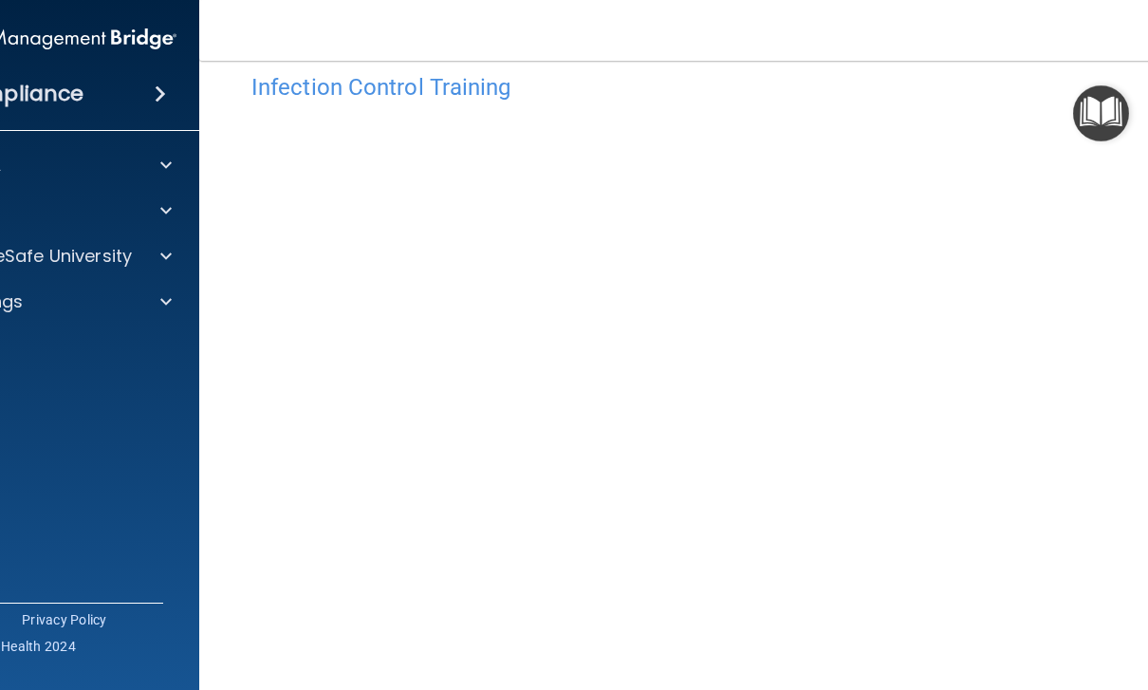
scroll to position [56, 0]
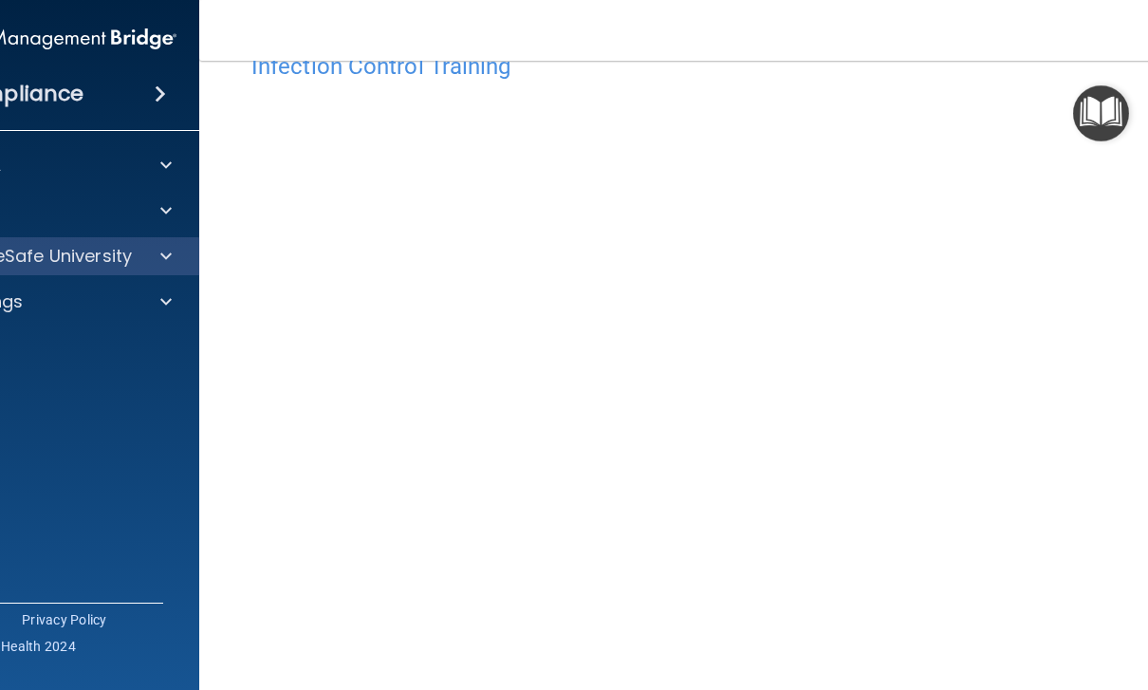
click at [101, 253] on p "OfficeSafe University" at bounding box center [42, 256] width 179 height 23
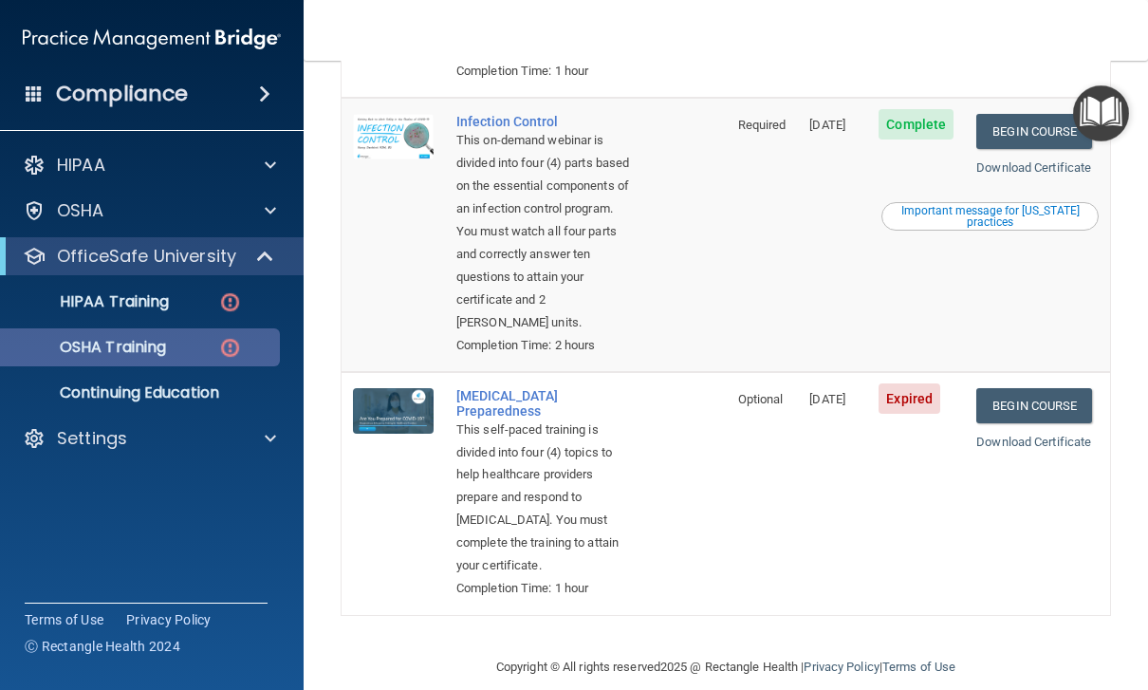
scroll to position [714, 0]
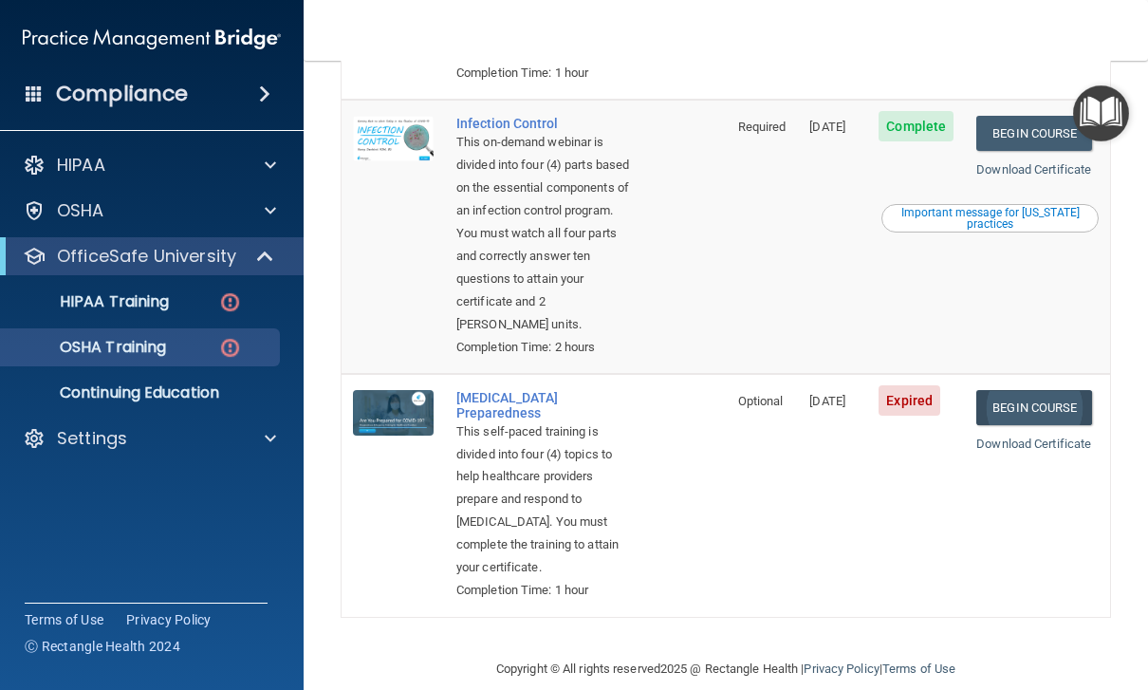
click at [1034, 398] on link "Begin Course" at bounding box center [1034, 407] width 116 height 35
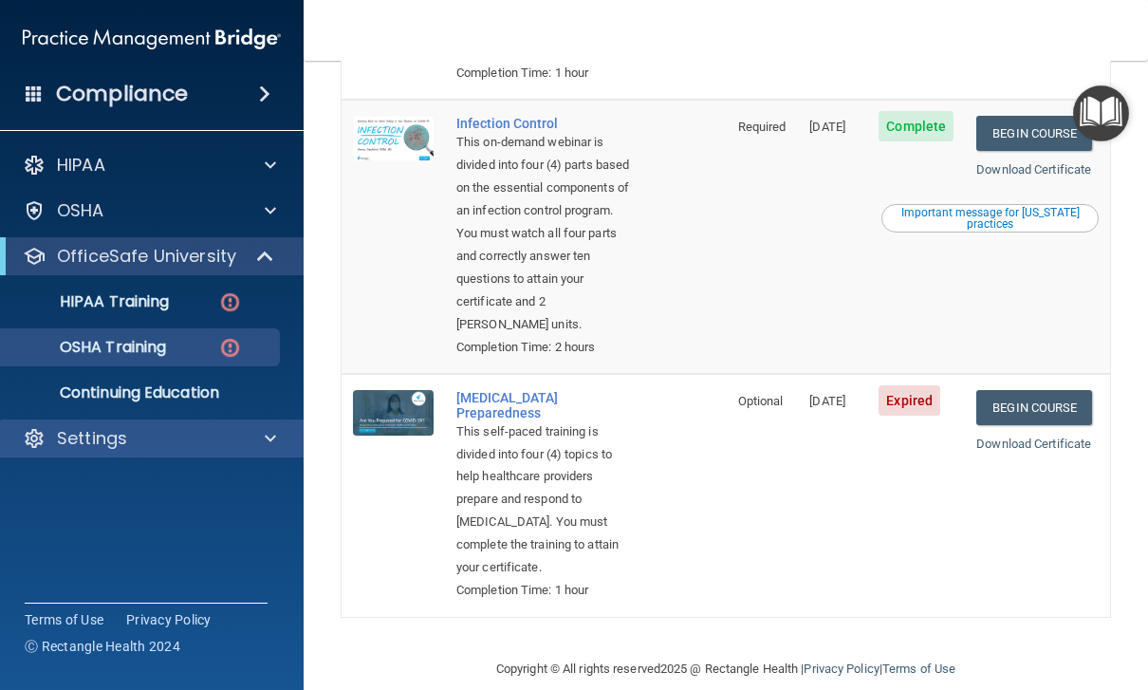
click at [87, 443] on p "Settings" at bounding box center [92, 438] width 70 height 23
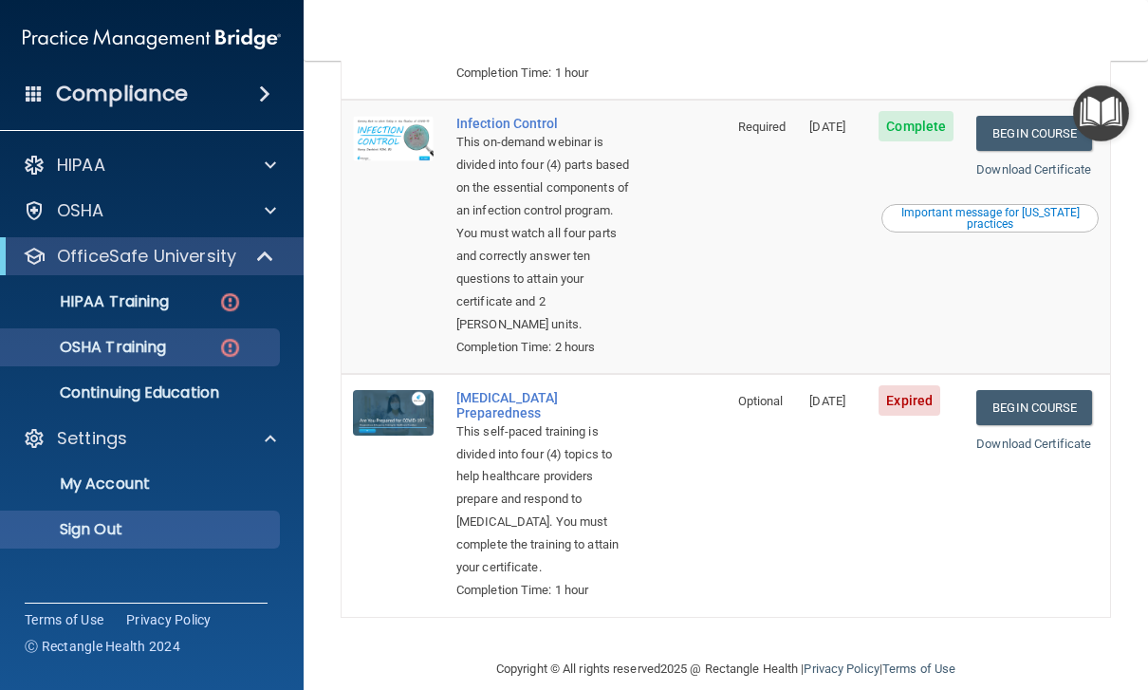
click at [93, 526] on p "Sign Out" at bounding box center [141, 529] width 259 height 19
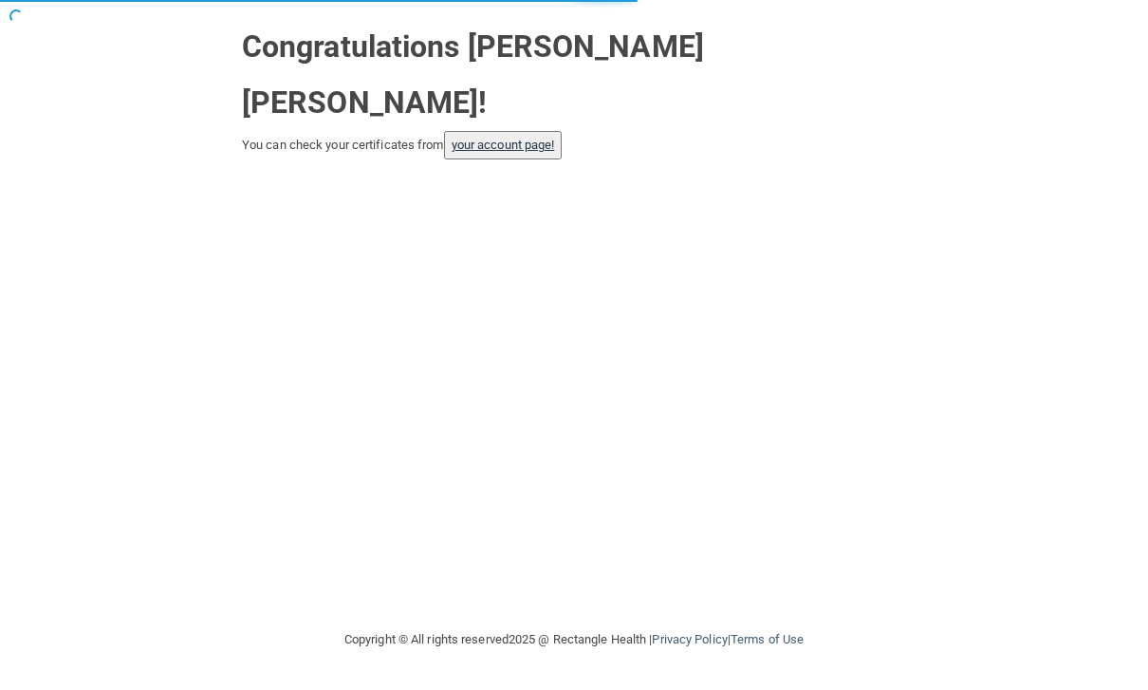
click at [543, 138] on link "your account page!" at bounding box center [502, 145] width 103 height 14
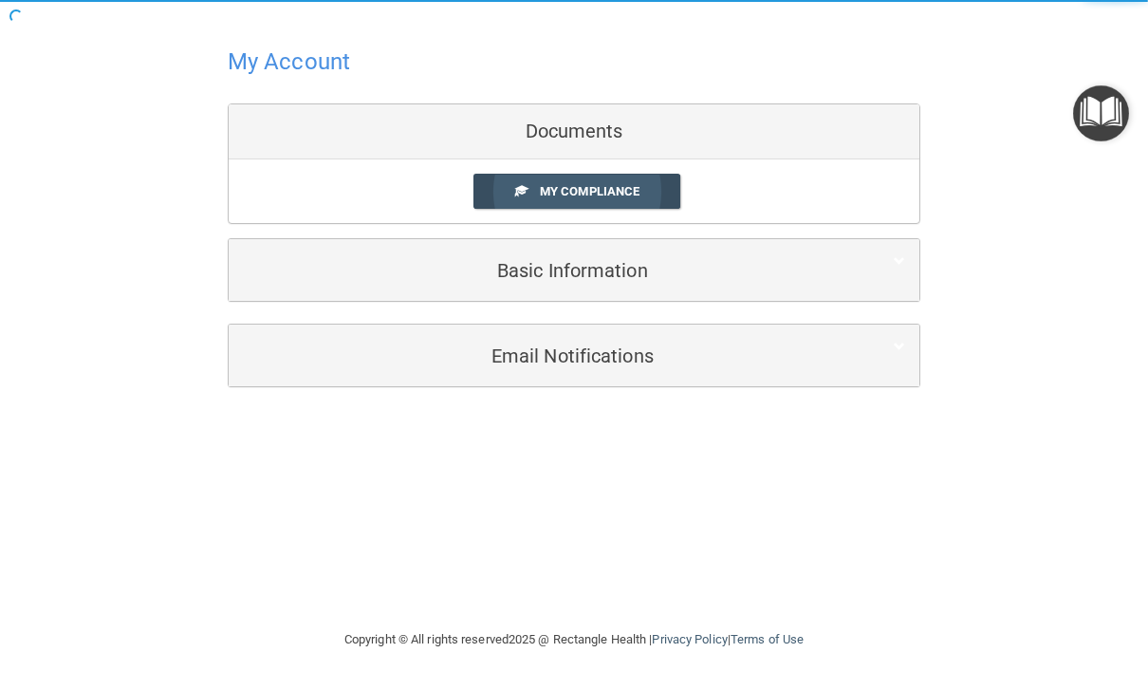
click at [635, 185] on span "My Compliance" at bounding box center [590, 191] width 100 height 14
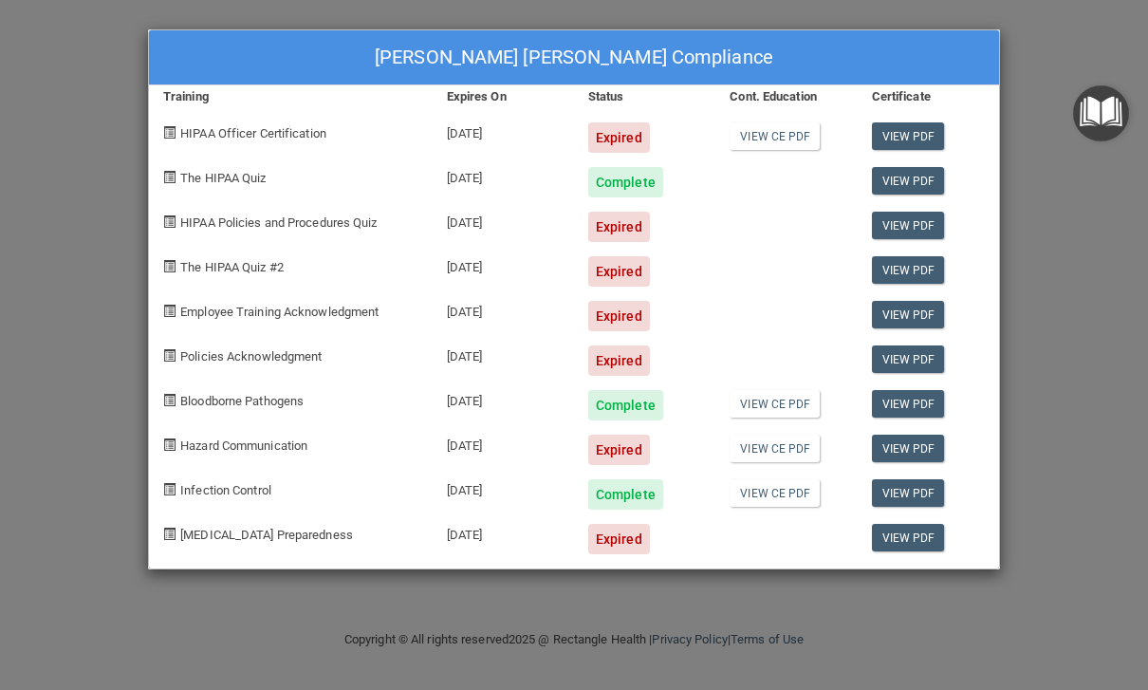
click at [1073, 394] on div "[PERSON_NAME] [PERSON_NAME] Compliance Training Expires On Status Cont. Educati…" at bounding box center [574, 345] width 1148 height 690
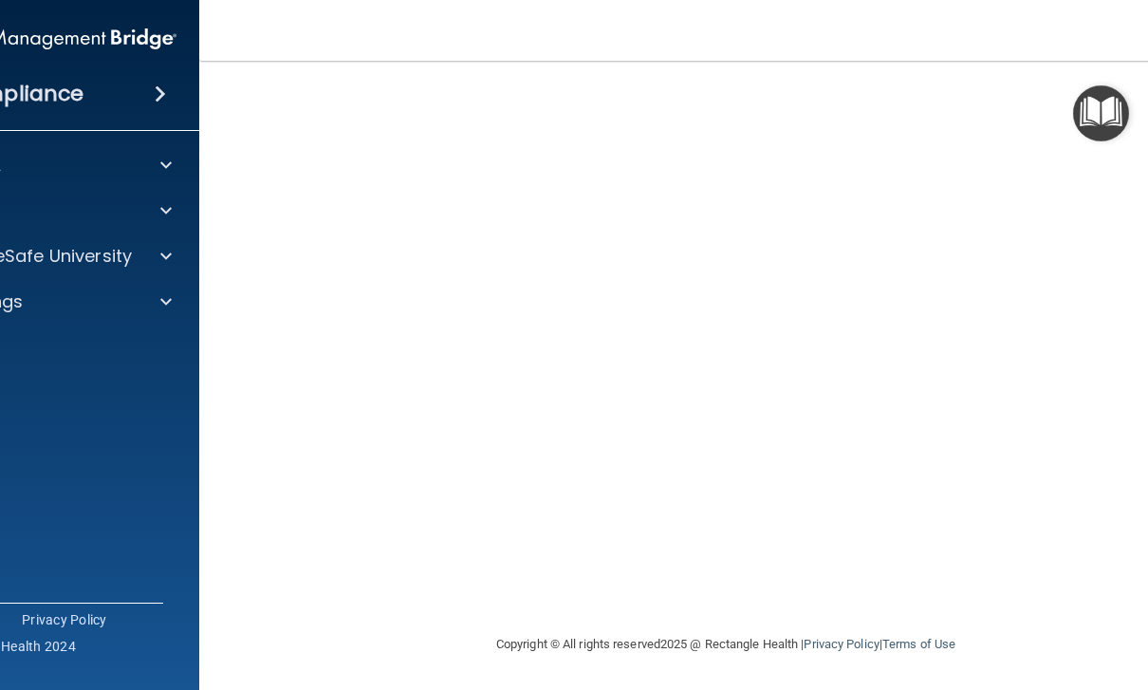
scroll to position [121, 0]
